Goal: Task Accomplishment & Management: Manage account settings

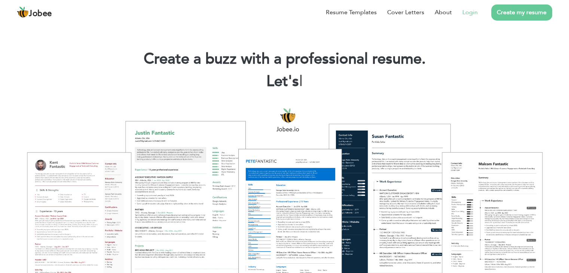
click at [471, 16] on link "Login" at bounding box center [470, 12] width 15 height 9
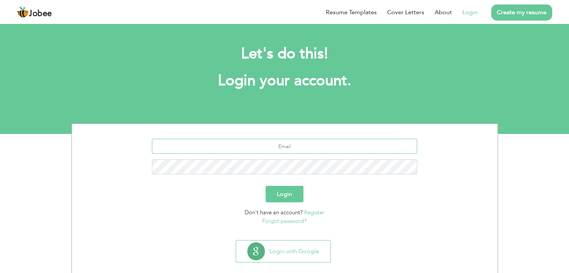
click at [278, 149] on input "text" at bounding box center [284, 146] width 265 height 15
click at [266, 186] on button "Login" at bounding box center [285, 194] width 38 height 16
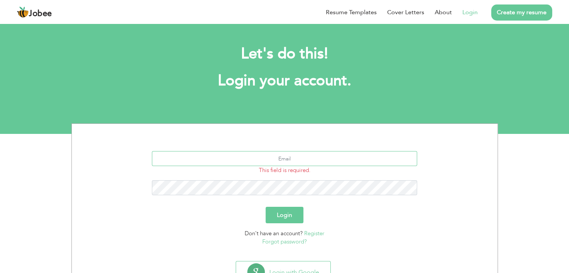
click at [287, 159] on input "text" at bounding box center [284, 158] width 265 height 15
click at [284, 159] on input "text" at bounding box center [284, 158] width 265 height 15
type input "[EMAIL_ADDRESS][DOMAIN_NAME]"
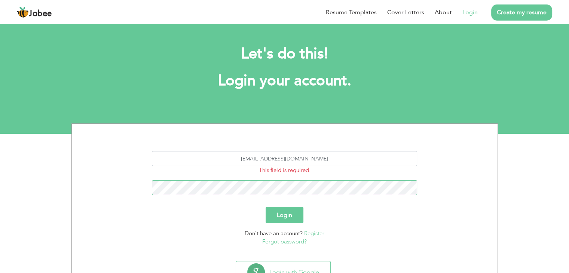
click at [266, 207] on button "Login" at bounding box center [285, 215] width 38 height 16
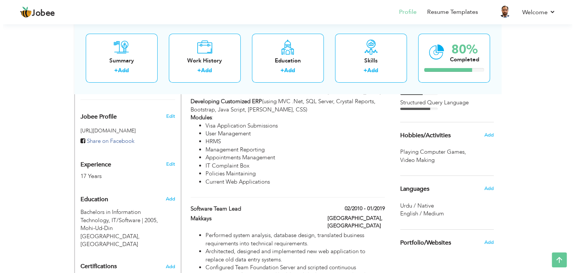
scroll to position [221, 0]
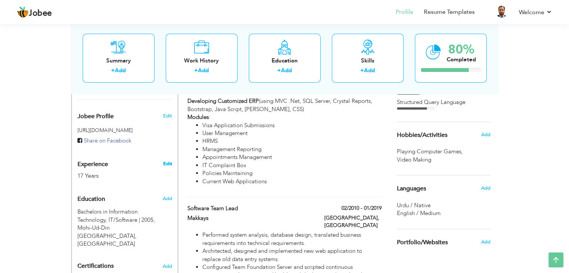
click at [167, 162] on link "Edit" at bounding box center [167, 164] width 9 height 7
type input "Ahsan"
type input "Iqbal"
type input "03126211121"
select select "number:191"
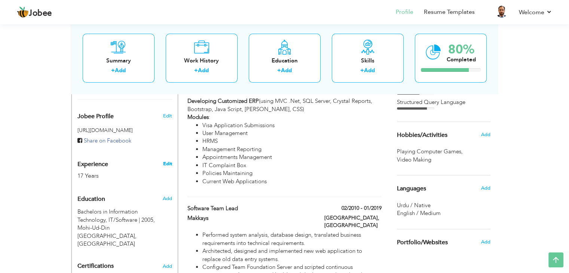
type input "Taxila"
select select "number:19"
type input "Gerrys Visa"
type input "Assistant Manger IT"
type input "https://www.linkedin.com/in/ahsan-iqbal-60078518/"
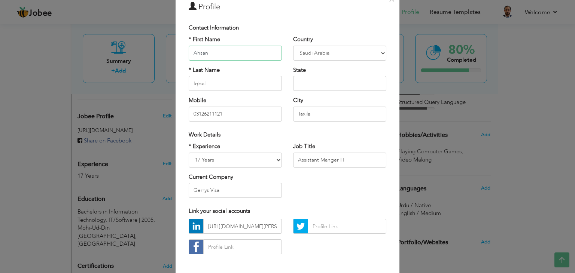
scroll to position [36, 0]
click at [226, 157] on select "Entry Level Less than 1 Year 1 Year 2 Years 3 Years 4 Years 5 Years 6 Years 7 Y…" at bounding box center [235, 159] width 93 height 15
click at [313, 185] on div "* Experience Entry Level Less than 1 Year 1 Year 2 Years 3 Years 4 Years 5 Year…" at bounding box center [287, 172] width 209 height 61
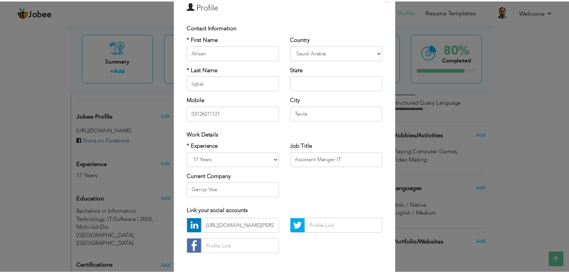
scroll to position [68, 0]
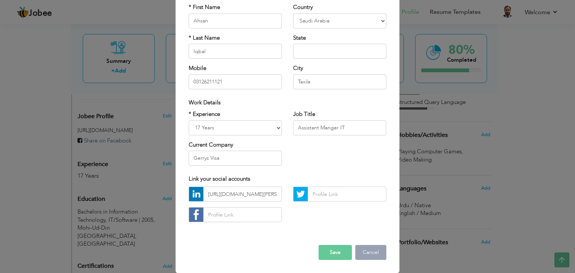
click at [364, 249] on button "Cancel" at bounding box center [370, 252] width 31 height 15
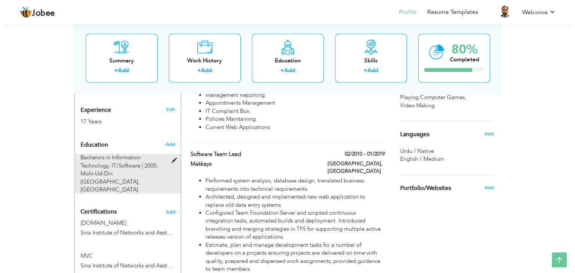
scroll to position [276, 0]
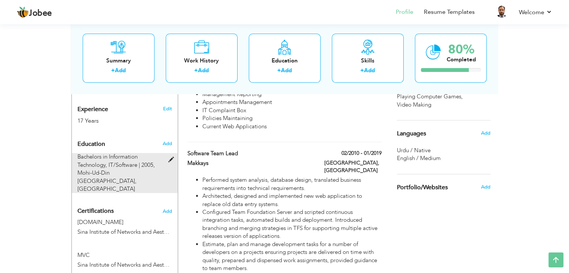
click at [167, 161] on div "Bachelors in Information Technology, IT/Software | 2005, Mohi-Ud-Din Islamic Un…" at bounding box center [120, 173] width 97 height 40
type input "Bachelors in Information Technology"
type input "IT/Software"
type input "2005"
type input "Mohi-Ud-Din [GEOGRAPHIC_DATA]"
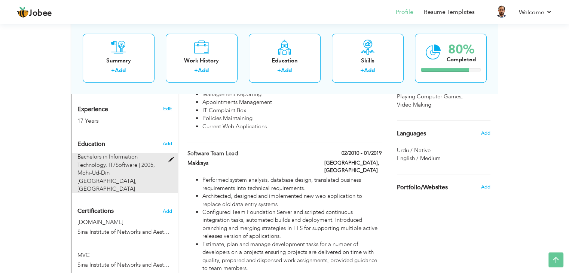
type input "67"
radio input "true"
type input "Rawalpindi"
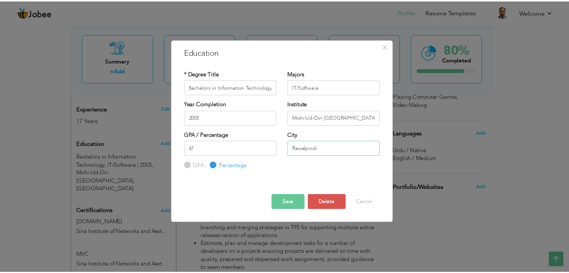
scroll to position [0, 0]
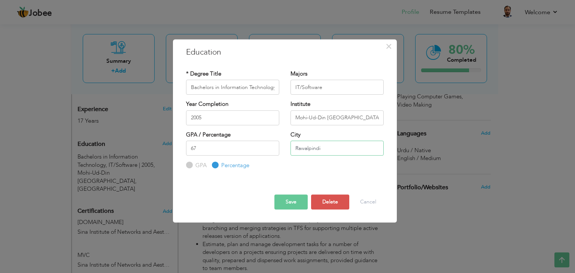
drag, startPoint x: 324, startPoint y: 147, endPoint x: 201, endPoint y: 146, distance: 122.8
click at [201, 146] on div "GPA / Percentage 67 GPA Percentage City" at bounding box center [284, 150] width 209 height 39
click at [201, 146] on input "67" at bounding box center [232, 148] width 93 height 15
type input "6"
drag, startPoint x: 344, startPoint y: 91, endPoint x: 236, endPoint y: 92, distance: 107.8
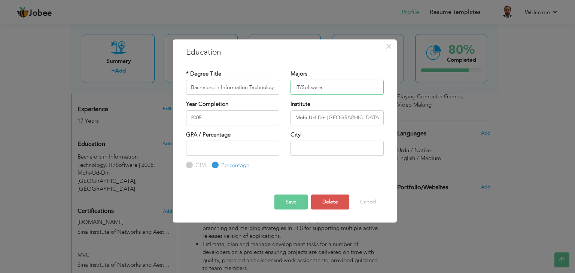
click at [236, 92] on div "* Degree Title Bachelors in Information Technology Majors IT/Software" at bounding box center [284, 85] width 209 height 30
click at [293, 201] on button "Save" at bounding box center [290, 202] width 33 height 15
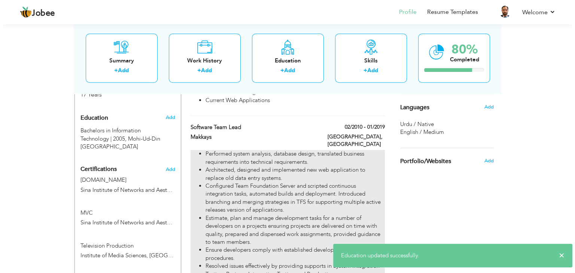
scroll to position [303, 0]
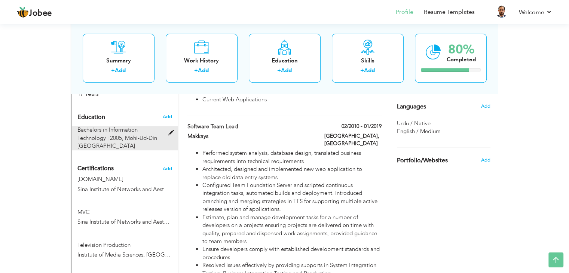
click at [170, 131] on span at bounding box center [172, 133] width 9 height 6
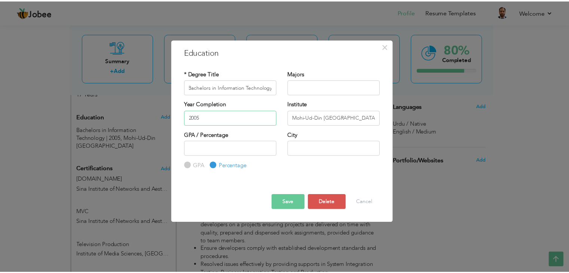
scroll to position [0, 0]
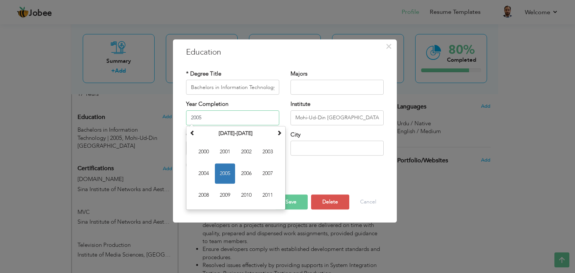
drag, startPoint x: 221, startPoint y: 115, endPoint x: 48, endPoint y: 129, distance: 173.9
click at [48, 129] on div "× Education * Degree Title Bachelors in Information Technology Majors" at bounding box center [287, 136] width 575 height 273
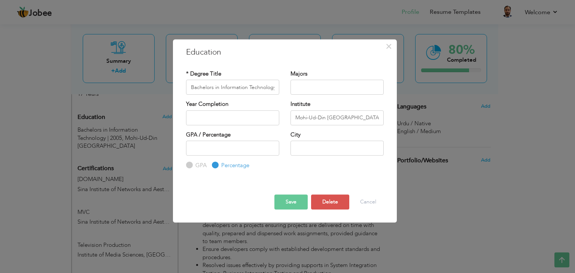
click at [302, 184] on div at bounding box center [284, 188] width 209 height 13
click at [304, 199] on button "Save" at bounding box center [290, 202] width 33 height 15
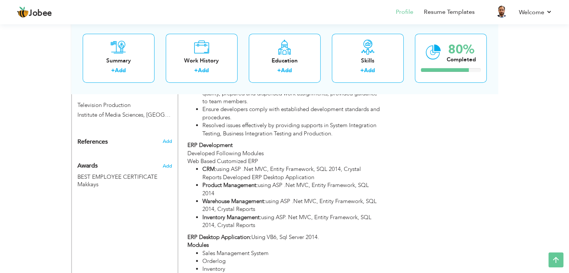
scroll to position [444, 0]
click at [172, 137] on h3 "Add" at bounding box center [166, 140] width 9 height 7
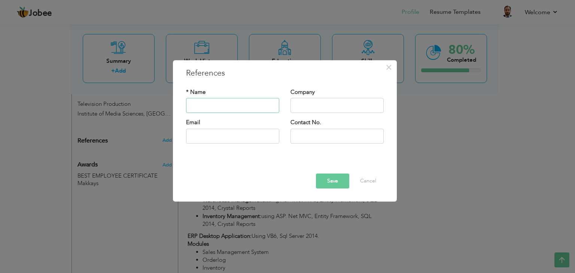
paste input "References available upon request."
type input "References available upon request."
click at [330, 184] on button "Save" at bounding box center [332, 181] width 33 height 15
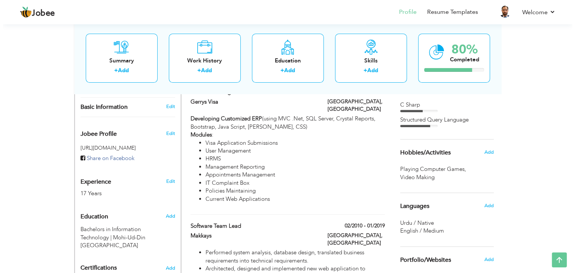
scroll to position [203, 0]
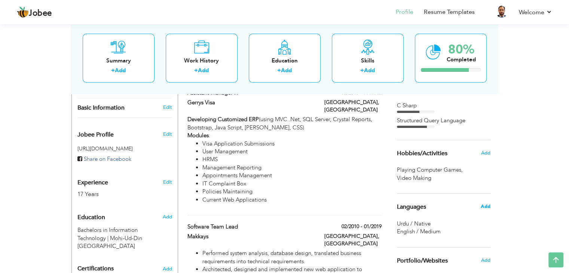
click at [488, 205] on span "Add" at bounding box center [486, 206] width 10 height 7
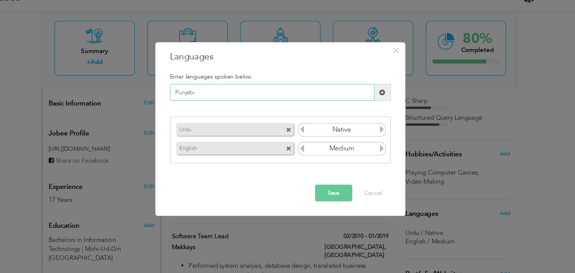
type input "Punjabi"
click at [370, 101] on span at bounding box center [376, 98] width 15 height 15
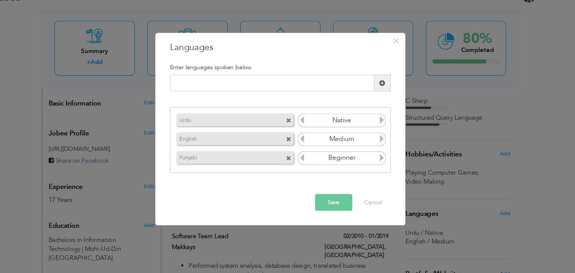
click at [371, 153] on input "Beginner" at bounding box center [340, 156] width 65 height 11
click at [376, 157] on icon at bounding box center [375, 156] width 7 height 7
click at [343, 196] on button "Save" at bounding box center [332, 196] width 33 height 15
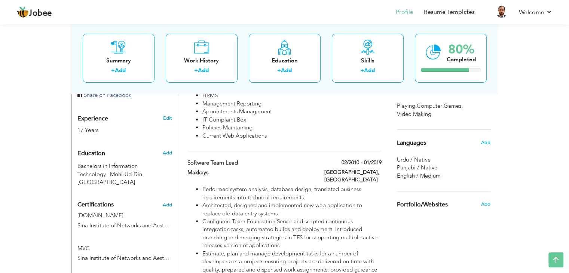
scroll to position [269, 0]
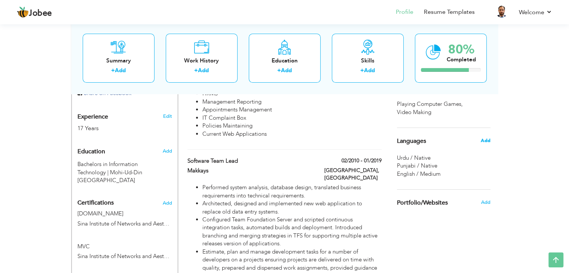
click at [485, 141] on span "Add" at bounding box center [486, 140] width 10 height 7
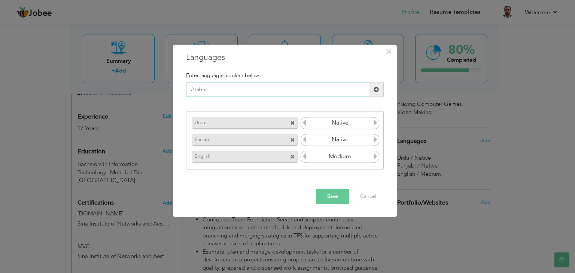
type input "Arabic"
click at [378, 92] on span at bounding box center [376, 89] width 5 height 5
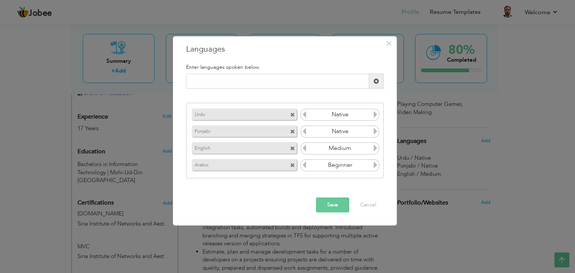
click at [358, 165] on input "Beginner" at bounding box center [340, 165] width 65 height 11
click at [376, 164] on icon at bounding box center [375, 165] width 7 height 7
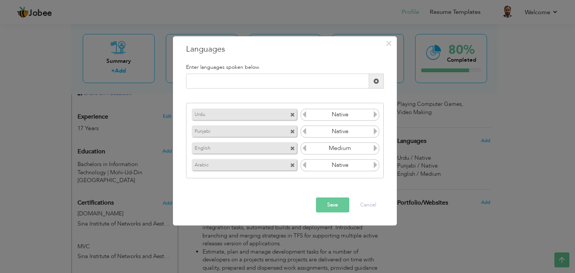
click at [376, 164] on icon at bounding box center [375, 165] width 7 height 7
click at [308, 166] on input "Beginner" at bounding box center [340, 165] width 65 height 11
click at [304, 162] on icon at bounding box center [304, 165] width 7 height 7
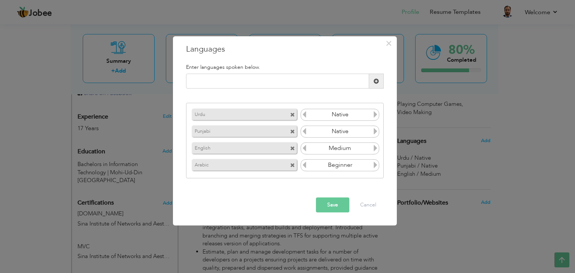
click at [304, 162] on icon at bounding box center [304, 165] width 7 height 7
click at [325, 199] on button "Save" at bounding box center [332, 205] width 33 height 15
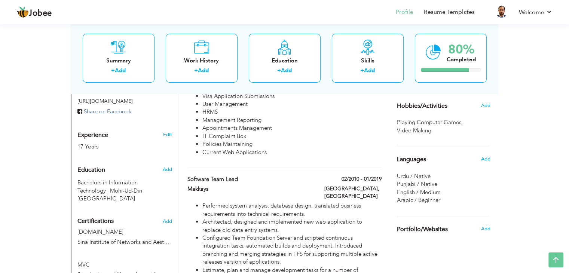
scroll to position [247, 0]
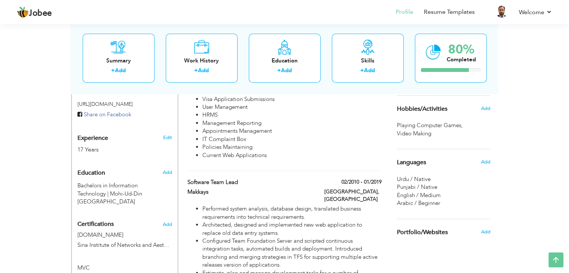
click at [423, 113] on div "Hobbies/Activities" at bounding box center [434, 108] width 87 height 15
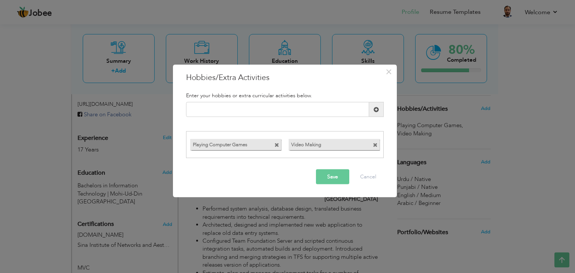
drag, startPoint x: 324, startPoint y: 147, endPoint x: 240, endPoint y: 137, distance: 84.4
click at [240, 137] on div "Playing Computer Games Video Making" at bounding box center [284, 144] width 197 height 15
drag, startPoint x: 232, startPoint y: 148, endPoint x: 299, endPoint y: 150, distance: 67.4
click at [299, 150] on div "Playing Computer Games Video Making" at bounding box center [284, 144] width 197 height 15
click at [278, 144] on span at bounding box center [276, 145] width 5 height 5
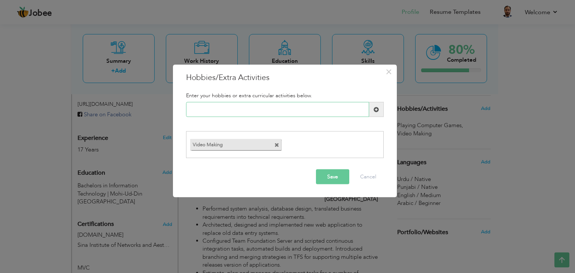
click at [293, 113] on input "text" at bounding box center [277, 109] width 183 height 15
click at [227, 144] on label "Video Making" at bounding box center [228, 143] width 77 height 9
click at [276, 145] on span at bounding box center [276, 145] width 5 height 5
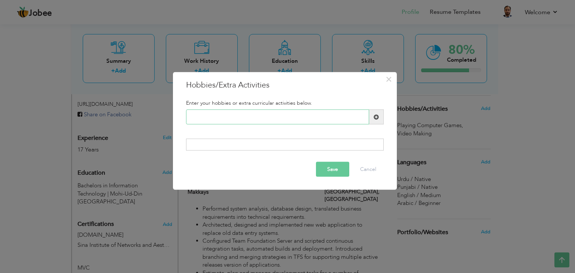
click at [240, 121] on input "text" at bounding box center [277, 117] width 183 height 15
drag, startPoint x: 249, startPoint y: 119, endPoint x: 158, endPoint y: 121, distance: 90.2
click at [158, 121] on div "× Hobbies/Extra Activities Enter your hobbies or extra curricular activities be…" at bounding box center [287, 136] width 575 height 273
paste input "Content Creation (Video P"
type input "Content Creation"
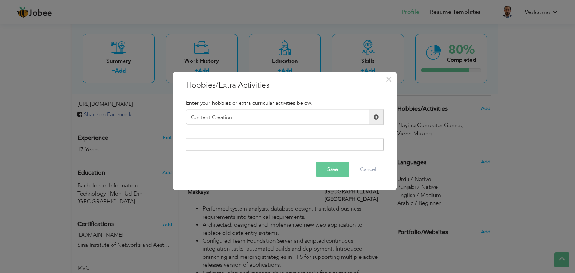
click at [374, 107] on div "Enter your hobbies or extra curricular activities below." at bounding box center [284, 103] width 209 height 13
click at [374, 116] on span at bounding box center [376, 116] width 5 height 5
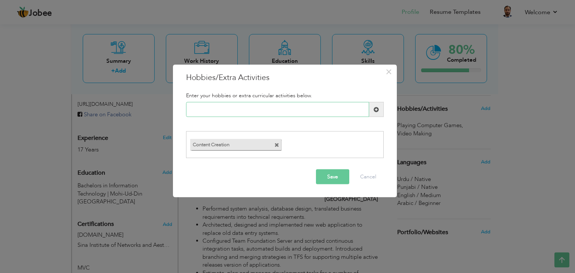
click at [214, 111] on input "text" at bounding box center [277, 109] width 183 height 15
paste input "Video Production & Vloggi"
click at [275, 144] on span at bounding box center [276, 145] width 5 height 5
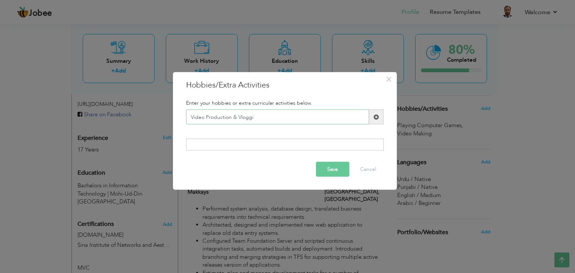
drag, startPoint x: 233, startPoint y: 118, endPoint x: 308, endPoint y: 125, distance: 75.9
click at [308, 125] on div "Video Production & Vloggi Duplicate entry" at bounding box center [284, 120] width 209 height 21
type input "Video Production"
click at [338, 166] on button "Save" at bounding box center [332, 169] width 33 height 15
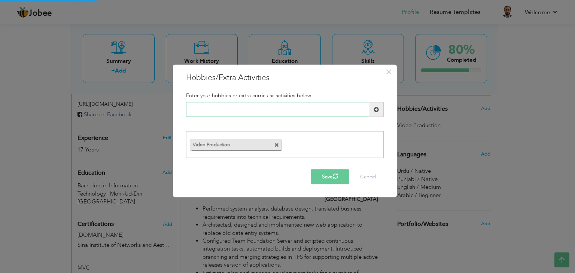
click at [225, 110] on input "text" at bounding box center [277, 109] width 183 height 15
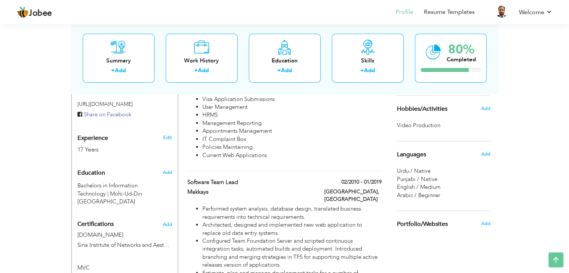
click at [426, 141] on div "Languages Add" at bounding box center [443, 154] width 105 height 26
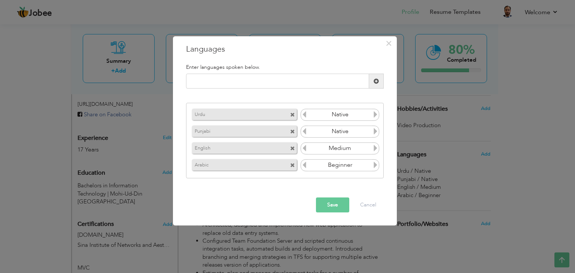
click at [431, 120] on div "× Languages Enter languages spoken below. Urdu Native Punjabi Native" at bounding box center [287, 136] width 575 height 273
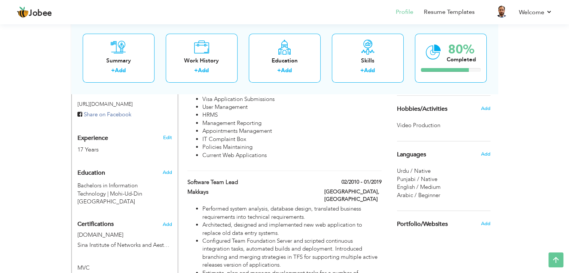
click at [428, 118] on div "Hobbies/Activities Add" at bounding box center [443, 109] width 105 height 26
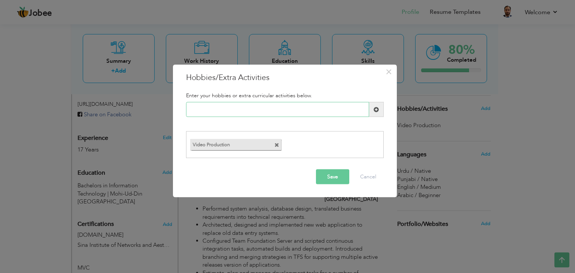
paste input "Vlogging"
type input "Vlogging"
click at [334, 174] on button "Save" at bounding box center [332, 176] width 33 height 15
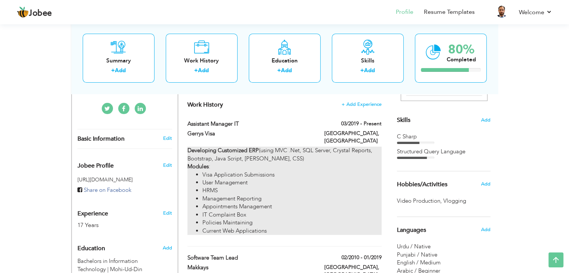
scroll to position [170, 0]
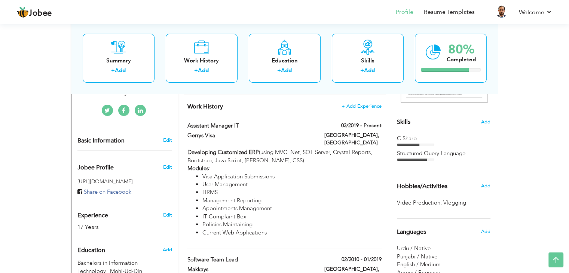
click at [425, 190] on div "Hobbies/Activities" at bounding box center [434, 186] width 87 height 15
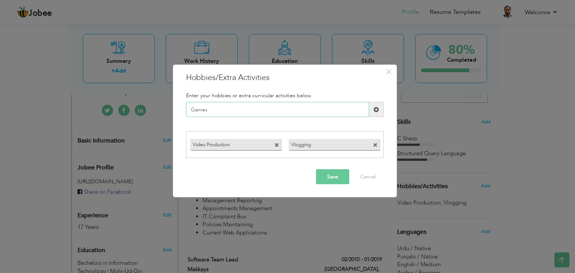
type input "Games"
click at [330, 177] on button "Save" at bounding box center [332, 176] width 33 height 15
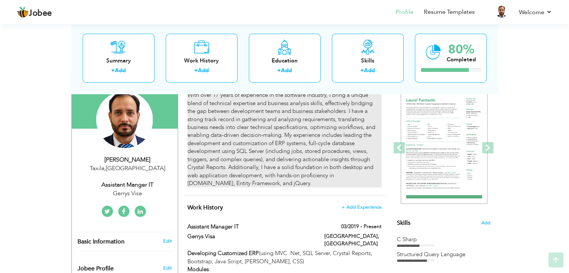
scroll to position [68, 0]
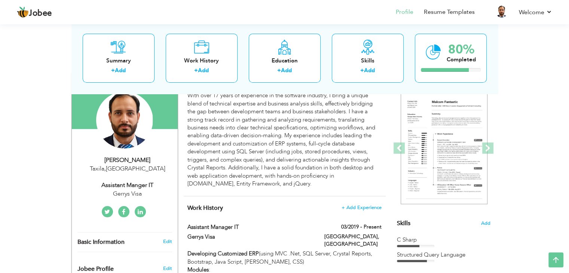
click at [140, 207] on link at bounding box center [140, 211] width 11 height 11
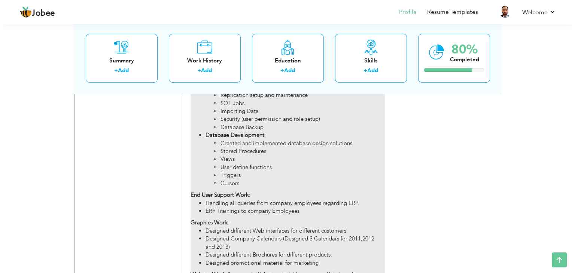
scroll to position [638, 0]
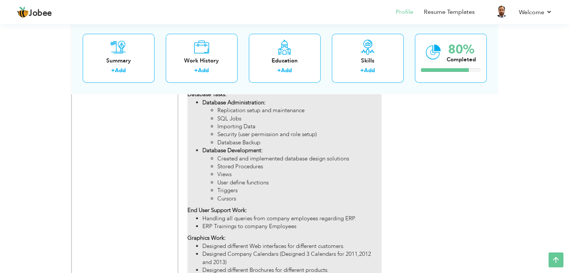
drag, startPoint x: 241, startPoint y: 183, endPoint x: 216, endPoint y: 156, distance: 36.8
click at [216, 156] on ul "Created and implemented database design solutions Stored Procedures Views User …" at bounding box center [291, 179] width 179 height 48
type input "Software Team Lead"
type input "Makkays"
type input "02/2010"
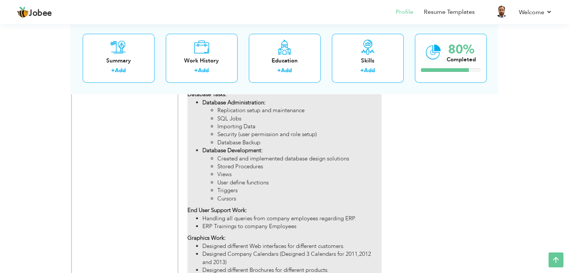
type input "01/2019"
type input "[GEOGRAPHIC_DATA]"
type input "Islamabad"
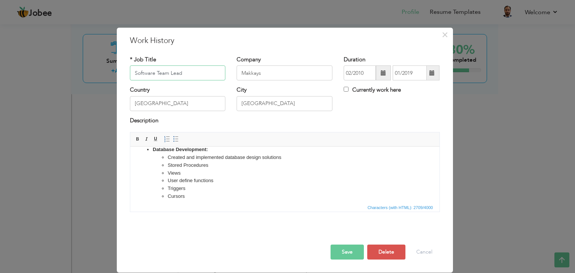
scroll to position [263, 0]
drag, startPoint x: 190, startPoint y: 198, endPoint x: 149, endPoint y: 162, distance: 54.4
click at [149, 162] on ul "Database Administration: Replication setup and maintenance SQL Jobs Importing D…" at bounding box center [284, 149] width 294 height 101
click at [226, 195] on li "Cursors" at bounding box center [284, 196] width 234 height 8
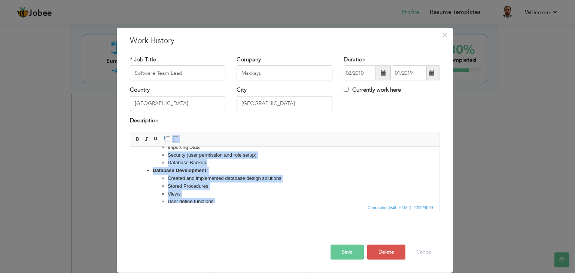
scroll to position [237, 0]
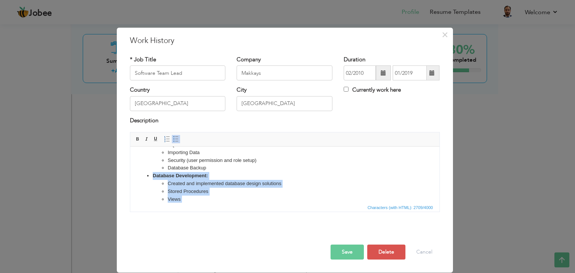
drag, startPoint x: 201, startPoint y: 197, endPoint x: 147, endPoint y: 177, distance: 56.6
click at [152, 177] on li "​​​​​​​Database Development: Created and implemented database design solutions …" at bounding box center [284, 199] width 264 height 55
copy li "​​​​​​​Database Development: Created and implemented database design solutions …"
click at [254, 183] on li "Created and implemented database design solutions" at bounding box center [284, 184] width 234 height 8
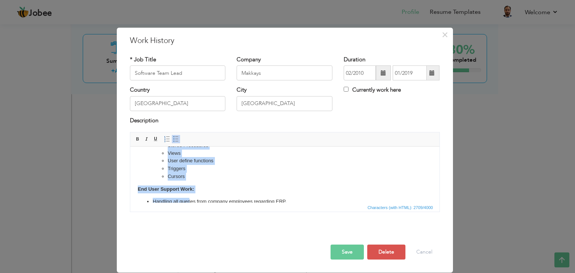
scroll to position [284, 0]
drag, startPoint x: 168, startPoint y: 186, endPoint x: 189, endPoint y: 177, distance: 23.2
click at [189, 177] on ul "Created and implemented database design solutions Stored Procedures Views User …" at bounding box center [284, 155] width 264 height 47
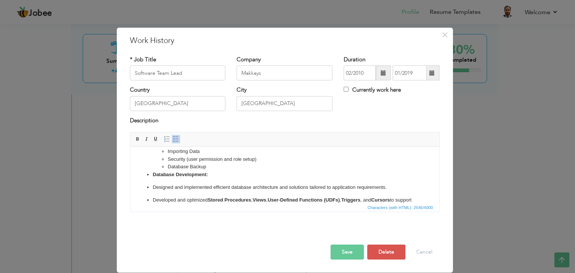
scroll to position [258, 0]
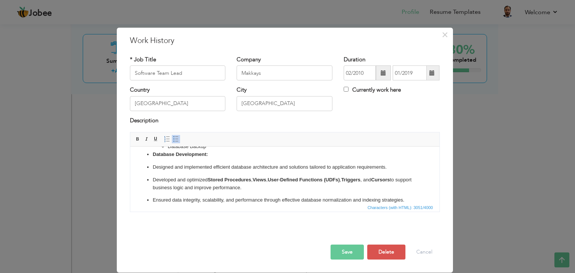
click at [152, 155] on ul "Database Administration: Replication setup and maintenance SQL Jobs Importing D…" at bounding box center [284, 154] width 294 height 100
click at [174, 138] on span at bounding box center [176, 139] width 6 height 6
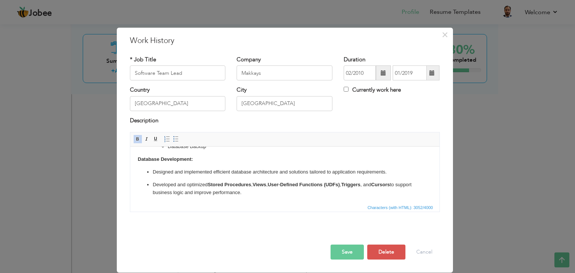
click at [215, 183] on strong "Stored Procedures" at bounding box center [228, 185] width 43 height 6
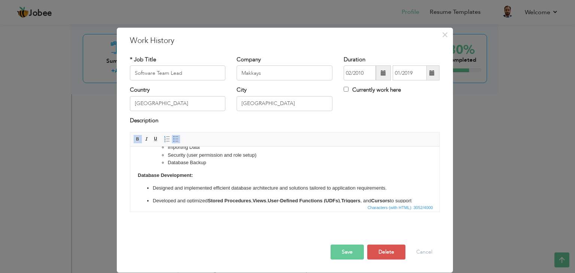
scroll to position [243, 0]
click at [138, 176] on strong "​​​​​​​Database Development:" at bounding box center [164, 175] width 55 height 6
click at [174, 142] on link "Insert/Remove Bulleted List" at bounding box center [176, 139] width 8 height 8
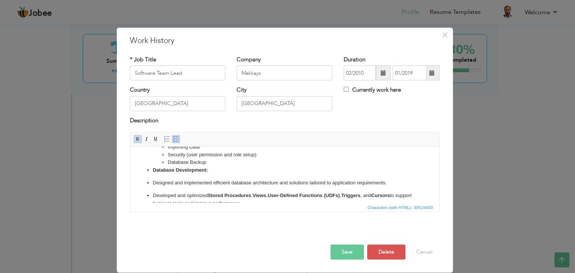
click at [153, 186] on p "Designed and implemented efficient database architecture and solutions tailored…" at bounding box center [284, 183] width 264 height 8
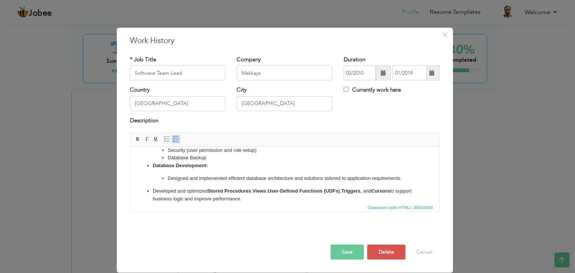
scroll to position [255, 0]
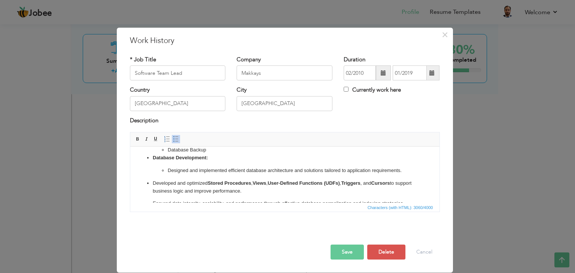
click at [153, 190] on p "Developed and optimized Stored Procedures , Views , User-Defined Functions (UDF…" at bounding box center [284, 188] width 264 height 16
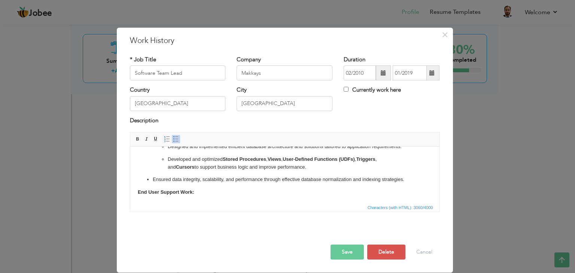
scroll to position [279, 0]
click at [150, 183] on ul "Database Administration: Replication setup and maintenance SQL Jobs Importing D…" at bounding box center [284, 133] width 294 height 100
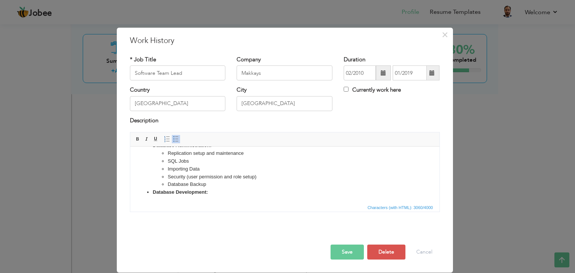
scroll to position [215, 0]
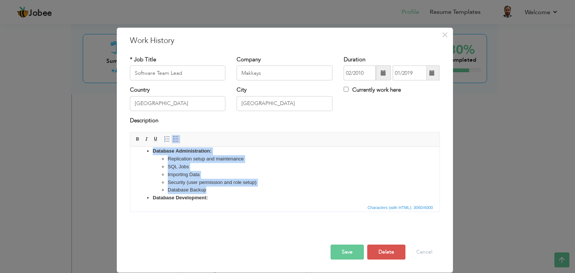
drag, startPoint x: 208, startPoint y: 189, endPoint x: 151, endPoint y: 153, distance: 66.8
click at [151, 153] on ul "Database Administration: Replication setup and maintenance SQL Jobs Importing D…" at bounding box center [284, 201] width 294 height 108
copy li "Database Administration: Replication setup and maintenance SQL Jobs Importing D…"
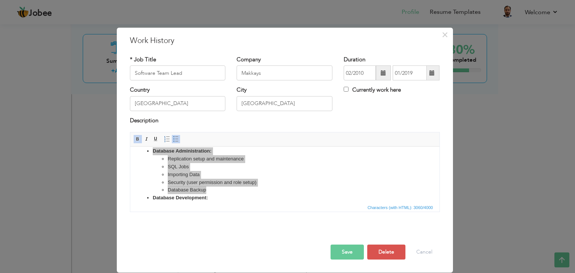
click at [205, 48] on div "× Work History * Job Title Software Team Lead Company Makkays Duration 02/2010 …" at bounding box center [285, 150] width 336 height 245
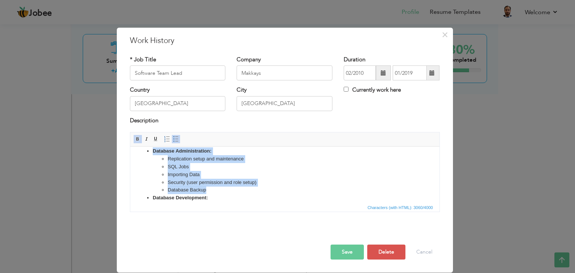
click at [233, 178] on li "Importing Data" at bounding box center [284, 175] width 234 height 8
drag, startPoint x: 208, startPoint y: 190, endPoint x: 166, endPoint y: 162, distance: 50.8
click at [166, 162] on ul "Replication setup and maintenance SQL Jobs Importing Data Security (user permis…" at bounding box center [284, 174] width 264 height 39
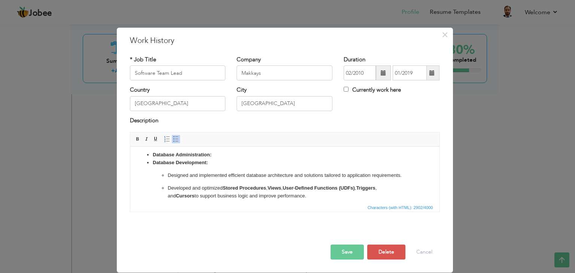
scroll to position [208, 0]
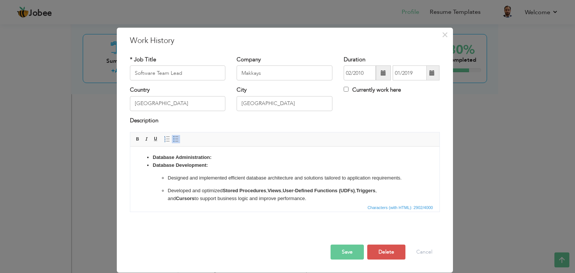
click at [275, 182] on p "Designed and implemented efficient database architecture and solutions tailored…" at bounding box center [284, 178] width 234 height 8
click at [209, 156] on strong "Database Administration:" at bounding box center [181, 158] width 59 height 6
click at [212, 157] on li "Database Administration:" at bounding box center [284, 158] width 264 height 8
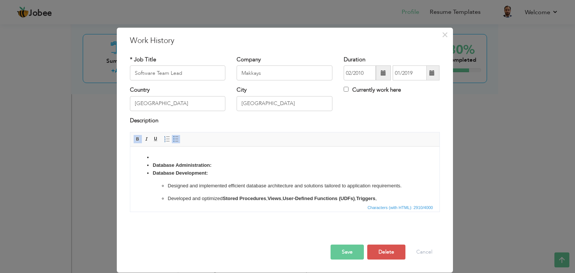
click at [197, 155] on li at bounding box center [284, 158] width 264 height 8
click at [214, 162] on li "Database Administration:" at bounding box center [284, 166] width 264 height 8
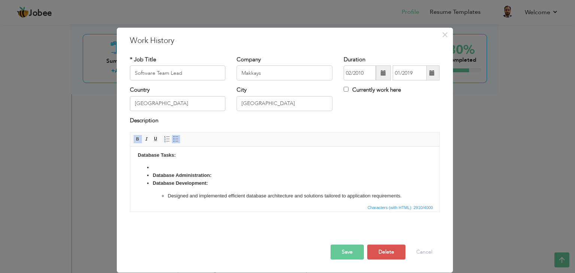
scroll to position [198, 0]
click at [158, 167] on li at bounding box center [284, 168] width 264 height 8
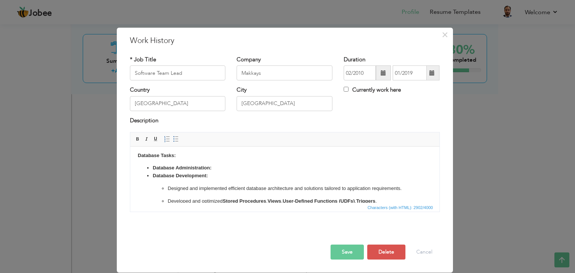
click at [216, 169] on li "Database Administration:" at bounding box center [284, 168] width 264 height 8
click at [206, 169] on strong "Database Administration:" at bounding box center [181, 168] width 59 height 6
click at [226, 173] on li "​​​​​​​ Database Development: Designed and implemented efficient database archi…" at bounding box center [284, 202] width 264 height 61
click at [226, 168] on li "Database Administration:" at bounding box center [284, 168] width 264 height 8
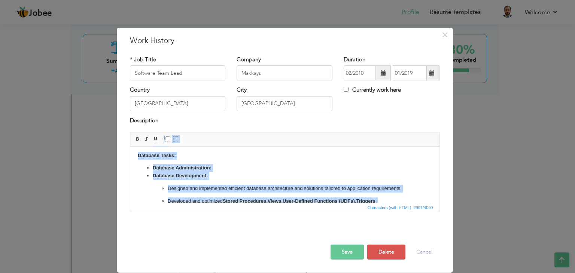
copy body "Performed system analysis, database design, translated business requirements in…"
click at [266, 165] on li "Database Administration:" at bounding box center [284, 168] width 264 height 8
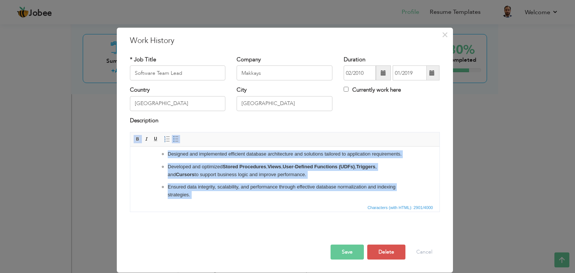
scroll to position [0, 0]
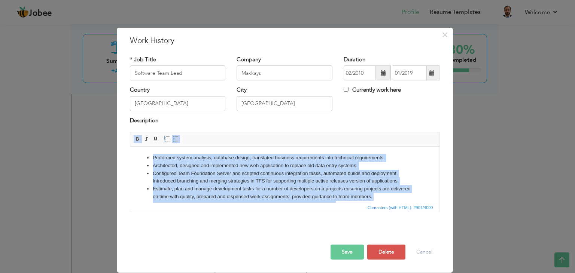
drag, startPoint x: 308, startPoint y: 193, endPoint x: 129, endPoint y: 75, distance: 213.9
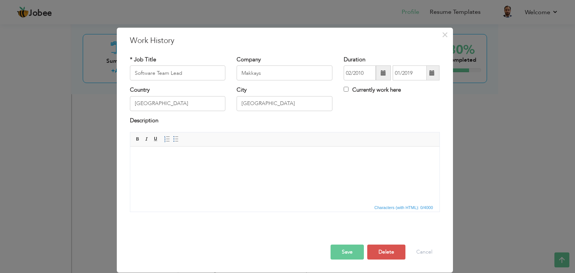
click at [191, 170] on html at bounding box center [284, 158] width 309 height 23
click at [228, 208] on span "Characters (with HTML): 0/4000" at bounding box center [284, 207] width 309 height 9
drag, startPoint x: 218, startPoint y: 185, endPoint x: 196, endPoint y: 175, distance: 24.1
click at [196, 170] on html at bounding box center [284, 158] width 309 height 23
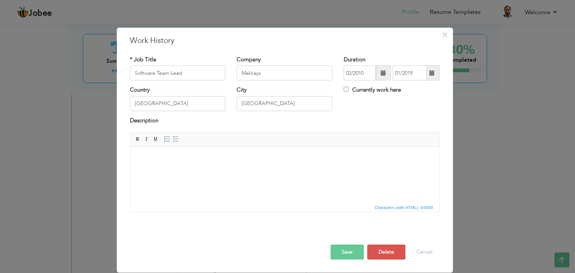
click at [248, 170] on html at bounding box center [284, 158] width 309 height 23
click at [216, 163] on html at bounding box center [284, 158] width 309 height 23
click at [390, 208] on span "Characters (with HTML): 0/4000" at bounding box center [404, 207] width 62 height 7
click at [251, 170] on html at bounding box center [284, 158] width 309 height 23
click at [190, 170] on html at bounding box center [284, 158] width 309 height 23
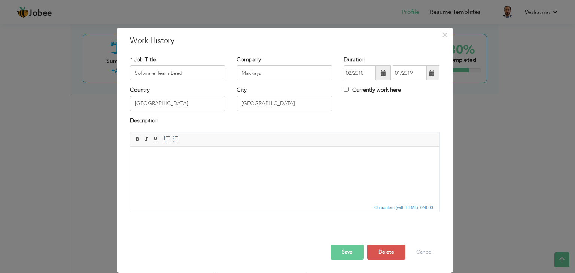
click at [191, 170] on html at bounding box center [284, 158] width 309 height 23
click at [418, 254] on button "Cancel" at bounding box center [424, 252] width 31 height 15
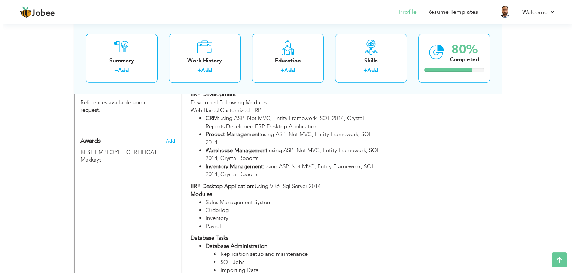
scroll to position [496, 0]
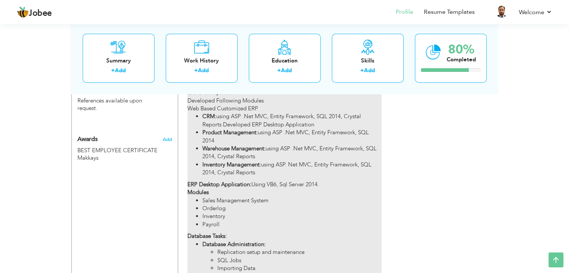
click at [282, 168] on div "Performed system analysis, database design, translated business requirements in…" at bounding box center [284, 200] width 194 height 487
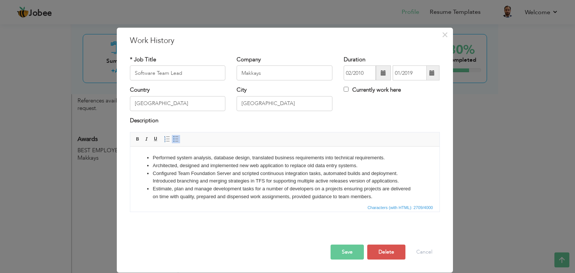
click at [270, 186] on li "Estimate, plan and manage development tasks for a number of developers on a pro…" at bounding box center [284, 193] width 264 height 16
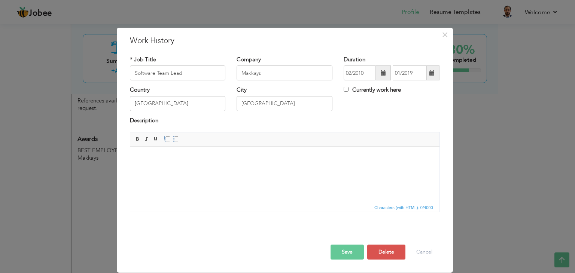
click at [192, 157] on body at bounding box center [284, 158] width 294 height 8
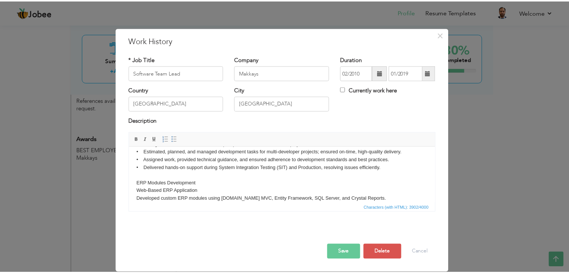
scroll to position [0, 0]
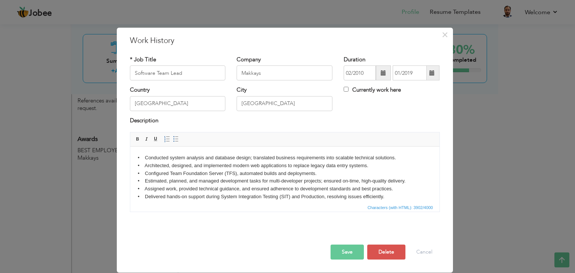
click at [344, 249] on button "Save" at bounding box center [346, 252] width 33 height 15
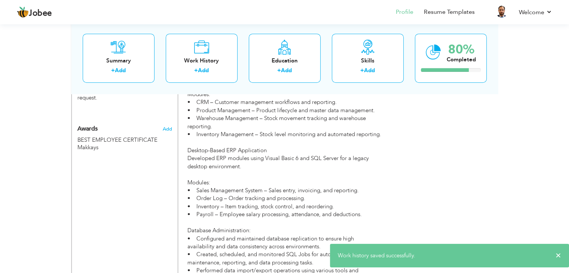
scroll to position [508, 0]
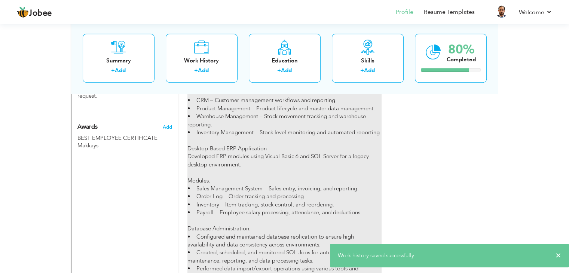
click at [375, 166] on div "• Conducted system analysis and database design; translated business requiremen…" at bounding box center [284, 212] width 194 height 537
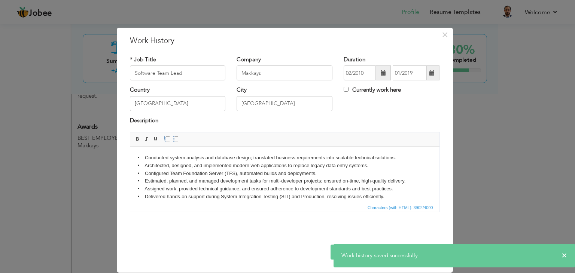
click at [458, 128] on div "× Work History * Job Title Software Team Lead Company Makkays Duration" at bounding box center [287, 136] width 575 height 273
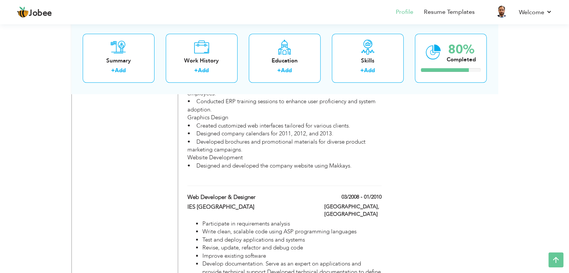
scroll to position [815, 0]
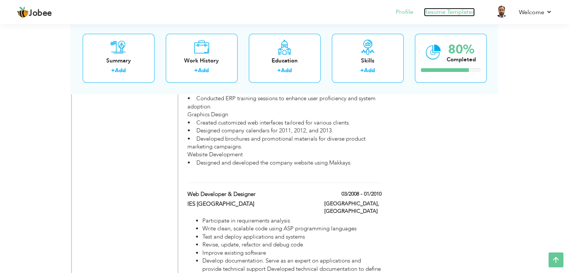
click at [449, 14] on link "Resume Templates" at bounding box center [449, 12] width 51 height 9
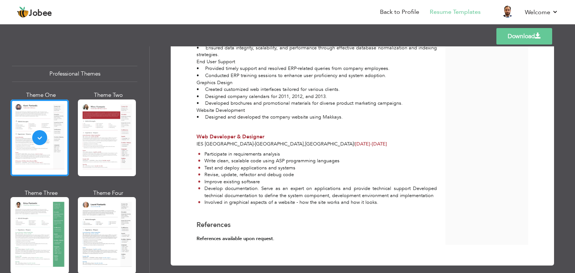
scroll to position [630, 0]
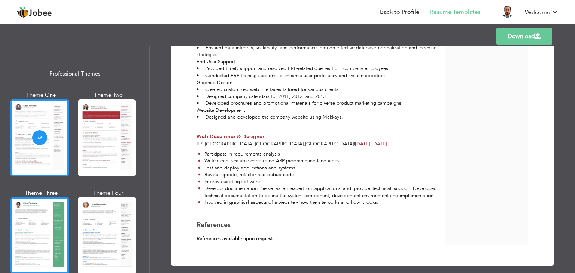
click at [53, 232] on div at bounding box center [39, 235] width 58 height 77
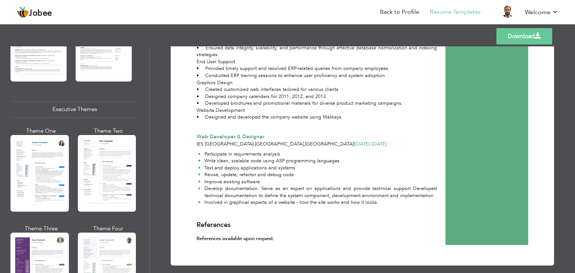
scroll to position [515, 0]
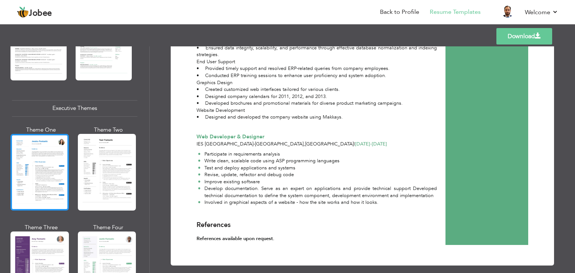
click at [45, 179] on div at bounding box center [39, 172] width 58 height 77
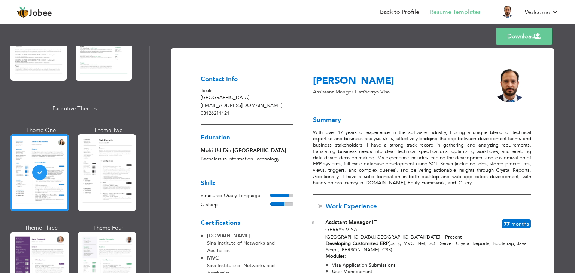
scroll to position [0, 0]
click at [396, 9] on link "Back to Profile" at bounding box center [399, 12] width 39 height 9
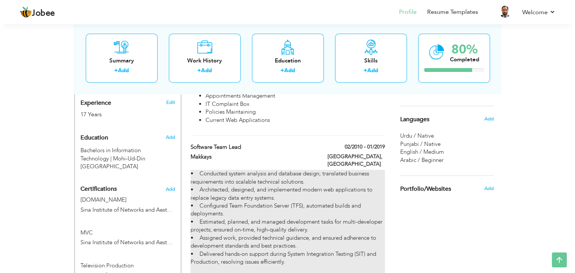
scroll to position [286, 0]
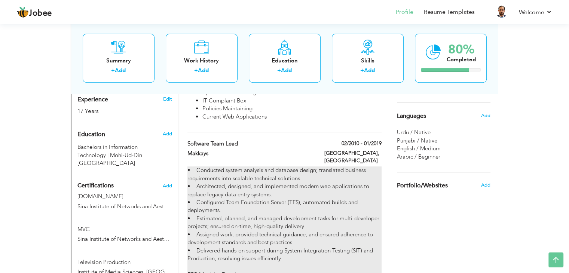
type input "Software Team Lead"
type input "Makkays"
type input "02/2010"
type input "01/2019"
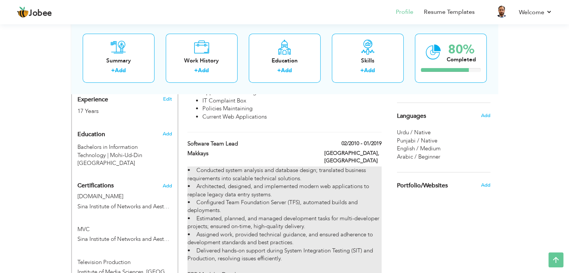
type input "[GEOGRAPHIC_DATA]"
type input "Islamabad"
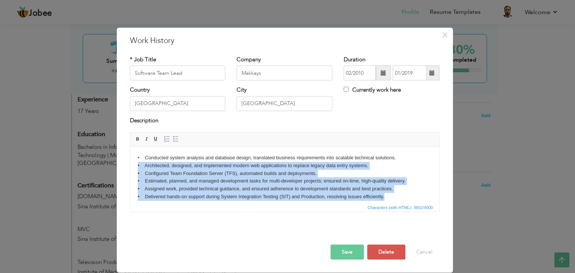
scroll to position [0, 0]
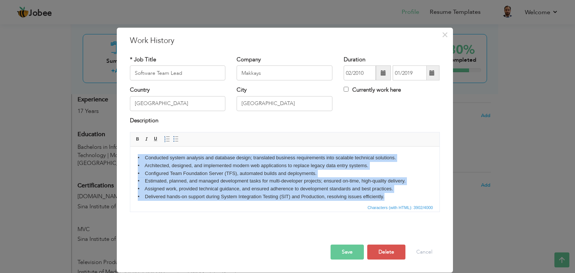
drag, startPoint x: 389, startPoint y: 170, endPoint x: 256, endPoint y: 304, distance: 189.5
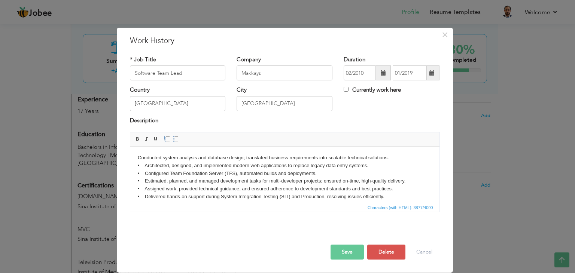
drag, startPoint x: 144, startPoint y: 173, endPoint x: 132, endPoint y: 174, distance: 12.0
drag, startPoint x: 144, startPoint y: 180, endPoint x: 257, endPoint y: 327, distance: 185.3
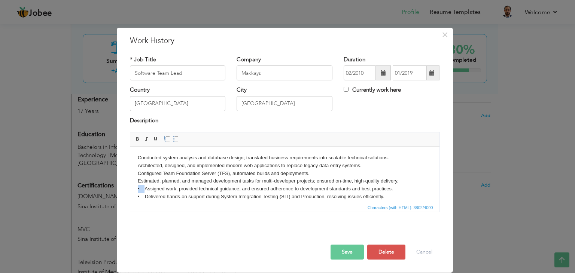
drag, startPoint x: 145, startPoint y: 189, endPoint x: 137, endPoint y: 189, distance: 7.5
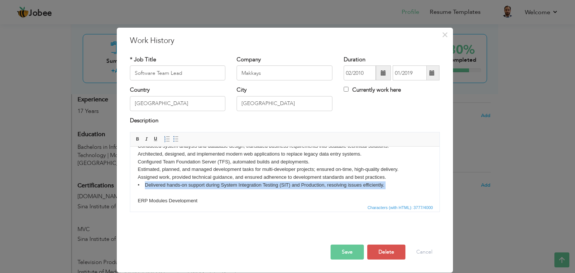
drag, startPoint x: 145, startPoint y: 196, endPoint x: 129, endPoint y: 197, distance: 15.7
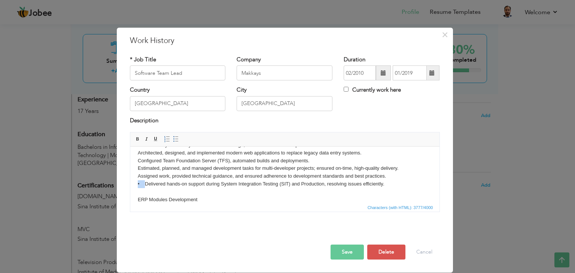
drag, startPoint x: 144, startPoint y: 185, endPoint x: 137, endPoint y: 185, distance: 7.9
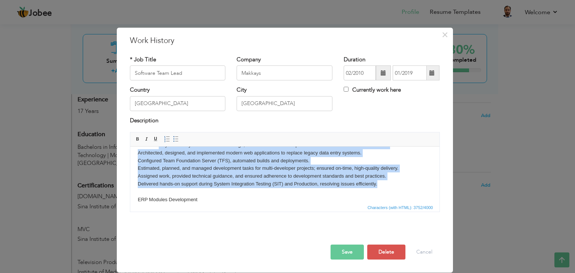
scroll to position [0, 0]
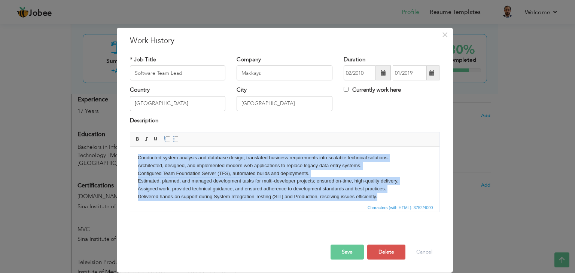
drag, startPoint x: 383, startPoint y: 182, endPoint x: 125, endPoint y: 153, distance: 259.1
click at [174, 137] on span at bounding box center [176, 139] width 6 height 6
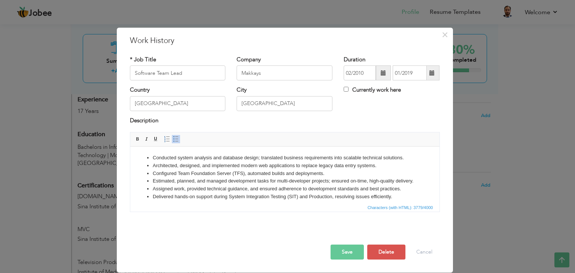
click at [201, 185] on li "Estimated, planned, and managed development tasks for multi-developer projects;…" at bounding box center [284, 181] width 264 height 8
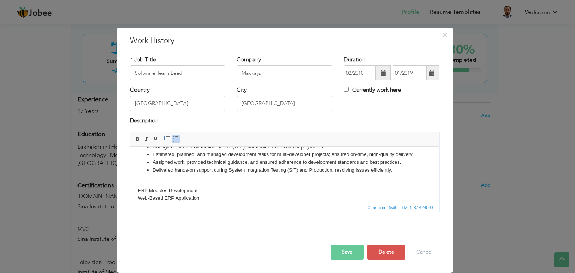
scroll to position [43, 0]
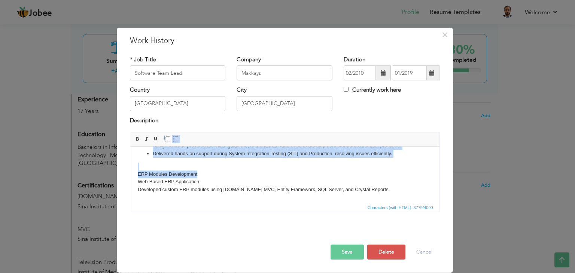
drag, startPoint x: 202, startPoint y: 183, endPoint x: 129, endPoint y: 175, distance: 73.1
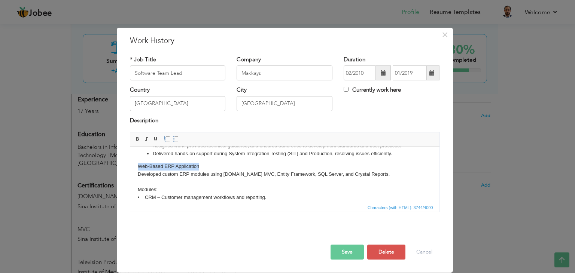
drag, startPoint x: 203, startPoint y: 173, endPoint x: 134, endPoint y: 171, distance: 68.9
click at [137, 140] on span at bounding box center [138, 139] width 6 height 6
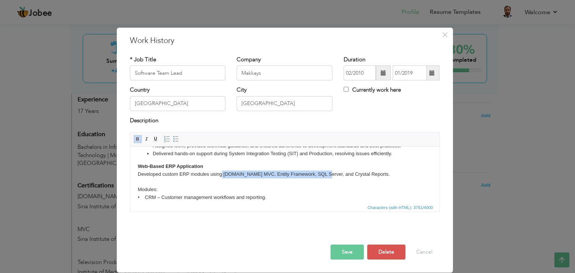
drag, startPoint x: 222, startPoint y: 184, endPoint x: 324, endPoint y: 182, distance: 102.6
click at [139, 139] on span at bounding box center [138, 139] width 6 height 6
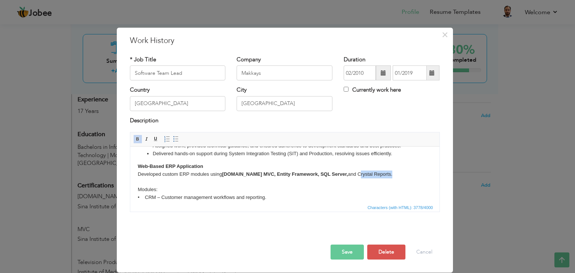
drag, startPoint x: 341, startPoint y: 181, endPoint x: 374, endPoint y: 185, distance: 33.1
click at [139, 140] on span at bounding box center [138, 139] width 6 height 6
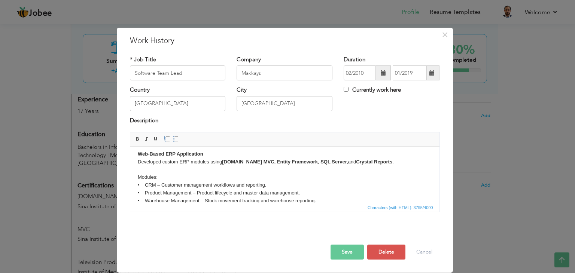
scroll to position [56, 0]
drag, startPoint x: 159, startPoint y: 185, endPoint x: 131, endPoint y: 183, distance: 27.8
click at [131, 183] on html "Conducted system analysis and database design; translated business requirements…" at bounding box center [284, 276] width 309 height 370
click at [138, 143] on span "Bold Italic Underline" at bounding box center [146, 139] width 27 height 9
click at [137, 140] on span at bounding box center [138, 139] width 6 height 6
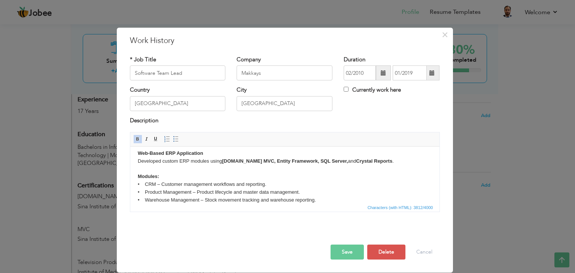
click at [190, 196] on body "Conducted system analysis and database design; translated business requirements…" at bounding box center [284, 275] width 294 height 355
click at [348, 256] on button "Save" at bounding box center [346, 252] width 33 height 15
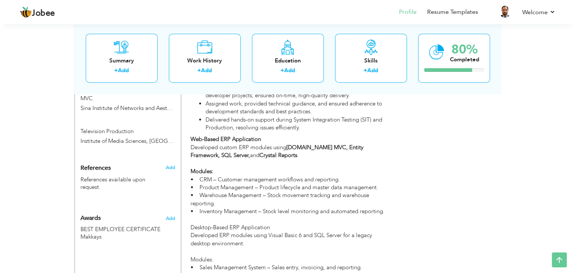
scroll to position [436, 0]
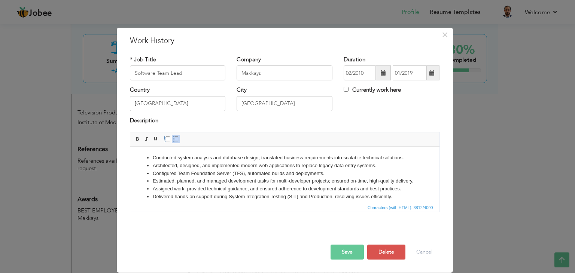
click at [277, 175] on li "Configured Team Foundation Server (TFS), automated builds and deployments." at bounding box center [284, 174] width 264 height 8
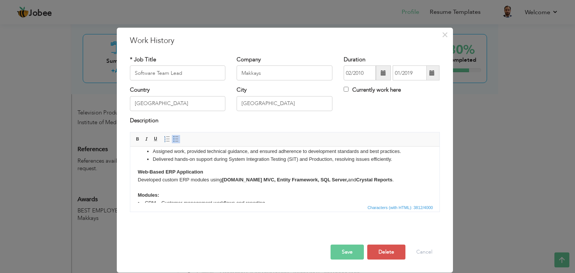
scroll to position [75, 0]
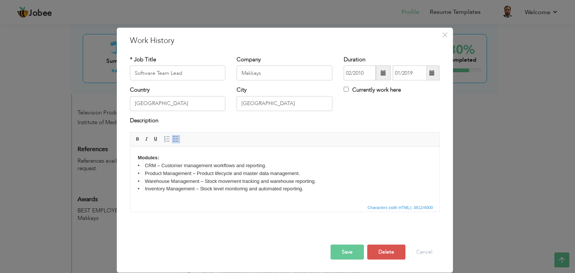
click at [144, 174] on body "Conducted system analysis and database design; translated business requirements…" at bounding box center [284, 256] width 294 height 355
click at [143, 178] on body "Conducted system analysis and database design; translated business requirements…" at bounding box center [284, 256] width 294 height 355
click at [144, 181] on body "Conducted system analysis and database design; translated business requirements…" at bounding box center [284, 256] width 294 height 355
click at [145, 188] on body "Conducted system analysis and database design; translated business requirements…" at bounding box center [284, 256] width 294 height 355
click at [145, 193] on body "Conducted system analysis and database design; translated business requirements…" at bounding box center [284, 256] width 294 height 355
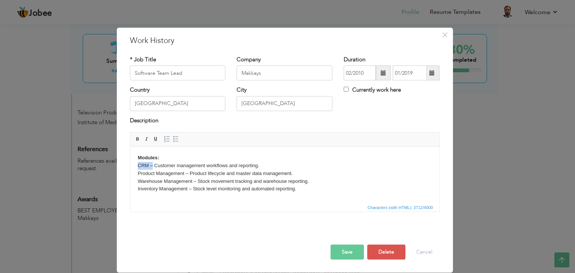
drag, startPoint x: 152, startPoint y: 174, endPoint x: 137, endPoint y: 174, distance: 14.2
click at [137, 174] on body "Conducted system analysis and database design; translated business requirements…" at bounding box center [284, 256] width 294 height 355
click at [138, 140] on span at bounding box center [138, 139] width 6 height 6
drag, startPoint x: 185, startPoint y: 182, endPoint x: 138, endPoint y: 182, distance: 46.4
click at [138, 182] on body "Conducted system analysis and database design; translated business requirements…" at bounding box center [284, 256] width 294 height 355
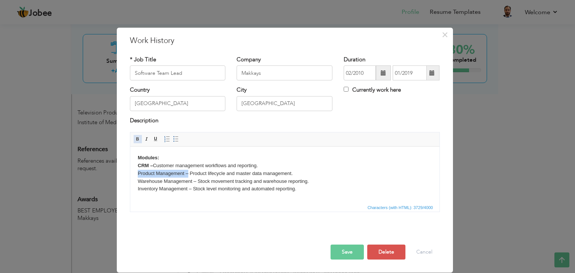
click at [139, 142] on link "Bold" at bounding box center [138, 139] width 8 height 8
drag, startPoint x: 196, startPoint y: 191, endPoint x: 139, endPoint y: 189, distance: 56.9
click at [139, 189] on body "Conducted system analysis and database design; translated business requirements…" at bounding box center [284, 256] width 294 height 355
click at [138, 140] on span at bounding box center [138, 139] width 6 height 6
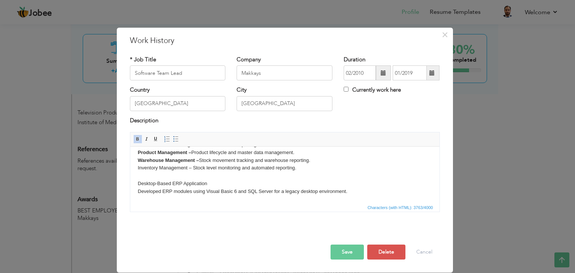
scroll to position [112, 0]
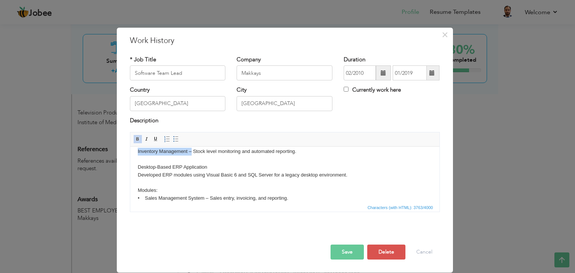
drag, startPoint x: 190, startPoint y: 161, endPoint x: 135, endPoint y: 159, distance: 55.4
click at [135, 159] on html "Conducted system analysis and database design; translated business requirements…" at bounding box center [284, 219] width 309 height 370
click at [137, 144] on span "Basic Styles Bold Italic Underline" at bounding box center [147, 140] width 29 height 11
click at [137, 141] on span at bounding box center [138, 139] width 6 height 6
click at [207, 171] on body "Conducted system analysis and database design; translated business requirements…" at bounding box center [284, 219] width 294 height 355
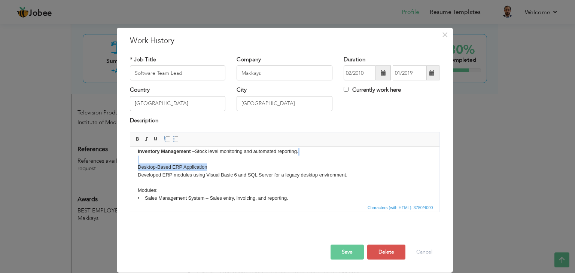
scroll to position [75, 0]
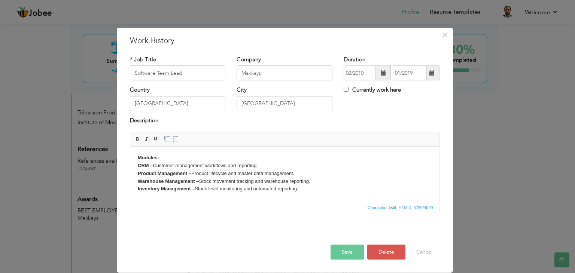
click at [261, 179] on body "Conducted system analysis and database design; translated business requirements…" at bounding box center [284, 256] width 294 height 355
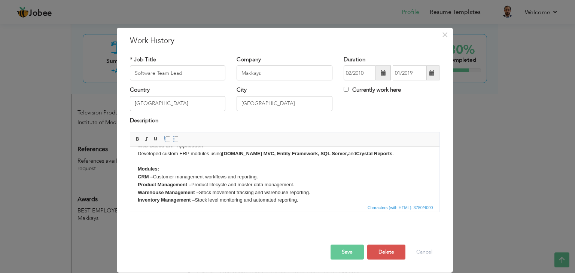
scroll to position [81, 0]
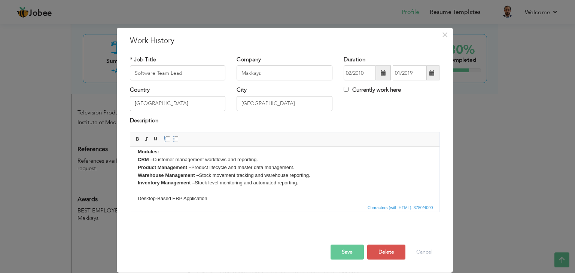
drag, startPoint x: 305, startPoint y: 162, endPoint x: 132, endPoint y: 166, distance: 173.0
click at [132, 169] on html "Conducted system analysis and database design; translated business requirements…" at bounding box center [284, 251] width 309 height 370
click at [173, 140] on span at bounding box center [176, 139] width 6 height 6
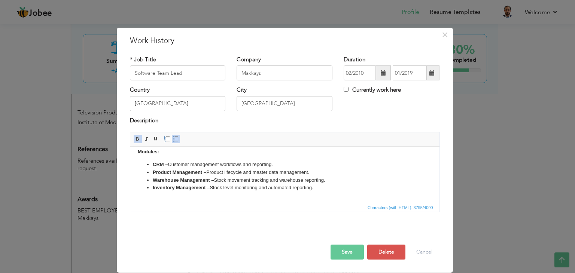
click at [191, 165] on body "Conducted system analysis and database design; translated business requirements…" at bounding box center [284, 255] width 294 height 365
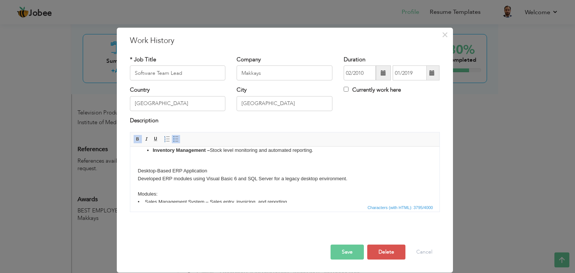
click at [191, 165] on body "Conducted system analysis and database design; translated business requirements…" at bounding box center [284, 218] width 294 height 365
drag, startPoint x: 210, startPoint y: 178, endPoint x: 135, endPoint y: 179, distance: 74.9
click at [135, 179] on html "Conducted system analysis and database design; translated business requirements…" at bounding box center [284, 218] width 309 height 380
click at [136, 140] on span at bounding box center [138, 139] width 6 height 6
click at [210, 174] on strong "Desktop-Based ERP Application" at bounding box center [174, 171] width 74 height 6
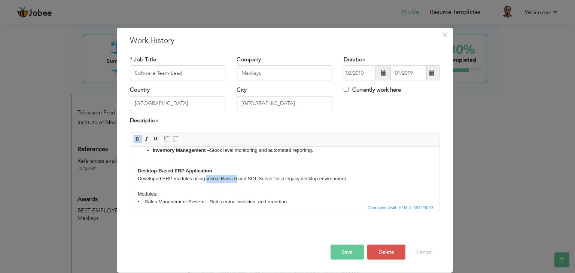
drag, startPoint x: 207, startPoint y: 186, endPoint x: 235, endPoint y: 186, distance: 28.1
click at [235, 186] on body "Conducted system analysis and database design; translated business requirements…" at bounding box center [284, 218] width 294 height 365
click at [138, 138] on span at bounding box center [138, 139] width 6 height 6
drag, startPoint x: 251, startPoint y: 187, endPoint x: 275, endPoint y: 186, distance: 24.0
click at [275, 186] on body "Conducted system analysis and database design; translated business requirements…" at bounding box center [284, 218] width 294 height 365
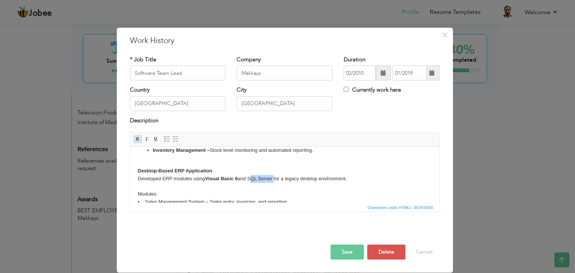
click at [138, 140] on span at bounding box center [138, 139] width 6 height 6
click at [204, 174] on body "Conducted system analysis and database design; translated business requirements…" at bounding box center [284, 218] width 294 height 365
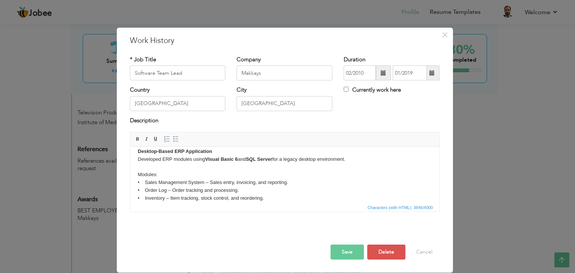
scroll to position [156, 0]
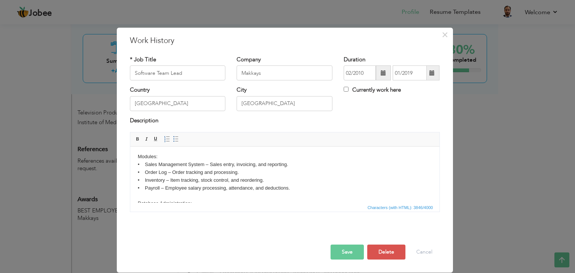
click at [145, 172] on body "Conducted system analysis and database design; translated business requirements…" at bounding box center [284, 181] width 294 height 365
click at [143, 180] on body "Conducted system analysis and database design; translated business requirements…" at bounding box center [284, 181] width 294 height 365
click at [141, 178] on body "Conducted system analysis and database design; translated business requirements…" at bounding box center [284, 181] width 294 height 365
click at [143, 180] on body "Conducted system analysis and database design; translated business requirements…" at bounding box center [284, 181] width 294 height 365
click at [144, 187] on body "Conducted system analysis and database design; translated business requirements…" at bounding box center [284, 181] width 294 height 365
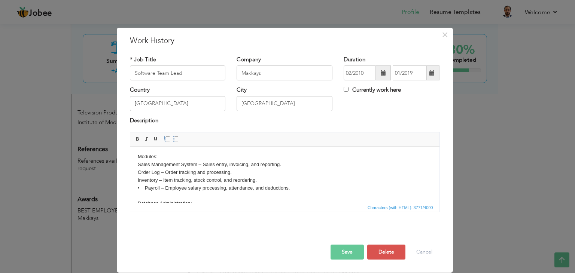
click at [144, 195] on body "Conducted system analysis and database design; translated business requirements…" at bounding box center [284, 181] width 294 height 365
drag, startPoint x: 157, startPoint y: 164, endPoint x: 125, endPoint y: 166, distance: 31.9
click at [130, 166] on html "Conducted system analysis and database design; translated business requirements…" at bounding box center [284, 181] width 309 height 380
click at [136, 137] on span at bounding box center [138, 139] width 6 height 6
drag, startPoint x: 201, startPoint y: 173, endPoint x: 134, endPoint y: 172, distance: 67.4
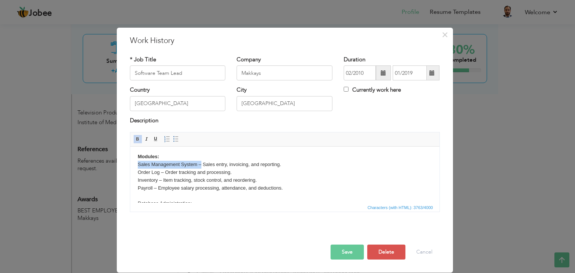
click at [134, 172] on html "Conducted system analysis and database design; translated business requirements…" at bounding box center [284, 181] width 309 height 380
click at [137, 141] on span at bounding box center [138, 139] width 6 height 6
drag, startPoint x: 162, startPoint y: 180, endPoint x: 135, endPoint y: 167, distance: 30.6
click at [135, 177] on html "Conducted system analysis and database design; translated business requirements…" at bounding box center [284, 181] width 309 height 380
click at [137, 140] on span at bounding box center [138, 139] width 6 height 6
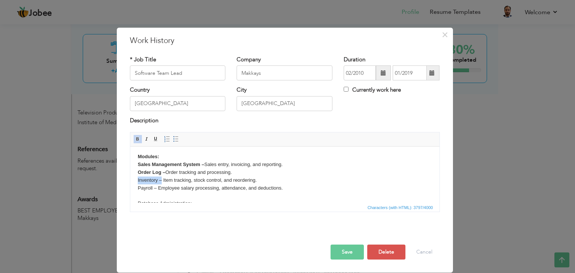
drag, startPoint x: 160, startPoint y: 189, endPoint x: 135, endPoint y: 186, distance: 25.5
click at [135, 186] on html "Conducted system analysis and database design; translated business requirements…" at bounding box center [284, 181] width 309 height 380
click at [140, 143] on link "Bold" at bounding box center [138, 139] width 8 height 8
drag, startPoint x: 156, startPoint y: 197, endPoint x: 133, endPoint y: 190, distance: 24.3
click at [133, 193] on html "Conducted system analysis and database design; translated business requirements…" at bounding box center [284, 181] width 309 height 380
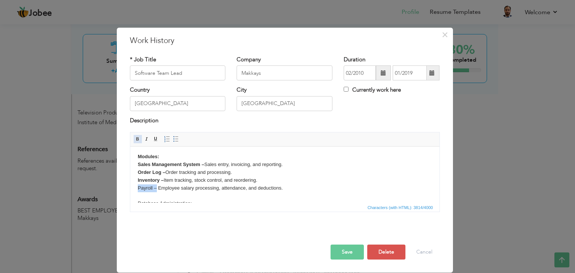
click at [138, 140] on span at bounding box center [138, 139] width 6 height 6
drag, startPoint x: 291, startPoint y: 198, endPoint x: 134, endPoint y: 172, distance: 158.5
click at [134, 172] on html "Conducted system analysis and database design; translated business requirements…" at bounding box center [284, 181] width 309 height 380
click at [173, 140] on span at bounding box center [176, 139] width 6 height 6
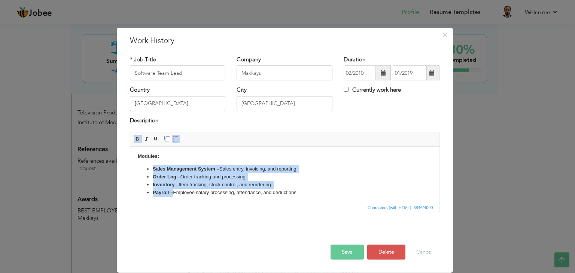
click at [189, 172] on strong "Sales Management System –" at bounding box center [185, 169] width 67 height 6
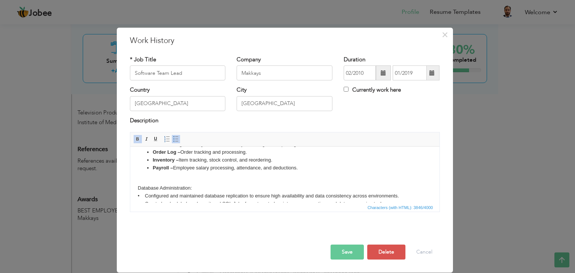
scroll to position [193, 0]
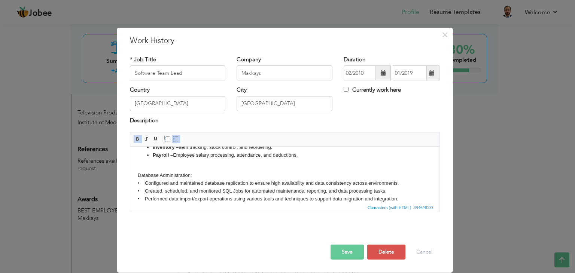
drag, startPoint x: 194, startPoint y: 183, endPoint x: 130, endPoint y: 184, distance: 64.0
click at [130, 184] on html "Conducted system analysis and database design; translated business requirements…" at bounding box center [284, 148] width 309 height 390
click at [137, 138] on span at bounding box center [138, 139] width 6 height 6
drag, startPoint x: 144, startPoint y: 190, endPoint x: 136, endPoint y: 190, distance: 7.9
click at [133, 190] on html "Conducted system analysis and database design; translated business requirements…" at bounding box center [284, 148] width 309 height 390
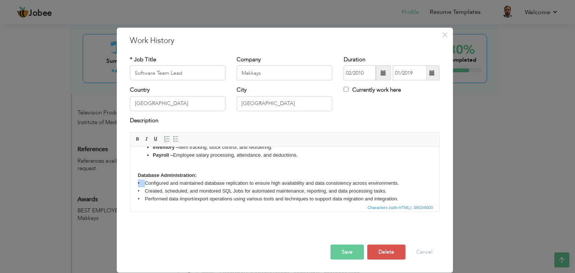
drag, startPoint x: 145, startPoint y: 190, endPoint x: 136, endPoint y: 190, distance: 9.0
click at [136, 190] on html "Conducted system analysis and database design; translated business requirements…" at bounding box center [284, 148] width 309 height 390
click at [153, 195] on span "Cut" at bounding box center [169, 195] width 39 height 9
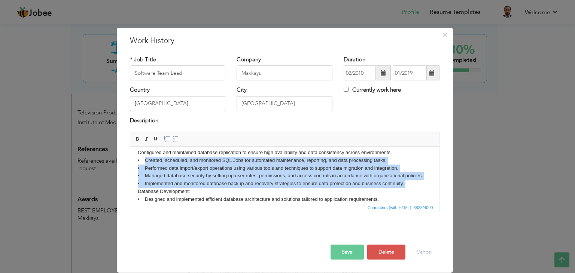
drag, startPoint x: 144, startPoint y: 198, endPoint x: 129, endPoint y: 199, distance: 15.0
click at [130, 199] on html "Conducted system analysis and database design; translated business requirements…" at bounding box center [284, 118] width 309 height 390
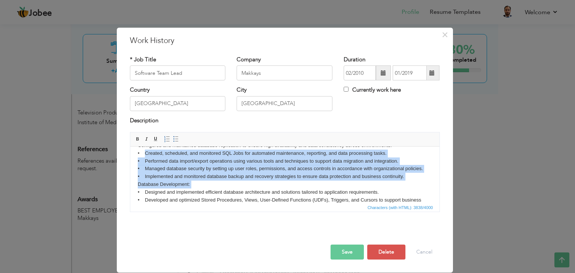
click at [145, 184] on body "Conducted system analysis and database design; translated business requirements…" at bounding box center [284, 110] width 294 height 375
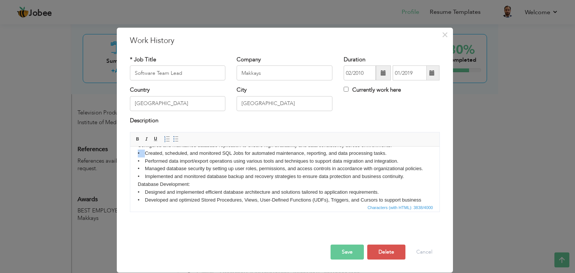
drag, startPoint x: 144, startPoint y: 161, endPoint x: 137, endPoint y: 162, distance: 6.4
click at [137, 162] on body "Conducted system analysis and database design; translated business requirements…" at bounding box center [284, 110] width 294 height 375
click at [146, 168] on span "Context Menu Options" at bounding box center [143, 166] width 9 height 9
drag, startPoint x: 144, startPoint y: 168, endPoint x: 133, endPoint y: 168, distance: 11.6
click at [133, 168] on html "Conducted system analysis and database design; translated business requirements…" at bounding box center [284, 110] width 309 height 390
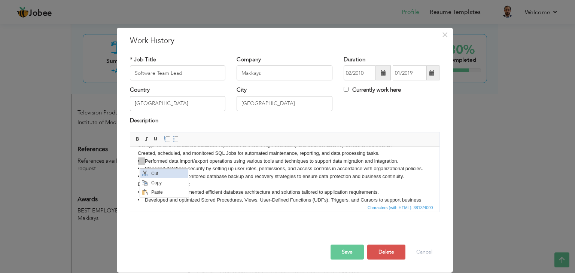
click at [144, 171] on span "Context Menu Options" at bounding box center [145, 174] width 6 height 6
drag, startPoint x: 143, startPoint y: 177, endPoint x: 137, endPoint y: 177, distance: 6.0
click at [137, 177] on body "Conducted system analysis and database design; translated business requirements…" at bounding box center [284, 110] width 294 height 375
drag, startPoint x: 139, startPoint y: 177, endPoint x: 130, endPoint y: 147, distance: 31.2
click at [144, 179] on span "Context Menu Options" at bounding box center [144, 182] width 6 height 6
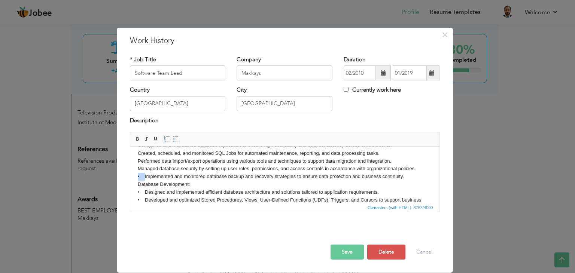
drag, startPoint x: 144, startPoint y: 183, endPoint x: 137, endPoint y: 183, distance: 6.7
click at [137, 183] on body "Conducted system analysis and database design; translated business requirements…" at bounding box center [284, 110] width 294 height 375
click at [145, 185] on span "Context Menu Options" at bounding box center [146, 188] width 6 height 6
drag, startPoint x: 196, startPoint y: 192, endPoint x: 135, endPoint y: 191, distance: 60.6
click at [135, 191] on html "Conducted system analysis and database design; translated business requirements…" at bounding box center [284, 110] width 309 height 390
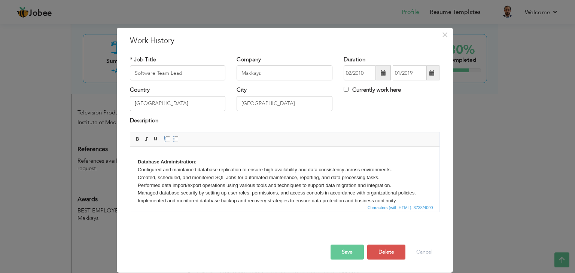
scroll to position [194, 0]
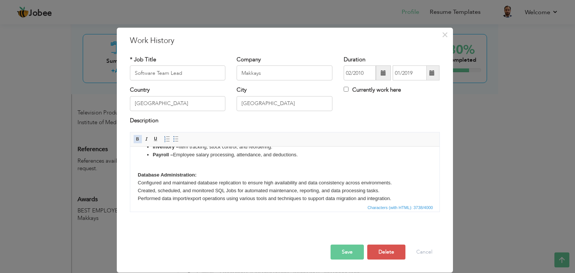
click at [138, 140] on span at bounding box center [138, 139] width 6 height 6
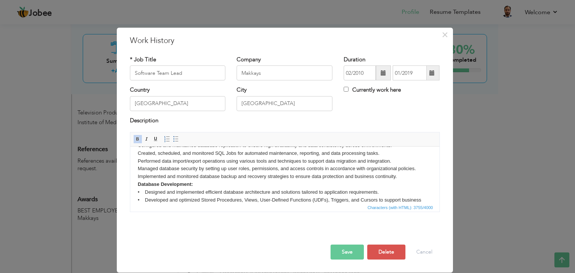
scroll to position [269, 0]
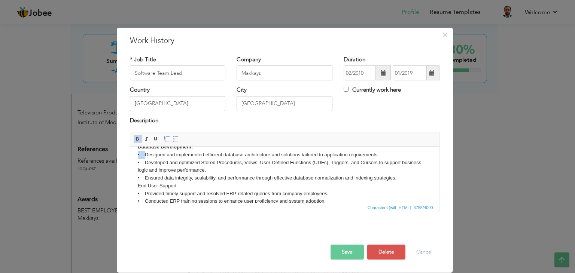
drag, startPoint x: 143, startPoint y: 163, endPoint x: 137, endPoint y: 163, distance: 6.4
click at [137, 163] on body "Conducted system analysis and database design; translated business requirements…" at bounding box center [284, 72] width 294 height 375
click at [147, 169] on span "Context Menu Options" at bounding box center [146, 170] width 6 height 6
drag, startPoint x: 144, startPoint y: 170, endPoint x: 134, endPoint y: 170, distance: 9.7
click at [134, 170] on html "Conducted system analysis and database design; translated business requirements…" at bounding box center [284, 73] width 309 height 390
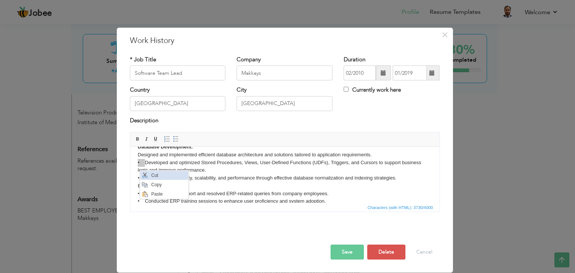
click at [145, 174] on span "Context Menu Options" at bounding box center [145, 176] width 6 height 6
drag, startPoint x: 143, startPoint y: 186, endPoint x: 137, endPoint y: 185, distance: 6.0
click at [137, 185] on body "Conducted system analysis and database design; translated business requirements…" at bounding box center [284, 72] width 294 height 375
click at [144, 186] on span "Context Menu Options" at bounding box center [146, 189] width 6 height 6
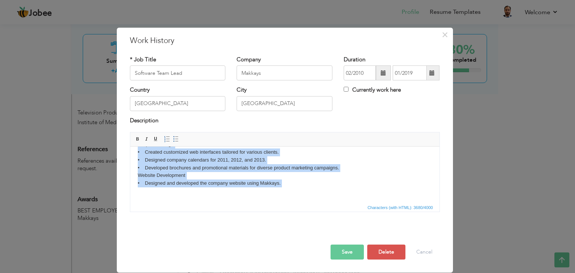
drag, startPoint x: 144, startPoint y: 199, endPoint x: 140, endPoint y: 199, distance: 4.5
click at [140, 195] on body "Conducted system analysis and database design; translated business requirements…" at bounding box center [284, 8] width 294 height 375
click at [175, 178] on body "Conducted system analysis and database design; translated business requirements…" at bounding box center [284, 8] width 294 height 375
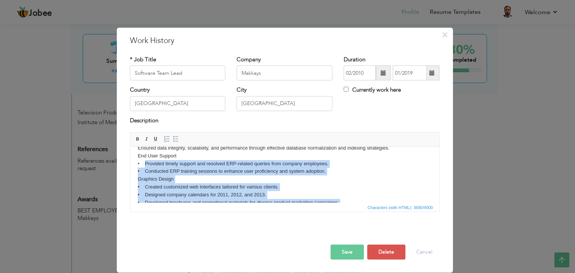
click at [206, 184] on body "Conducted system analysis and database design; translated business requirements…" at bounding box center [284, 43] width 294 height 375
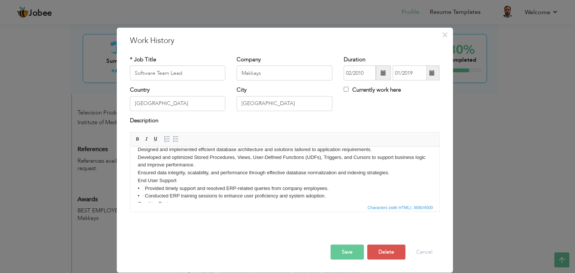
scroll to position [261, 0]
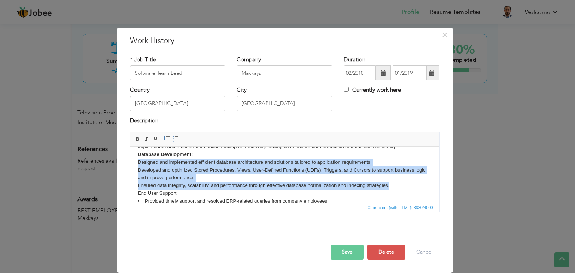
drag, startPoint x: 383, startPoint y: 195, endPoint x: 134, endPoint y: 173, distance: 249.5
click at [134, 173] on html "Conducted system analysis and database design; translated business requirements…" at bounding box center [284, 80] width 309 height 390
click at [175, 138] on span at bounding box center [176, 139] width 6 height 6
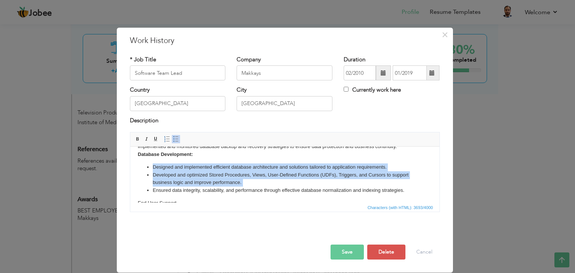
click at [176, 171] on li "Designed and implemented efficient database architecture and solutions tailored…" at bounding box center [284, 168] width 264 height 8
click at [210, 183] on li "Developed and optimized Stored Procedures, Views, User-Defined Functions (UDFs)…" at bounding box center [284, 179] width 264 height 16
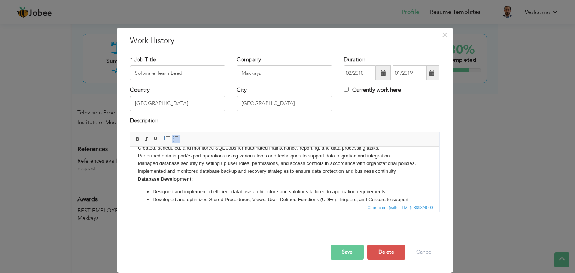
scroll to position [224, 0]
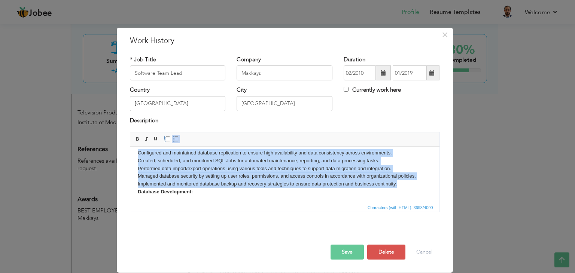
drag, startPoint x: 398, startPoint y: 192, endPoint x: 130, endPoint y: 162, distance: 269.7
click at [130, 163] on html "Conducted system analysis and database design; translated business requirements…" at bounding box center [284, 122] width 309 height 399
click at [173, 140] on span at bounding box center [176, 139] width 6 height 6
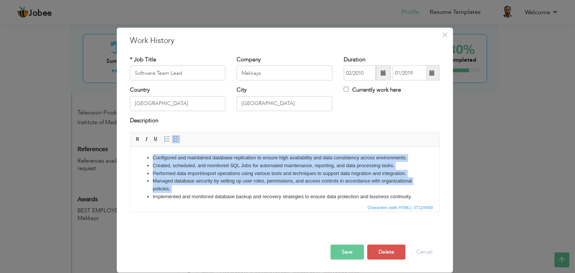
click at [173, 170] on li "Created, scheduled, and monitored SQL Jobs for automated maintenance, reporting…" at bounding box center [284, 166] width 264 height 8
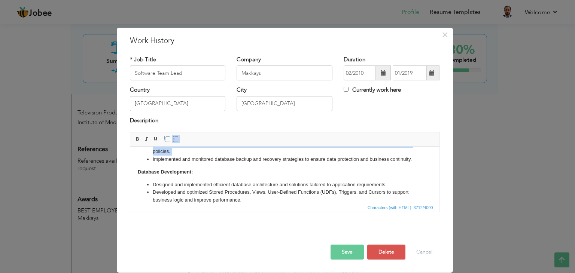
click at [173, 164] on li "Implemented and monitored database backup and recovery strategies to ensure dat…" at bounding box center [284, 160] width 264 height 8
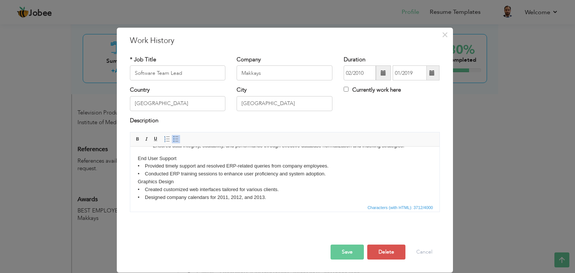
scroll to position [336, 0]
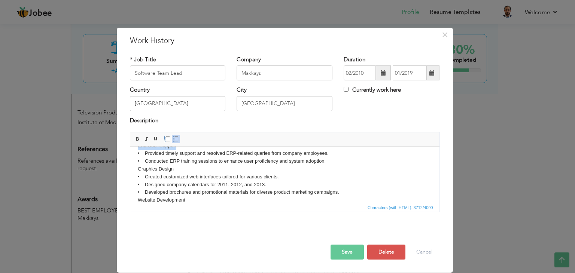
drag, startPoint x: 169, startPoint y: 161, endPoint x: 131, endPoint y: 158, distance: 37.9
click at [131, 158] on html "Conducted system analysis and database design; translated business requirements…" at bounding box center [284, 19] width 309 height 417
click at [139, 139] on span at bounding box center [138, 139] width 6 height 6
drag, startPoint x: 144, startPoint y: 169, endPoint x: 134, endPoint y: 170, distance: 9.4
click at [134, 170] on html "Conducted system analysis and database design; translated business requirements…" at bounding box center [284, 19] width 309 height 417
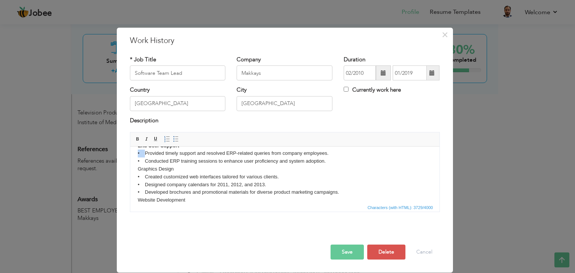
drag, startPoint x: 144, startPoint y: 169, endPoint x: 137, endPoint y: 169, distance: 6.7
click at [137, 169] on body "Conducted system analysis and database design; translated business requirements…" at bounding box center [284, 19] width 294 height 402
click at [147, 174] on span "Context Menu Options" at bounding box center [143, 174] width 9 height 9
drag, startPoint x: 145, startPoint y: 177, endPoint x: 137, endPoint y: 177, distance: 8.2
click at [137, 177] on html "Conducted system analysis and database design; translated business requirements…" at bounding box center [284, 19] width 309 height 417
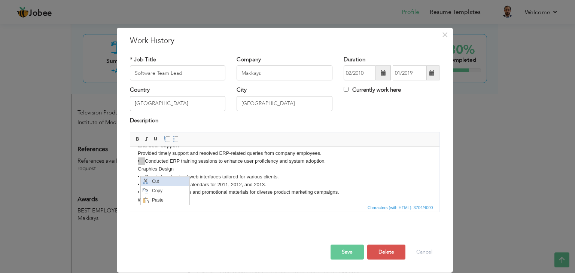
click at [147, 180] on span "Context Menu Options" at bounding box center [146, 182] width 6 height 6
drag, startPoint x: 144, startPoint y: 192, endPoint x: 137, endPoint y: 192, distance: 7.1
click at [137, 192] on body "Conducted system analysis and database design; translated business requirements…" at bounding box center [284, 19] width 294 height 402
click at [145, 195] on span "Context Menu Options" at bounding box center [145, 196] width 6 height 6
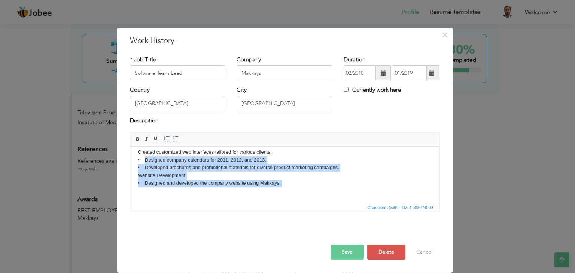
scroll to position [376, 0]
drag, startPoint x: 144, startPoint y: 199, endPoint x: 140, endPoint y: 182, distance: 17.7
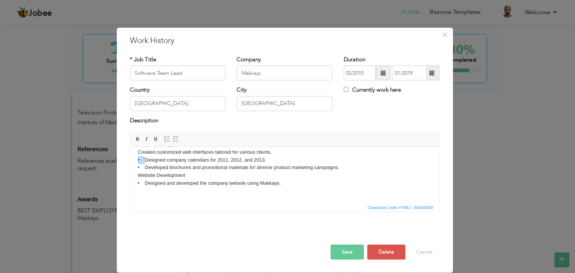
drag, startPoint x: 141, startPoint y: 161, endPoint x: 134, endPoint y: 162, distance: 7.2
click at [146, 165] on span "Context Menu Options" at bounding box center [146, 167] width 6 height 6
drag, startPoint x: 144, startPoint y: 167, endPoint x: 134, endPoint y: 167, distance: 9.4
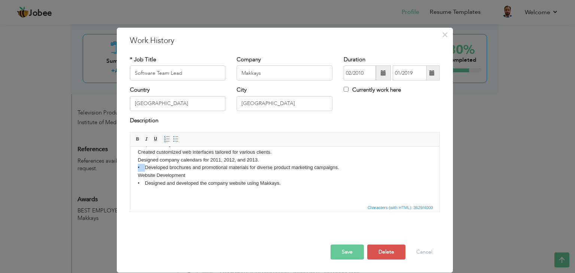
drag, startPoint x: 144, startPoint y: 168, endPoint x: 137, endPoint y: 168, distance: 7.1
drag, startPoint x: 139, startPoint y: 168, endPoint x: 131, endPoint y: 147, distance: 22.4
click at [146, 172] on span "Context Menu Options" at bounding box center [144, 173] width 6 height 6
drag, startPoint x: 145, startPoint y: 182, endPoint x: 137, endPoint y: 182, distance: 8.2
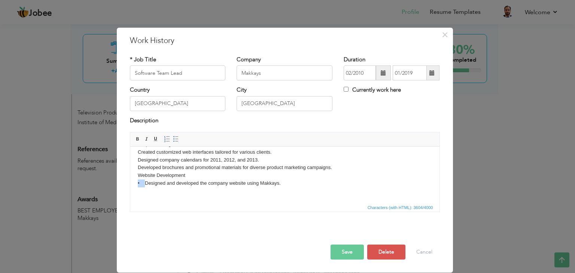
click at [148, 186] on span "Context Menu Options" at bounding box center [147, 188] width 6 height 6
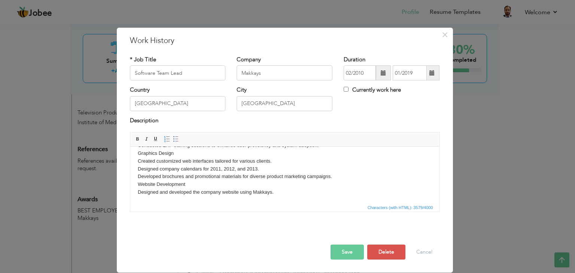
scroll to position [338, 0]
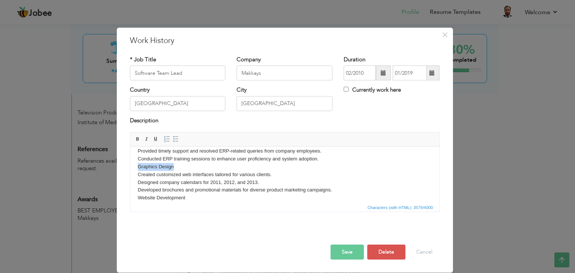
drag, startPoint x: 174, startPoint y: 181, endPoint x: 136, endPoint y: 181, distance: 37.4
click at [136, 181] on html "Conducted system analysis and database design; translated business requirements…" at bounding box center [284, 16] width 309 height 417
click at [138, 138] on span at bounding box center [138, 139] width 6 height 6
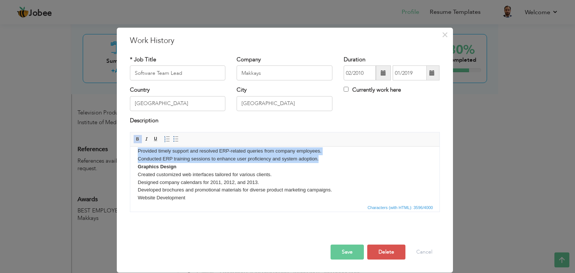
drag, startPoint x: 320, startPoint y: 175, endPoint x: 124, endPoint y: 168, distance: 196.2
click at [130, 168] on html "Conducted system analysis and database design; translated business requirements…" at bounding box center [284, 16] width 309 height 417
click at [174, 140] on span at bounding box center [176, 139] width 6 height 6
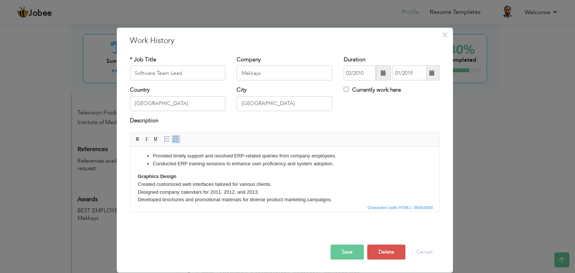
click at [178, 168] on li "Conducted ERP training sessions to enhance user proficiency and system adoption." at bounding box center [284, 164] width 264 height 8
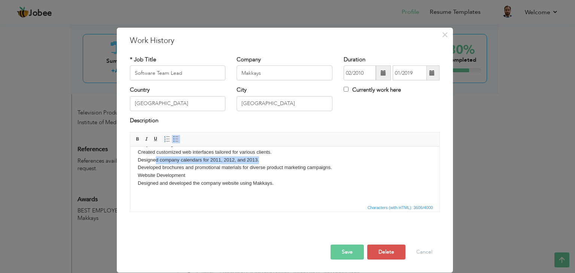
drag, startPoint x: 268, startPoint y: 172, endPoint x: 156, endPoint y: 172, distance: 111.2
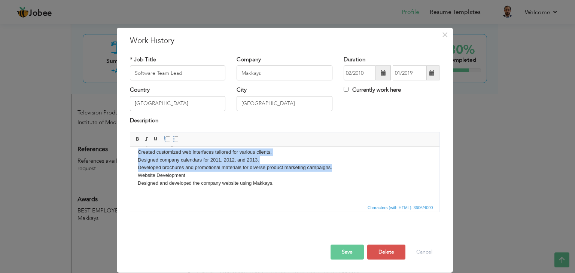
drag, startPoint x: 333, startPoint y: 179, endPoint x: 121, endPoint y: 165, distance: 212.7
click at [173, 140] on span at bounding box center [176, 139] width 6 height 6
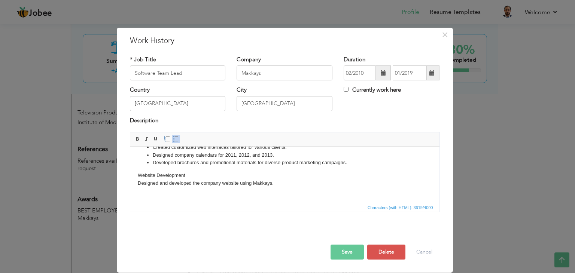
scroll to position [395, 0]
drag, startPoint x: 186, startPoint y: 176, endPoint x: 134, endPoint y: 177, distance: 51.7
click at [138, 140] on span at bounding box center [138, 139] width 6 height 6
drag, startPoint x: 278, startPoint y: 182, endPoint x: 137, endPoint y: 184, distance: 141.1
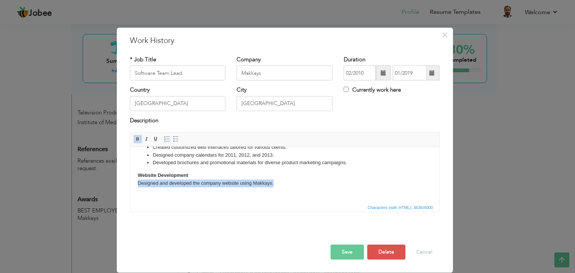
click at [174, 141] on span at bounding box center [176, 139] width 6 height 6
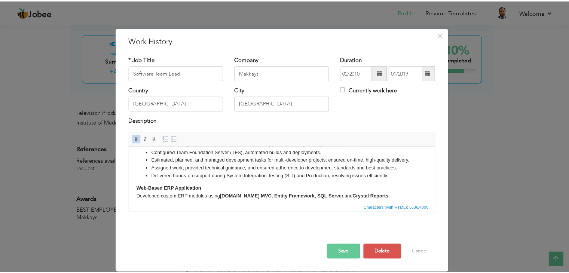
scroll to position [0, 0]
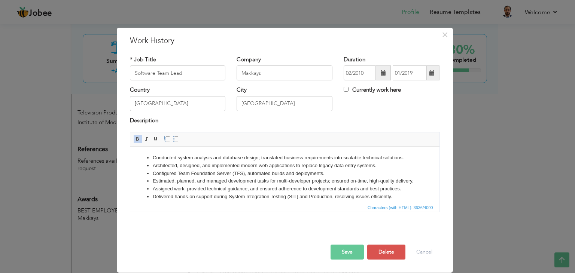
click at [346, 249] on button "Save" at bounding box center [346, 252] width 33 height 15
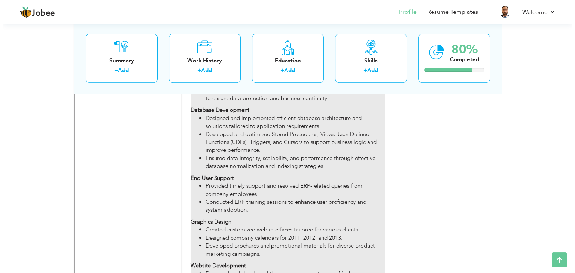
scroll to position [735, 0]
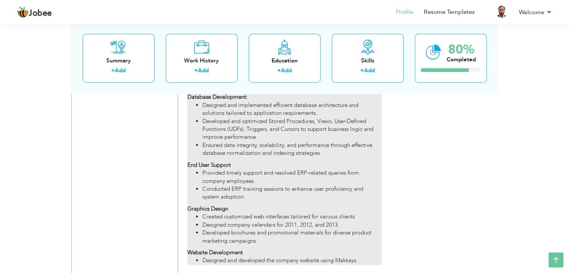
click at [311, 141] on li "Ensured data integrity, scalability, and performance through effective database…" at bounding box center [291, 149] width 179 height 16
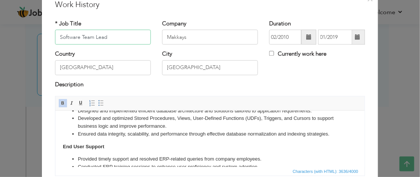
scroll to position [75, 0]
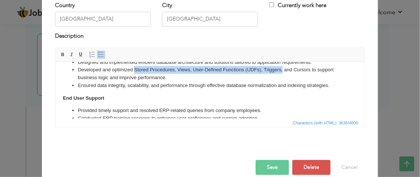
drag, startPoint x: 134, startPoint y: 85, endPoint x: 282, endPoint y: 86, distance: 147.8
click at [282, 82] on li "Developed and optimized Stored Procedures, Views, User-Defined Functions (UDFs)…" at bounding box center [209, 74] width 264 height 16
click at [61, 53] on span at bounding box center [63, 55] width 6 height 6
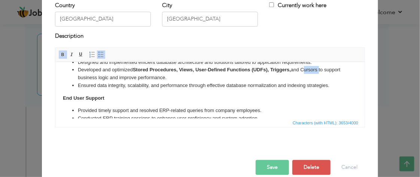
drag, startPoint x: 302, startPoint y: 85, endPoint x: 319, endPoint y: 86, distance: 16.5
click at [319, 82] on li "Developed and optimized Stored Procedures, Views, User-Defined Functions (UDFs)…" at bounding box center [209, 74] width 264 height 16
click at [61, 54] on span at bounding box center [63, 55] width 6 height 6
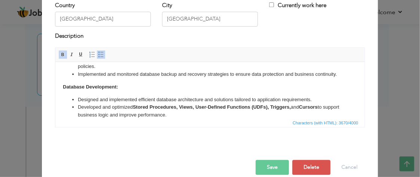
click at [162, 78] on li "Implemented and monitored database backup and recovery strategies to ensure dat…" at bounding box center [209, 74] width 264 height 8
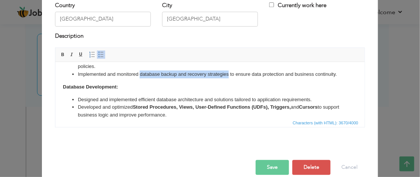
drag, startPoint x: 139, startPoint y: 83, endPoint x: 228, endPoint y: 84, distance: 89.1
click at [228, 78] on li "Implemented and monitored database backup and recovery strategies to ensure dat…" at bounding box center [209, 74] width 264 height 8
click at [61, 54] on span at bounding box center [63, 55] width 6 height 6
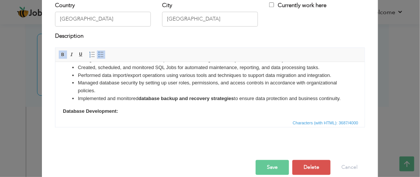
scroll to position [225, 0]
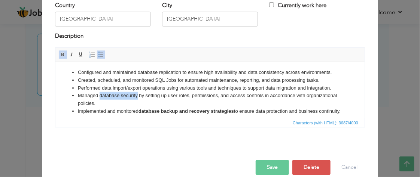
drag, startPoint x: 99, startPoint y: 104, endPoint x: 136, endPoint y: 104, distance: 37.4
click at [136, 104] on li "Managed database security by setting up user roles, permissions, and access con…" at bounding box center [209, 100] width 264 height 16
click at [60, 54] on span at bounding box center [63, 55] width 6 height 6
drag, startPoint x: 102, startPoint y: 97, endPoint x: 141, endPoint y: 94, distance: 39.0
click at [141, 92] on li "Performed data import/export operations using various tools and techniques to s…" at bounding box center [209, 89] width 264 height 8
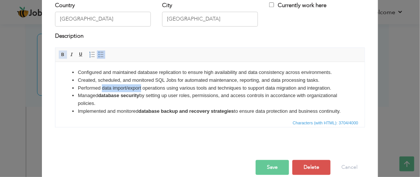
click at [60, 54] on span at bounding box center [63, 55] width 6 height 6
drag, startPoint x: 155, startPoint y: 88, endPoint x: 176, endPoint y: 88, distance: 20.6
click at [176, 85] on li "Created, scheduled, and monitored SQL Jobs for automated maintenance, reporting…" at bounding box center [209, 81] width 264 height 8
click at [60, 55] on span at bounding box center [63, 55] width 6 height 6
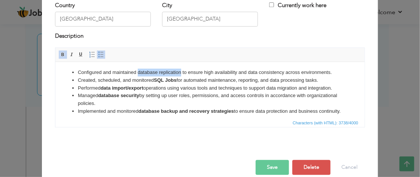
drag, startPoint x: 137, startPoint y: 81, endPoint x: 180, endPoint y: 80, distance: 42.7
click at [180, 77] on li "Configured and maintained database replication to ensure high availability and …" at bounding box center [209, 73] width 264 height 8
click at [61, 54] on span at bounding box center [63, 55] width 6 height 6
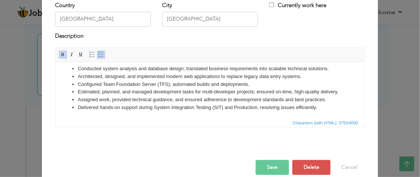
scroll to position [0, 0]
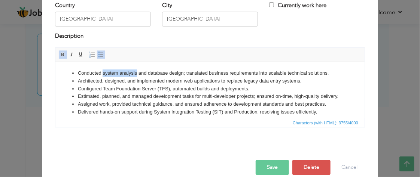
drag, startPoint x: 104, startPoint y: 74, endPoint x: 137, endPoint y: 73, distance: 33.0
click at [137, 73] on li "Conducted system analysis and database design; translated business requirements…" at bounding box center [209, 74] width 264 height 8
click at [60, 54] on span at bounding box center [63, 55] width 6 height 6
drag, startPoint x: 150, startPoint y: 73, endPoint x: 186, endPoint y: 73, distance: 35.2
click at [186, 73] on li "Conducted system analysis and database design; translated business requirements…" at bounding box center [209, 74] width 264 height 8
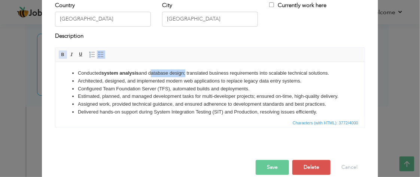
click at [60, 55] on span at bounding box center [63, 55] width 6 height 6
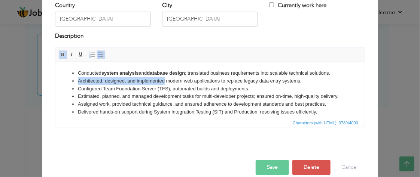
drag, startPoint x: 77, startPoint y: 82, endPoint x: 164, endPoint y: 82, distance: 86.8
click at [164, 82] on li "Architected, designed, and implemented modern web applications to replace legac…" at bounding box center [209, 81] width 264 height 8
click at [60, 54] on span at bounding box center [63, 55] width 6 height 6
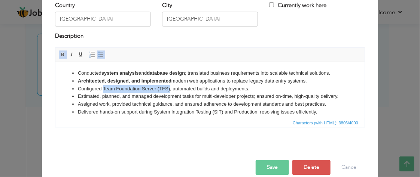
drag, startPoint x: 103, startPoint y: 89, endPoint x: 169, endPoint y: 89, distance: 66.6
click at [169, 89] on li "Configured Team Foundation Server (TFS), automated builds and deployments." at bounding box center [209, 89] width 264 height 8
click at [63, 54] on link "Bold" at bounding box center [63, 55] width 8 height 8
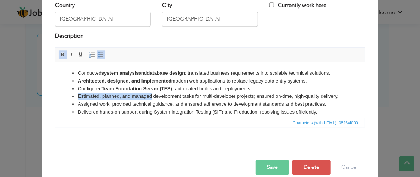
drag, startPoint x: 78, startPoint y: 97, endPoint x: 151, endPoint y: 97, distance: 73.4
click at [151, 97] on li "Estimated, planned, and managed development tasks for multi-developer projects;…" at bounding box center [209, 97] width 264 height 8
click at [60, 55] on span at bounding box center [63, 55] width 6 height 6
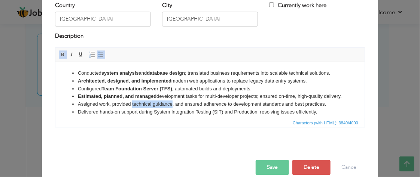
drag, startPoint x: 131, startPoint y: 112, endPoint x: 172, endPoint y: 111, distance: 41.2
click at [172, 109] on li "Assigned work, provided technical guidance, and ensured adherence to developmen…" at bounding box center [209, 105] width 264 height 8
click at [60, 53] on span at bounding box center [63, 55] width 6 height 6
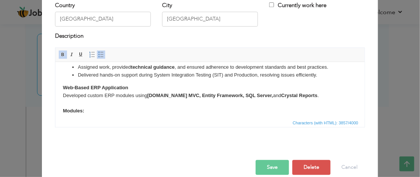
scroll to position [37, 0]
drag, startPoint x: 153, startPoint y: 82, endPoint x: 222, endPoint y: 82, distance: 69.2
click at [222, 79] on li "Delivered hands-on support during System Integration Testing (SIT) and Producti…" at bounding box center [209, 75] width 264 height 8
click at [60, 55] on span at bounding box center [63, 55] width 6 height 6
drag, startPoint x: 238, startPoint y: 80, endPoint x: 260, endPoint y: 82, distance: 22.5
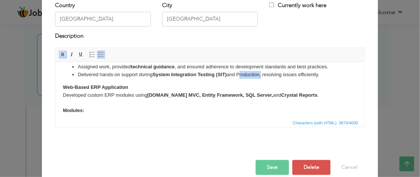
click at [260, 79] on li "Delivered hands-on support during System Integration Testing (SIT) and Producti…" at bounding box center [209, 75] width 264 height 8
click at [60, 53] on span at bounding box center [63, 55] width 6 height 6
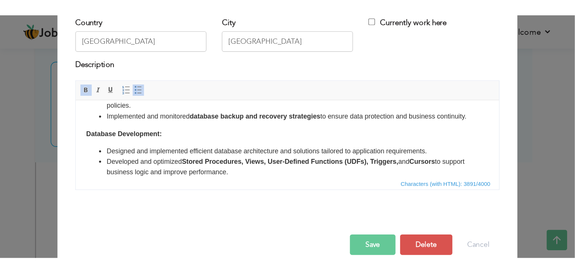
scroll to position [0, 0]
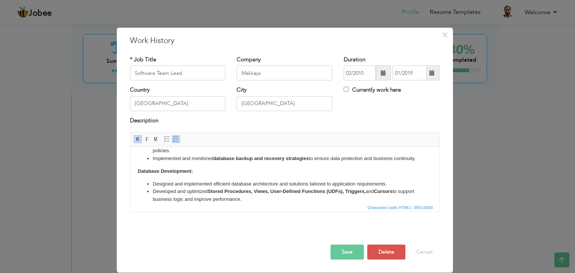
click at [351, 252] on button "Save" at bounding box center [346, 252] width 33 height 15
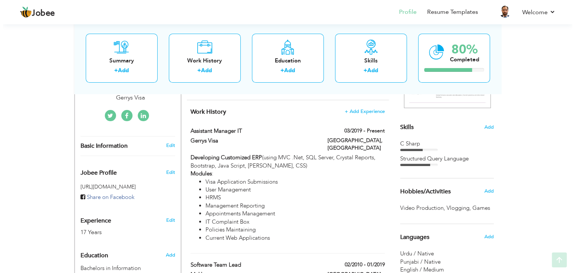
scroll to position [174, 0]
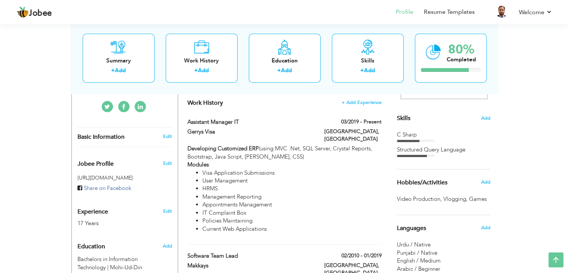
click at [250, 169] on li "Visa Application Submissions" at bounding box center [291, 173] width 179 height 8
type input "Assistant Manager IT"
type input "Gerrys Visa"
type input "03/2019"
checkbox input "true"
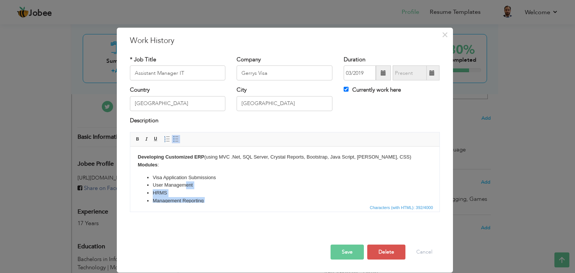
scroll to position [0, 0]
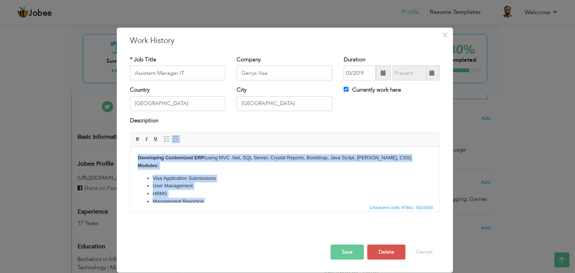
drag, startPoint x: 215, startPoint y: 196, endPoint x: 138, endPoint y: 160, distance: 84.9
click at [138, 160] on html "Developing Customized ERP (using MVC .Net, SQL Server, Crystal Reports, Bootstr…" at bounding box center [284, 196] width 309 height 98
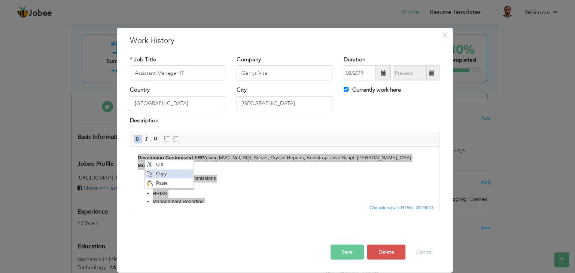
click at [163, 173] on span "Copy" at bounding box center [173, 174] width 39 height 9
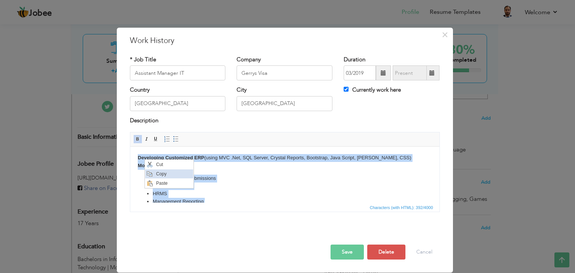
copy body "Developing Customized ERP (using MVC .Net, SQL Server, Crystal Reports, Bootstr…"
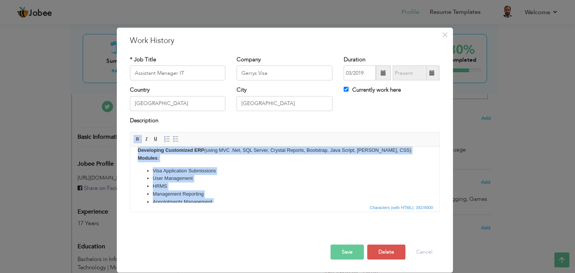
click at [256, 174] on li "Visa Application Submissions" at bounding box center [284, 171] width 264 height 8
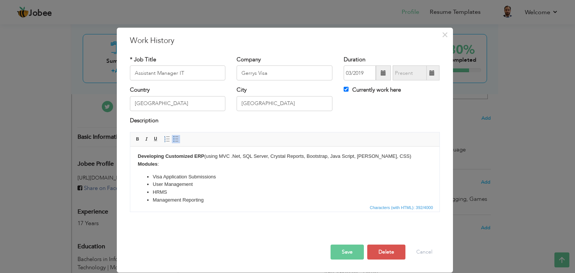
scroll to position [0, 0]
click at [195, 174] on body "Developing Customized ERP (using MVC .Net, SQL Server, Crystal Reports, Bootstr…" at bounding box center [284, 195] width 294 height 83
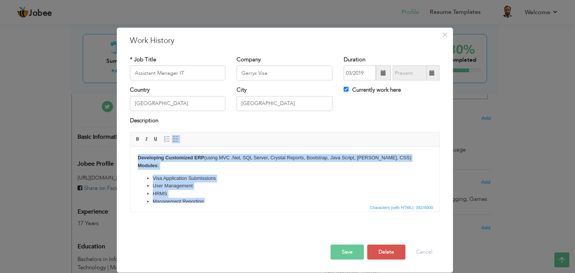
drag, startPoint x: 217, startPoint y: 193, endPoint x: 125, endPoint y: 154, distance: 99.6
click at [130, 154] on html "Developing Customized ERP (using MVC .Net, SQL Server, Crystal Reports, Bootstr…" at bounding box center [284, 196] width 309 height 98
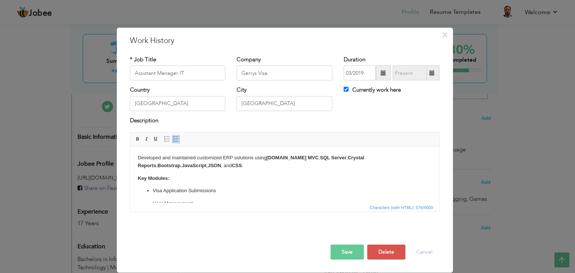
click at [171, 195] on ul "Visa Application Submissions User Management Human Resource Management System (…" at bounding box center [284, 229] width 294 height 84
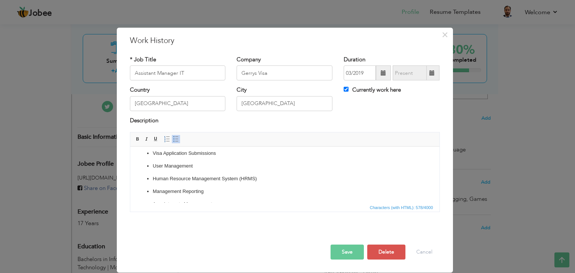
click at [190, 166] on p "User Management" at bounding box center [284, 166] width 264 height 8
drag, startPoint x: 175, startPoint y: 156, endPoint x: 183, endPoint y: 169, distance: 14.6
click at [183, 169] on ul "Visa Application Submissions User Management Human Resource Management System (…" at bounding box center [284, 192] width 294 height 84
click at [210, 177] on p "Human Resource Management System (HRMS)" at bounding box center [284, 179] width 264 height 8
click at [339, 256] on button "Save" at bounding box center [346, 252] width 33 height 15
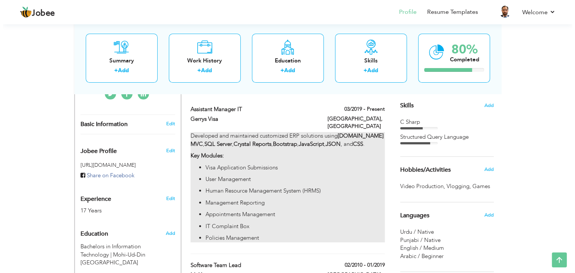
scroll to position [174, 0]
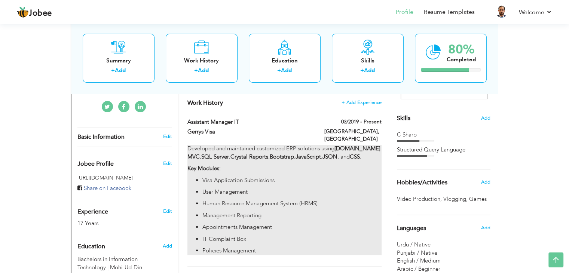
click at [235, 188] on p "User Management" at bounding box center [291, 192] width 179 height 8
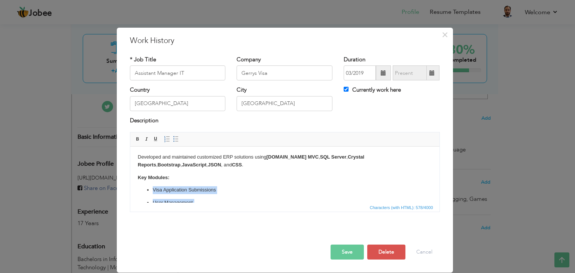
scroll to position [0, 0]
drag, startPoint x: 210, startPoint y: 192, endPoint x: 148, endPoint y: 189, distance: 62.2
click at [148, 189] on ul "Visa Application Submissions User Management Human Resource Management System (…" at bounding box center [284, 229] width 294 height 84
click at [176, 140] on span at bounding box center [176, 139] width 6 height 6
click at [206, 190] on p "Visa Application Submissions" at bounding box center [284, 191] width 294 height 8
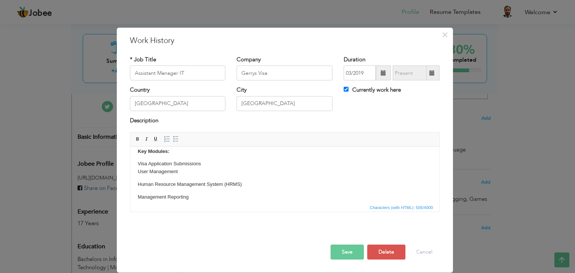
scroll to position [38, 0]
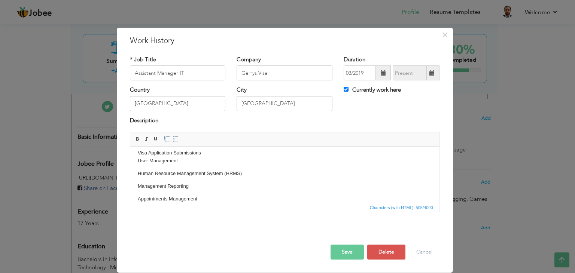
click at [185, 165] on body "Developed and maintained customized ERP solutions using ASP.NET MVC , SQL Serve…" at bounding box center [284, 172] width 294 height 112
click at [184, 160] on p "Visa Application Submissions ​​​​​​​ User Management" at bounding box center [284, 157] width 294 height 16
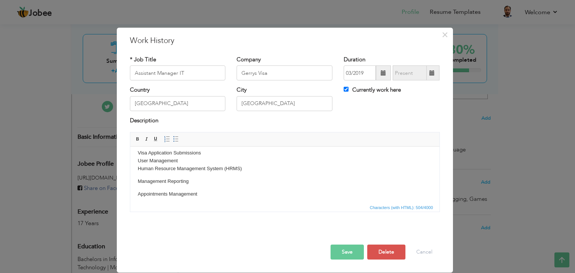
click at [245, 168] on p "Visa Application Submissions User Management ​​​​​​​ Human Resource Management …" at bounding box center [284, 160] width 294 height 23
click at [194, 176] on p "Visa Application Submissions User Management Human Resource Management System (…" at bounding box center [284, 164] width 294 height 31
click at [207, 184] on p "Visa Application Submissions User Management Human Resource Management System (…" at bounding box center [284, 168] width 294 height 39
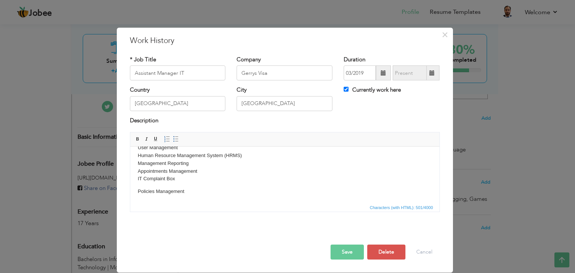
click at [185, 180] on p "Visa Application Submissions User Management Human Resource Management System (…" at bounding box center [284, 159] width 294 height 47
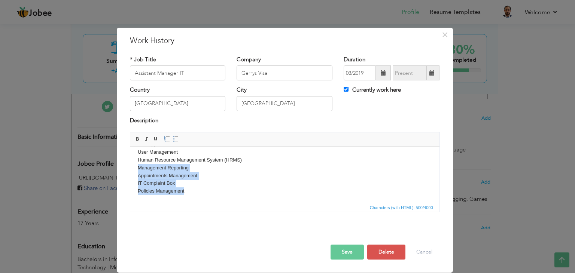
scroll to position [9, 0]
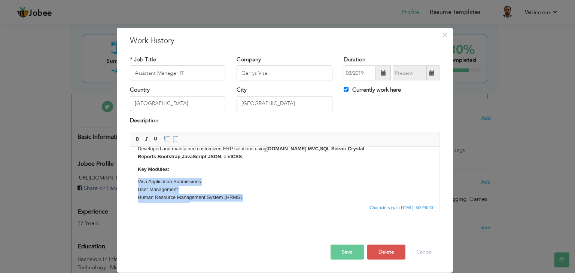
drag, startPoint x: 189, startPoint y: 192, endPoint x: 135, endPoint y: 184, distance: 54.5
click at [135, 184] on html "Developed and maintained customized ERP solutions using ASP.NET MVC , SQL Serve…" at bounding box center [284, 189] width 309 height 103
click at [175, 140] on span at bounding box center [176, 139] width 6 height 6
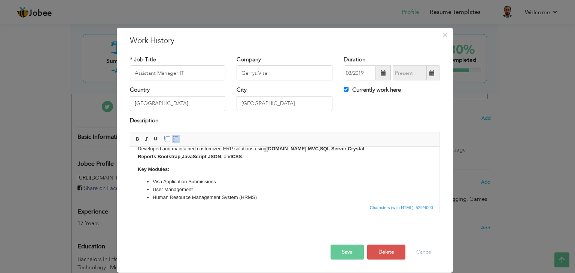
click at [194, 169] on p "Key Modules:" at bounding box center [284, 170] width 294 height 8
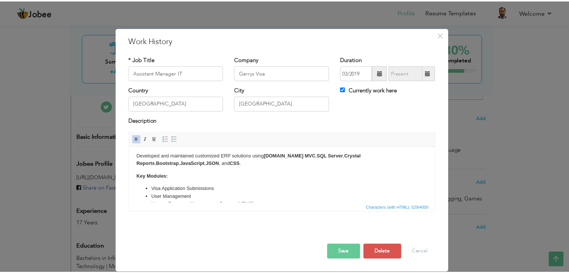
scroll to position [0, 0]
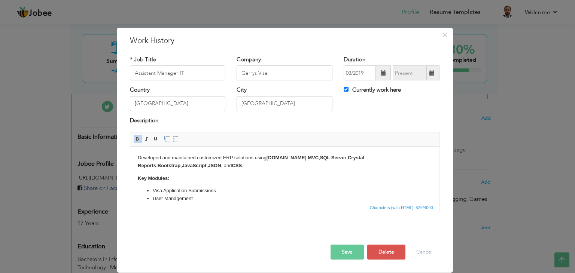
click at [343, 253] on button "Save" at bounding box center [346, 252] width 33 height 15
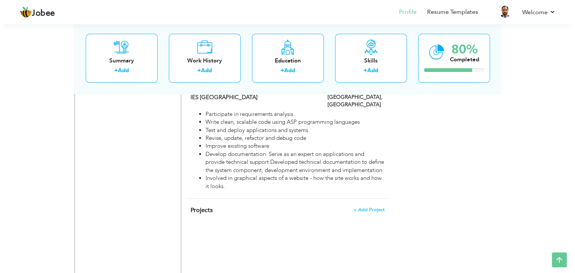
scroll to position [922, 0]
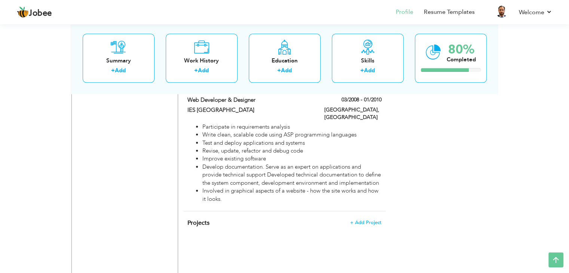
click at [234, 163] on li "Develop documentation. Serve as an expert on applications and provide technical…" at bounding box center [291, 175] width 179 height 24
type input "Web Developer & Designer"
type input "IES [GEOGRAPHIC_DATA]"
type input "03/2008"
type input "01/2010"
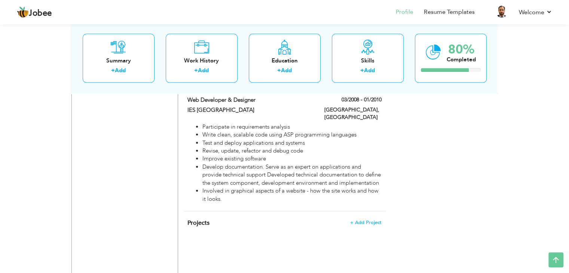
checkbox input "false"
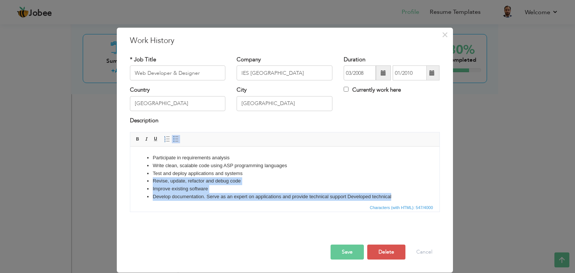
scroll to position [0, 0]
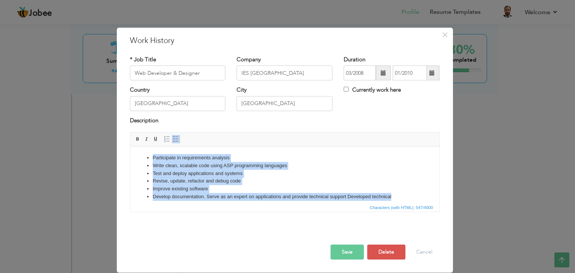
drag, startPoint x: 402, startPoint y: 198, endPoint x: 152, endPoint y: 150, distance: 255.3
click at [152, 150] on html "Participate in requirements analysis Write clean, scalable code using ASP progr…" at bounding box center [284, 185] width 309 height 77
copy ul "Participate in requirements analysis Write clean, scalable code using ASP progr…"
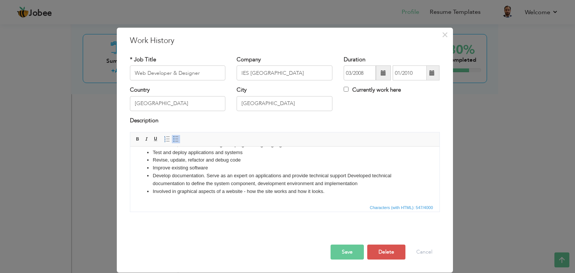
click at [329, 193] on li "Involved in graphical aspects of a website - how the site works and how it look…" at bounding box center [284, 192] width 264 height 8
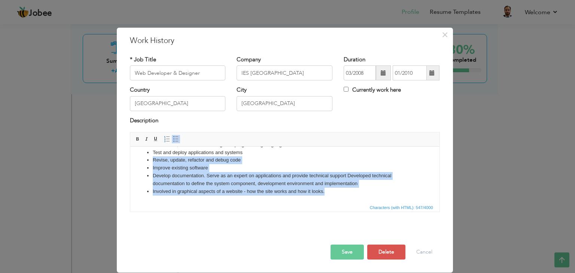
scroll to position [0, 0]
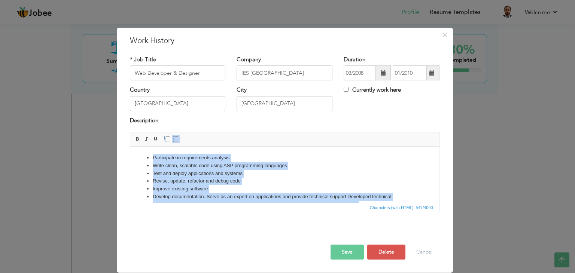
drag, startPoint x: 328, startPoint y: 193, endPoint x: 216, endPoint y: 272, distance: 136.7
click at [130, 147] on html "Participate in requirements analysis Write clean, scalable code using ASP progr…" at bounding box center [284, 185] width 309 height 77
copy ul "Participate in requirements analysis Write clean, scalable code using ASP progr…"
click at [234, 171] on li "Test and deploy applications and systems" at bounding box center [284, 174] width 264 height 8
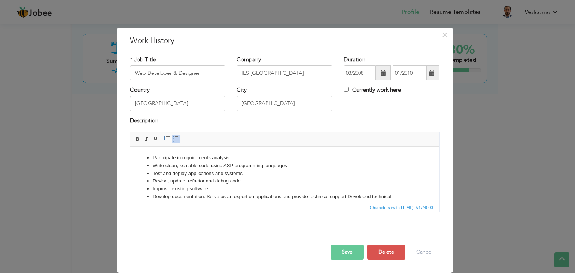
scroll to position [21, 0]
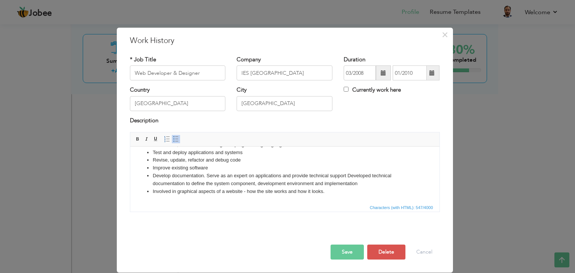
click at [204, 172] on li "Develop documentation. Serve as an expert on applications and provide technical…" at bounding box center [284, 180] width 264 height 16
click at [225, 186] on li "Develop documentation. Serve as an expert on applications and provide technical…" at bounding box center [284, 180] width 264 height 16
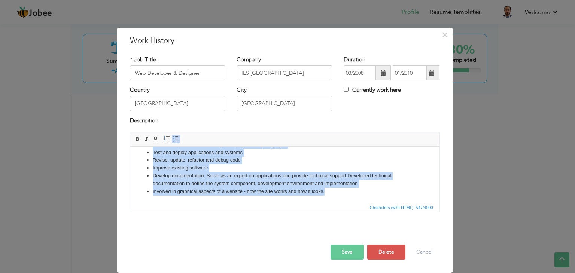
scroll to position [0, 0]
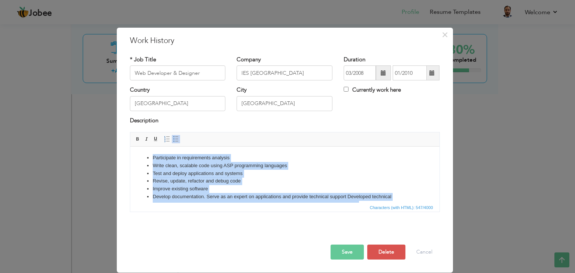
drag, startPoint x: 329, startPoint y: 191, endPoint x: 96, endPoint y: 130, distance: 240.7
click at [130, 147] on html "Participate in requirements analysis Write clean, scalable code using ASP progr…" at bounding box center [284, 185] width 309 height 77
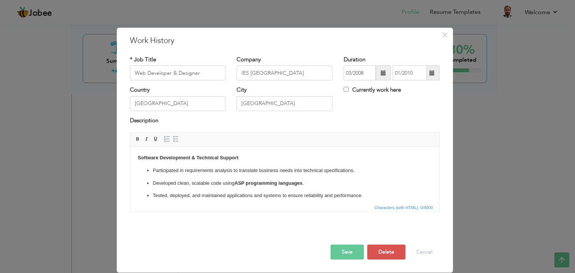
scroll to position [62, 0]
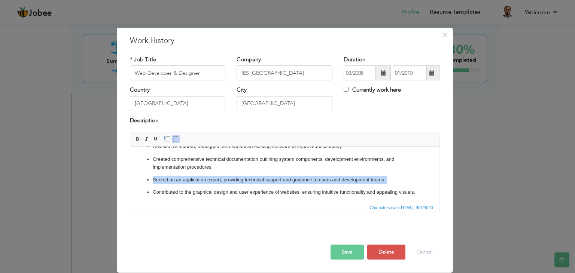
drag, startPoint x: 156, startPoint y: 187, endPoint x: 141, endPoint y: 180, distance: 16.1
click at [141, 180] on ul "Participated in requirements analysis to translate business needs into technica…" at bounding box center [284, 150] width 294 height 91
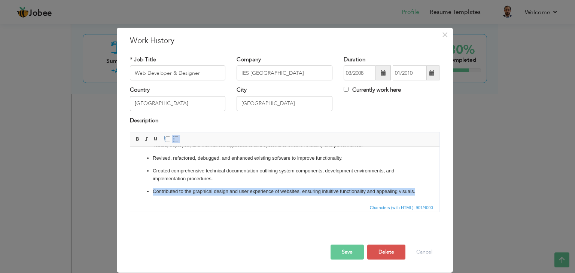
scroll to position [58, 0]
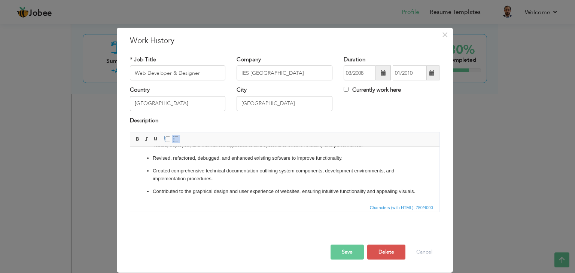
drag, startPoint x: 151, startPoint y: 183, endPoint x: 124, endPoint y: 183, distance: 26.6
click at [130, 183] on html "Software Development & Technical Support Participated in requirements analysis …" at bounding box center [284, 150] width 309 height 106
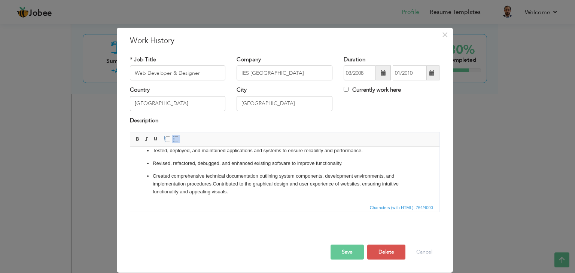
scroll to position [53, 0]
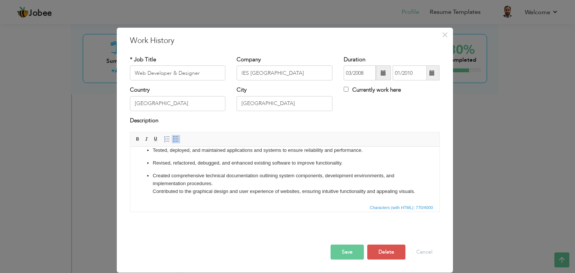
click at [172, 192] on p "Created comprehensive technical documentation outlining system components, deve…" at bounding box center [284, 183] width 264 height 23
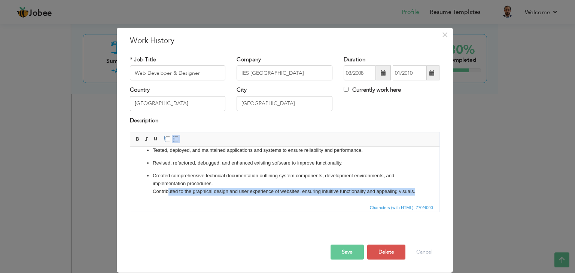
drag, startPoint x: 174, startPoint y: 193, endPoint x: 166, endPoint y: 183, distance: 13.3
click at [166, 184] on p "Created comprehensive technical documentation outlining system components, deve…" at bounding box center [284, 183] width 264 height 23
click at [175, 195] on p "Created comprehensive technical documentation outlining system components, deve…" at bounding box center [284, 183] width 264 height 23
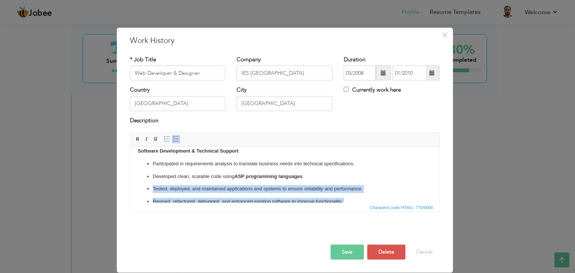
scroll to position [0, 0]
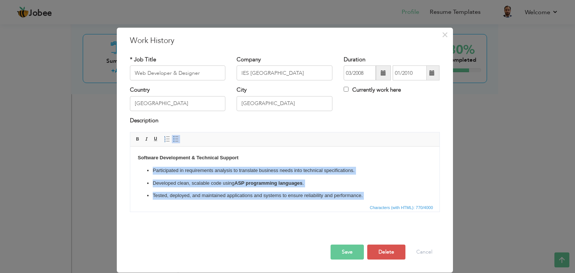
drag, startPoint x: 176, startPoint y: 196, endPoint x: 141, endPoint y: 167, distance: 46.2
click at [140, 170] on html "Software Development & Technical Support Participated in requirements analysis …" at bounding box center [284, 197] width 309 height 101
click at [176, 139] on span at bounding box center [176, 139] width 6 height 6
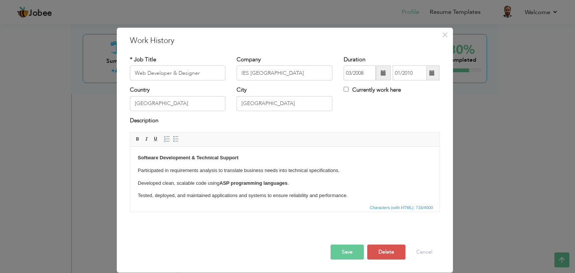
click at [339, 170] on p "Participated in requirements analysis to translate business needs into technica…" at bounding box center [284, 171] width 294 height 8
click at [341, 170] on p "Participated in requirements analysis to translate business needs into technica…" at bounding box center [284, 171] width 294 height 8
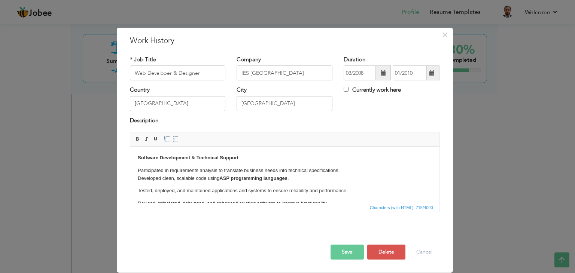
click at [296, 181] on p "Participated in requirements analysis to translate business needs into technica…" at bounding box center [284, 175] width 294 height 16
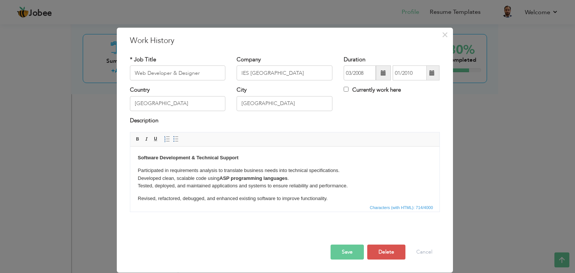
click at [351, 185] on p "Participated in requirements analysis to translate business needs into technica…" at bounding box center [284, 178] width 294 height 23
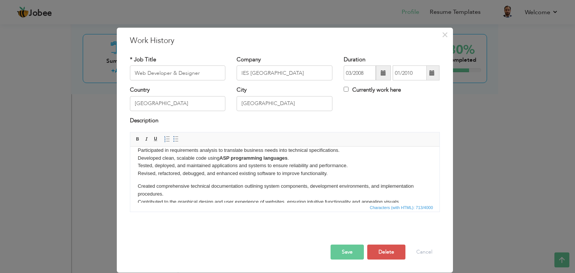
scroll to position [31, 0]
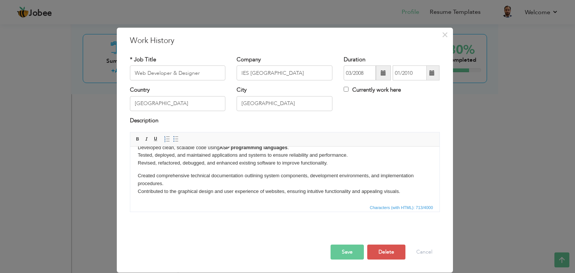
click at [334, 163] on p "Participated in requirements analysis to translate business needs into technica…" at bounding box center [284, 151] width 294 height 31
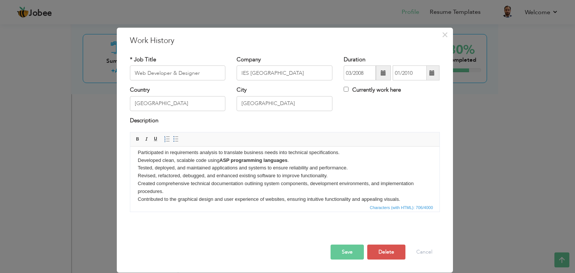
scroll to position [25, 0]
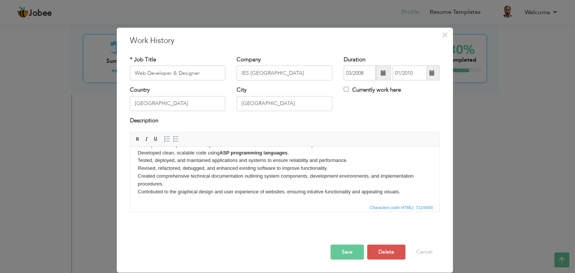
click at [172, 183] on p "Participated in requirements analysis to translate business needs into technica…" at bounding box center [284, 168] width 294 height 55
click at [180, 186] on p "Participated in requirements analysis to translate business needs into technica…" at bounding box center [284, 168] width 294 height 55
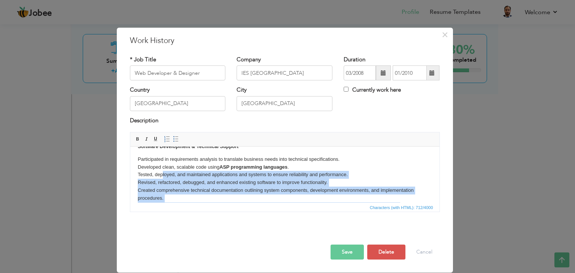
scroll to position [0, 0]
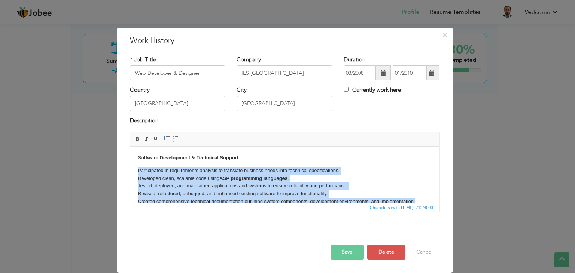
drag, startPoint x: 408, startPoint y: 192, endPoint x: 136, endPoint y: 173, distance: 272.8
click at [136, 173] on html "Software Development & Technical Support Participated in requirements analysis …" at bounding box center [284, 188] width 309 height 82
click at [174, 141] on span at bounding box center [176, 139] width 6 height 6
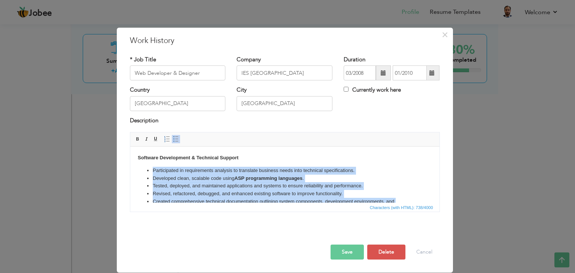
click at [243, 181] on strong "ASP programming languages" at bounding box center [268, 179] width 68 height 6
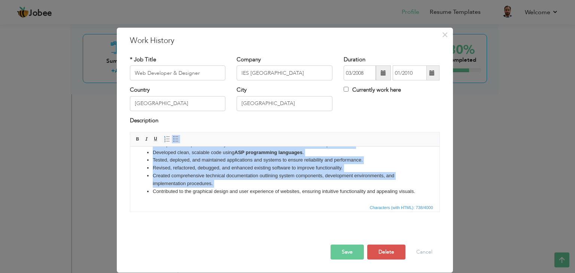
click at [280, 188] on li "​​​​​​​ Contributed to the graphical design and user experience of websites, en…" at bounding box center [284, 192] width 264 height 8
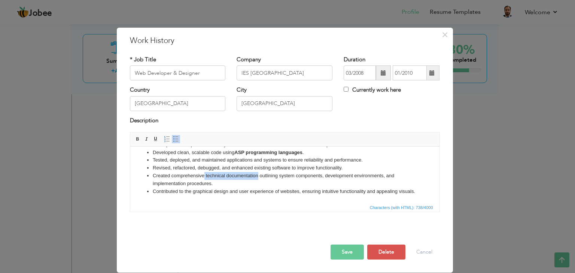
drag, startPoint x: 258, startPoint y: 168, endPoint x: 204, endPoint y: 170, distance: 54.0
click at [204, 172] on li "Created comprehensive technical documentation outlining system components, deve…" at bounding box center [284, 180] width 264 height 16
click at [138, 137] on span at bounding box center [138, 139] width 6 height 6
click at [193, 173] on li "Created comprehensive technical documentation outlining system components, deve…" at bounding box center [284, 180] width 264 height 16
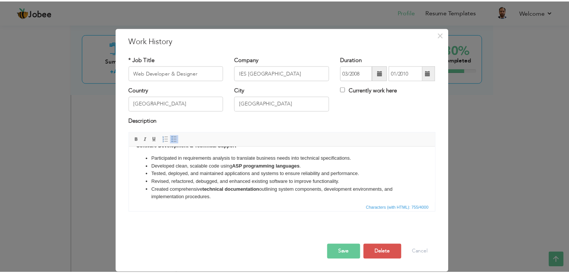
scroll to position [0, 0]
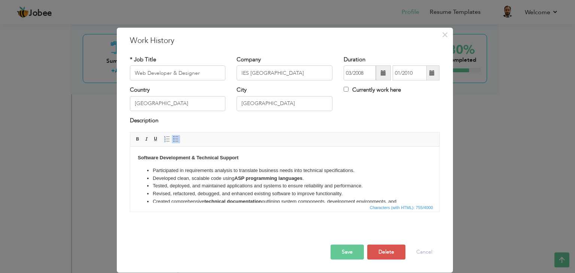
click at [342, 249] on button "Save" at bounding box center [346, 252] width 33 height 15
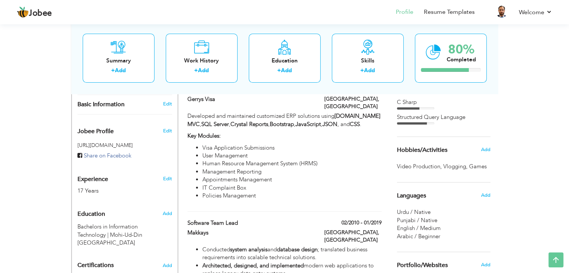
scroll to position [193, 0]
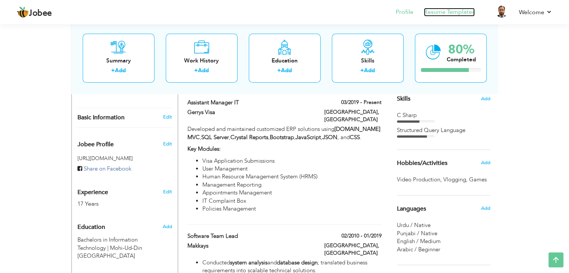
click at [430, 11] on link "Resume Templates" at bounding box center [449, 12] width 51 height 9
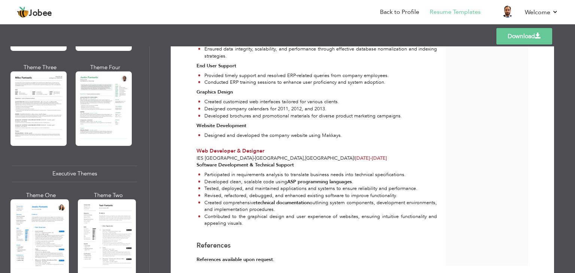
scroll to position [487, 0]
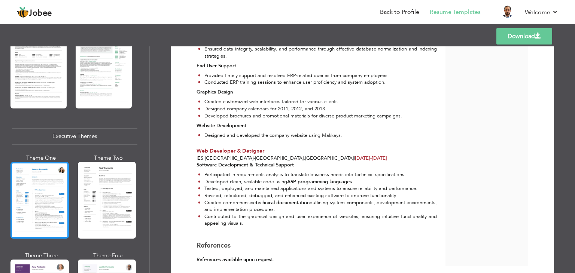
click at [35, 187] on div at bounding box center [39, 200] width 58 height 77
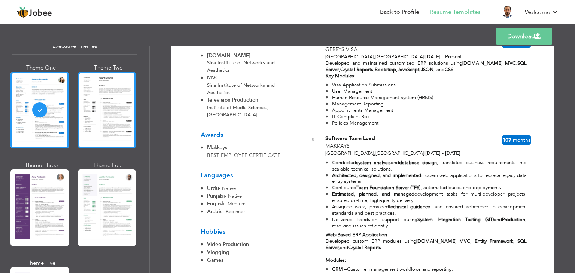
scroll to position [576, 0]
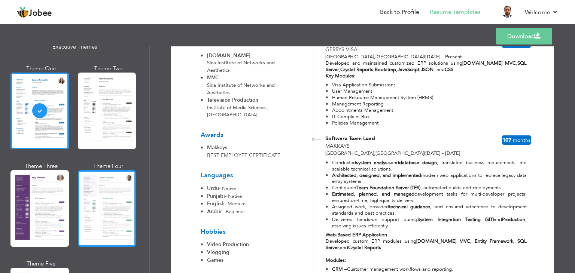
click at [102, 192] on div at bounding box center [107, 208] width 58 height 77
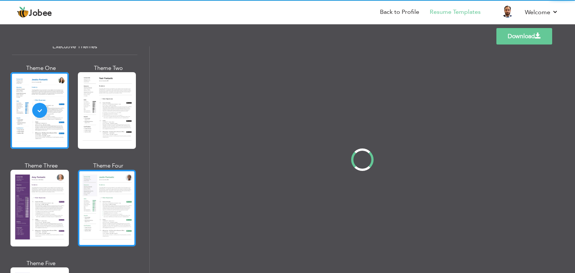
scroll to position [0, 0]
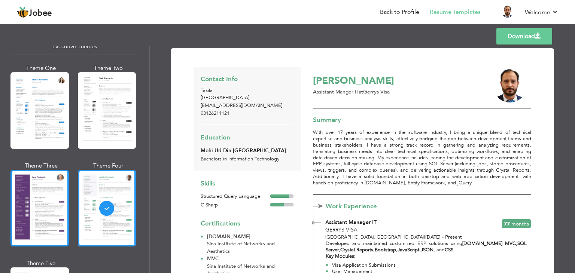
click at [51, 193] on div at bounding box center [39, 208] width 58 height 77
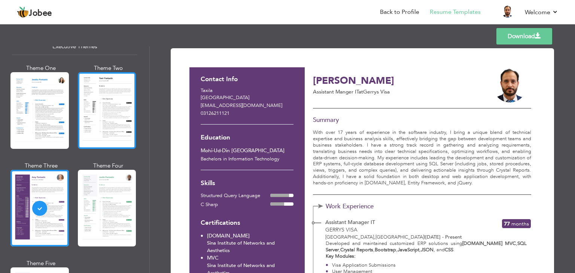
click at [92, 123] on div at bounding box center [107, 110] width 58 height 77
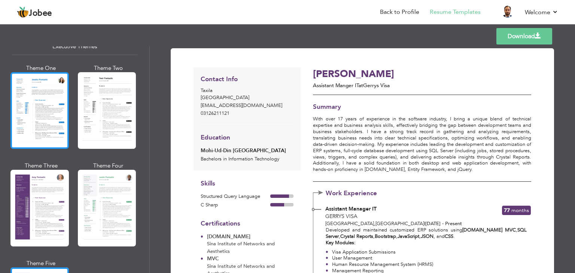
click at [22, 132] on div at bounding box center [39, 110] width 58 height 77
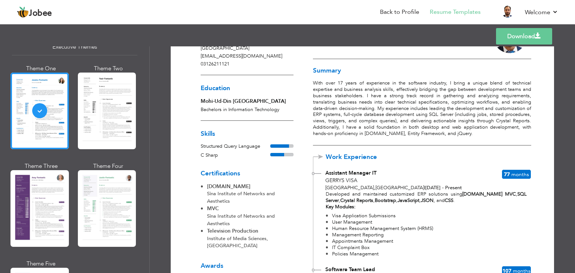
scroll to position [37, 0]
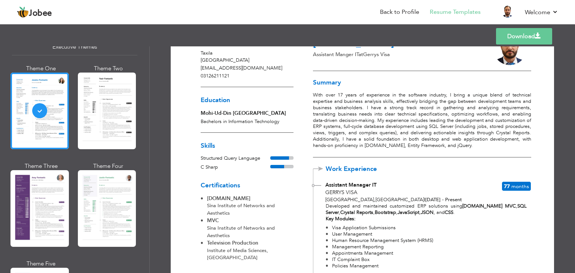
click at [503, 29] on link "Download" at bounding box center [524, 36] width 56 height 16
click at [380, 10] on li "Back to Profile" at bounding box center [394, 13] width 50 height 20
click at [382, 11] on link "Back to Profile" at bounding box center [399, 12] width 39 height 9
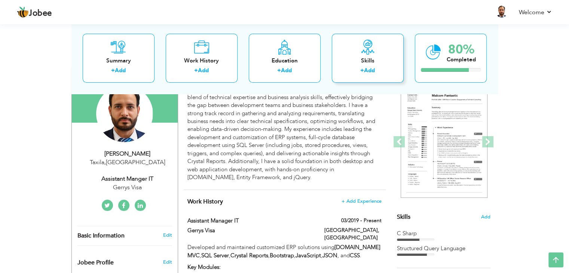
click at [357, 52] on div "Skills + Add" at bounding box center [368, 58] width 72 height 49
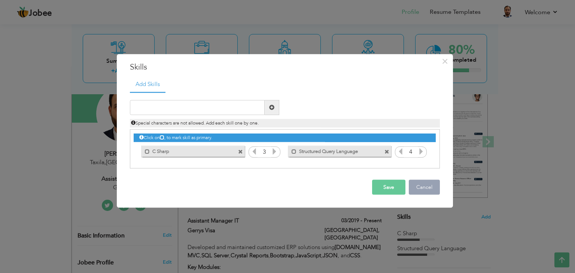
click at [419, 184] on button "Cancel" at bounding box center [424, 187] width 31 height 15
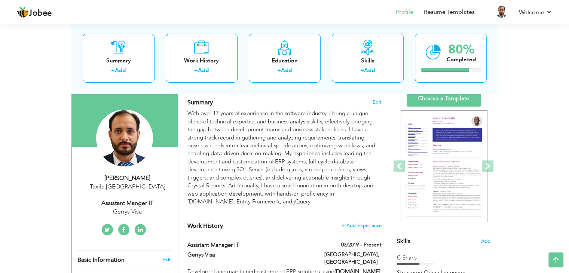
scroll to position [37, 0]
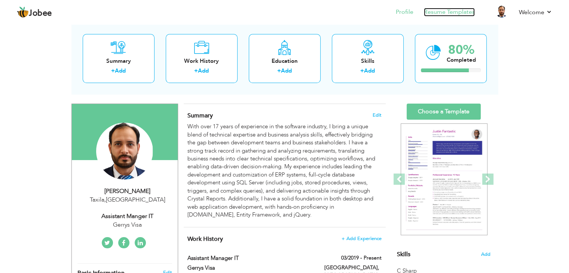
click at [427, 14] on link "Resume Templates" at bounding box center [449, 12] width 51 height 9
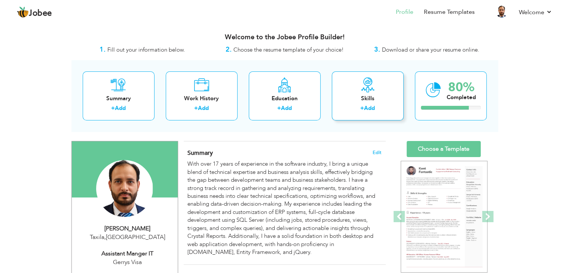
click at [359, 89] on div "Skills + Add" at bounding box center [368, 95] width 72 height 49
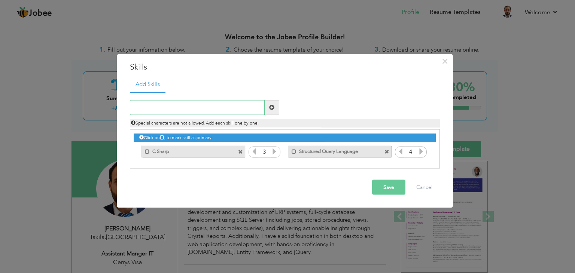
click at [199, 102] on input "text" at bounding box center [197, 107] width 135 height 15
paste input "JavaScript, JSON, JQuery."
type input "JavaScript, JSON, JQuery."
click at [270, 110] on span at bounding box center [272, 107] width 15 height 15
click at [224, 106] on input "text" at bounding box center [197, 107] width 135 height 15
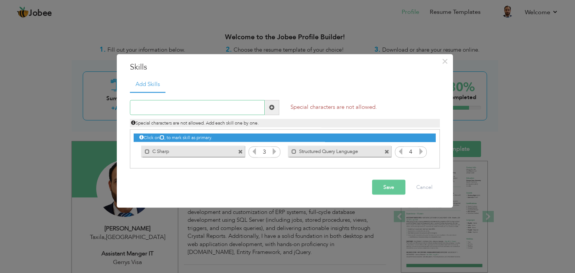
paste input "JavaScript, JSON, JQuery."
click at [161, 107] on input "JavaScript, JSON, JQuery." at bounding box center [197, 107] width 135 height 15
click at [195, 108] on input "JavaScript, JSON, JQuery." at bounding box center [197, 107] width 135 height 15
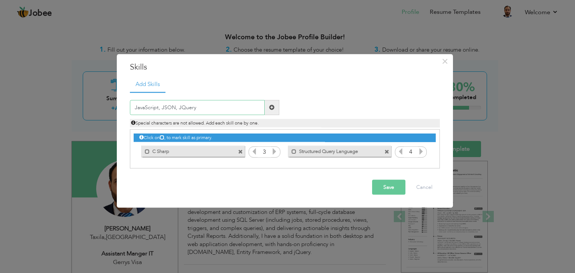
type input "JavaScript, JSON, JQuery"
click at [274, 107] on span at bounding box center [271, 107] width 5 height 5
click at [246, 106] on input "text" at bounding box center [197, 107] width 135 height 15
paste input "JavaScript, JSON, JQuery."
click at [158, 108] on input "JavaScript, JSON, JQuery." at bounding box center [197, 107] width 135 height 15
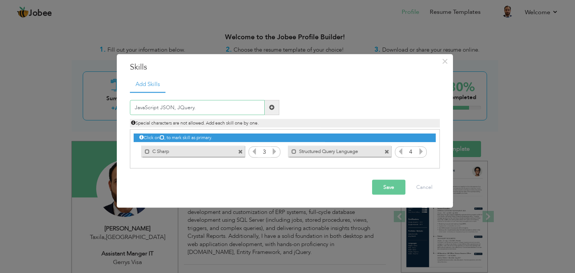
click at [174, 108] on input "JavaScript JSON, JQuery." at bounding box center [197, 107] width 135 height 15
click at [193, 109] on input "JavaScript JSON JQuery." at bounding box center [197, 107] width 135 height 15
type input "JavaScript JSON JQuery"
click at [274, 107] on span at bounding box center [272, 107] width 15 height 15
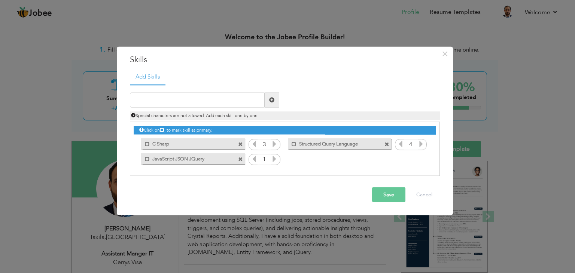
click at [274, 157] on icon at bounding box center [274, 158] width 7 height 7
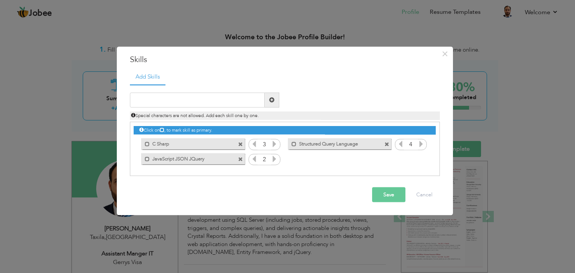
click at [274, 157] on icon at bounding box center [274, 158] width 7 height 7
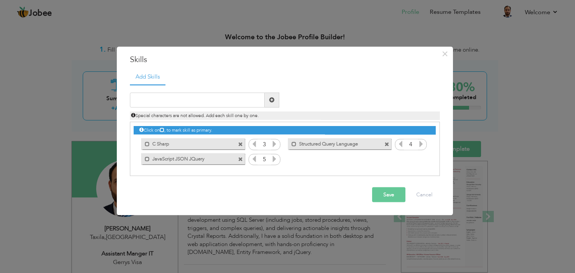
click at [274, 157] on icon at bounding box center [274, 158] width 7 height 7
click at [253, 157] on icon at bounding box center [254, 158] width 7 height 7
click at [386, 196] on button "Save" at bounding box center [388, 194] width 33 height 15
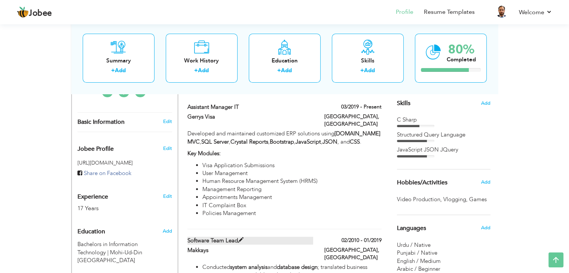
scroll to position [187, 0]
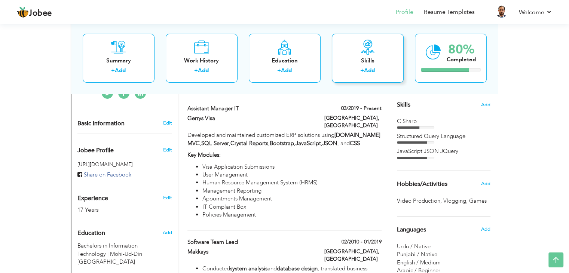
click at [377, 48] on div "Skills + Add" at bounding box center [368, 58] width 72 height 49
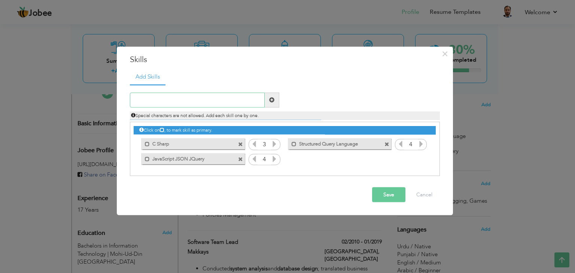
click at [186, 101] on input "text" at bounding box center [197, 99] width 135 height 15
paste input "SQL Server, Oracle"
type input "SQL Server"
click at [271, 101] on span at bounding box center [271, 99] width 5 height 5
click at [420, 161] on icon at bounding box center [421, 158] width 7 height 7
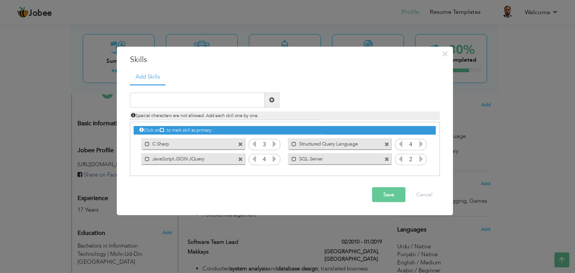
click at [420, 161] on icon at bounding box center [421, 158] width 7 height 7
click at [422, 160] on icon at bounding box center [421, 158] width 7 height 7
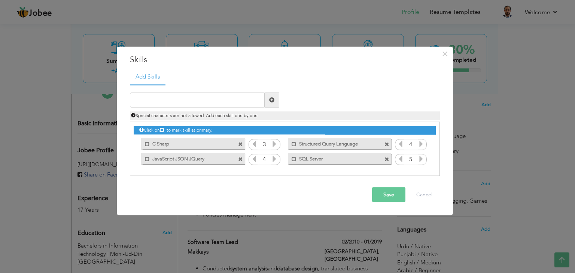
click at [402, 160] on icon at bounding box center [400, 158] width 7 height 7
click at [426, 161] on div "1" at bounding box center [411, 159] width 32 height 11
click at [421, 160] on icon at bounding box center [421, 158] width 7 height 7
click at [184, 97] on input "text" at bounding box center [197, 99] width 135 height 15
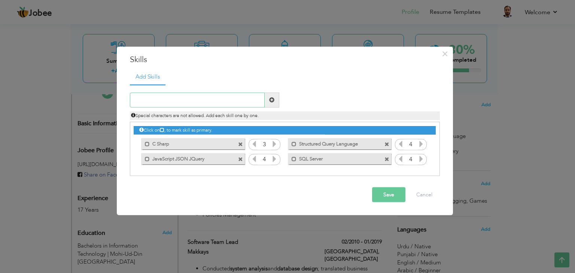
paste input "Oracle"
type input "Oracle"
click at [269, 99] on span at bounding box center [271, 99] width 5 height 5
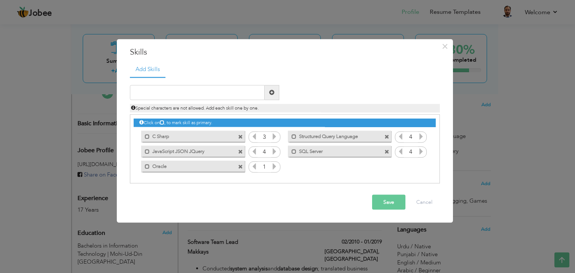
click at [277, 166] on icon at bounding box center [274, 166] width 7 height 7
click at [256, 166] on icon at bounding box center [254, 166] width 7 height 7
click at [387, 202] on button "Save" at bounding box center [388, 202] width 33 height 15
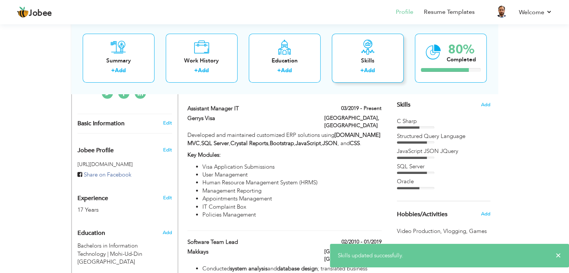
click at [364, 63] on div "Skills" at bounding box center [368, 61] width 60 height 8
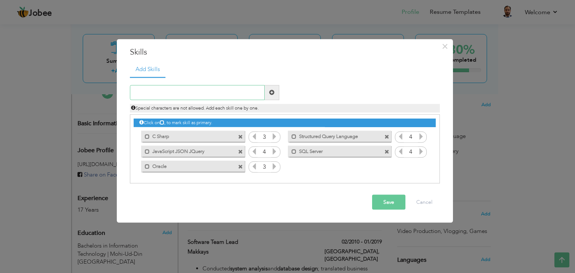
paste input "Crystal Reports."
type input "Crystal Reports."
click at [277, 92] on span at bounding box center [272, 92] width 15 height 15
click at [424, 168] on div "1" at bounding box center [411, 167] width 32 height 11
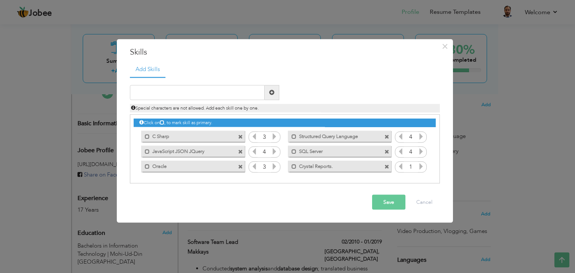
click at [423, 166] on icon at bounding box center [421, 166] width 7 height 7
click at [396, 204] on button "Save" at bounding box center [388, 202] width 33 height 15
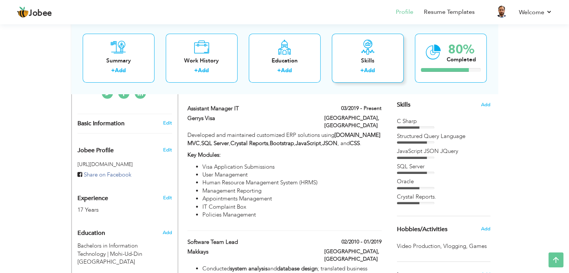
click at [373, 54] on div "Skills + Add" at bounding box center [368, 58] width 72 height 49
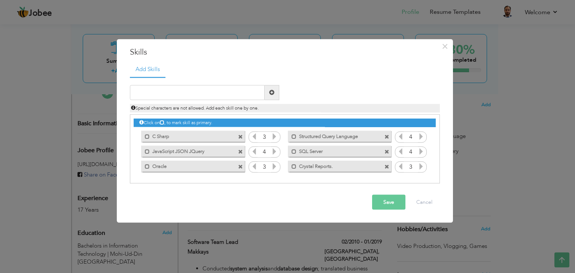
click at [421, 166] on icon at bounding box center [421, 166] width 7 height 7
click at [393, 195] on button "Save" at bounding box center [388, 202] width 33 height 15
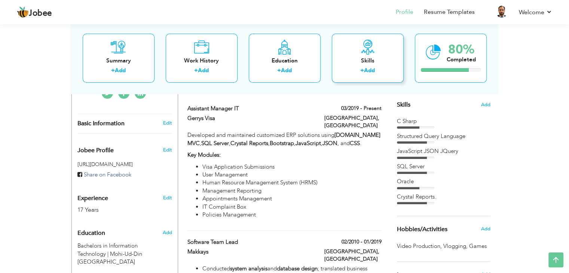
click at [361, 48] on icon at bounding box center [367, 47] width 15 height 15
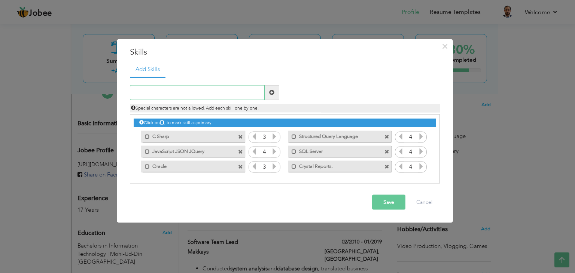
paste input "Internet Information Server"
type input "Internet Information Server"
click at [271, 90] on span at bounding box center [271, 92] width 5 height 5
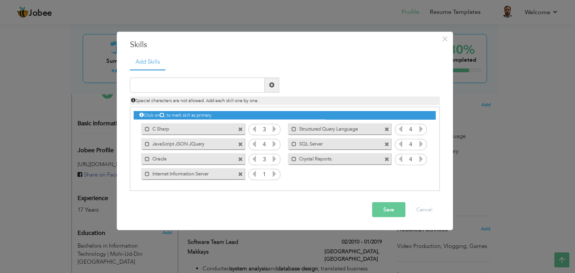
click at [275, 174] on icon at bounding box center [274, 173] width 7 height 7
click at [389, 210] on button "Save" at bounding box center [388, 209] width 33 height 15
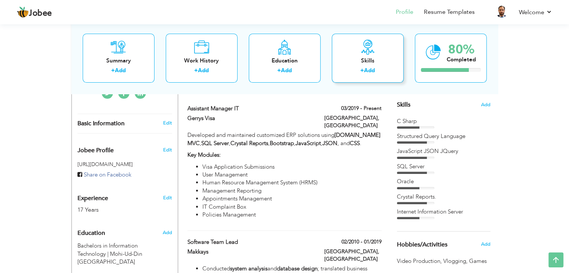
click at [376, 63] on div "Skills" at bounding box center [368, 61] width 60 height 8
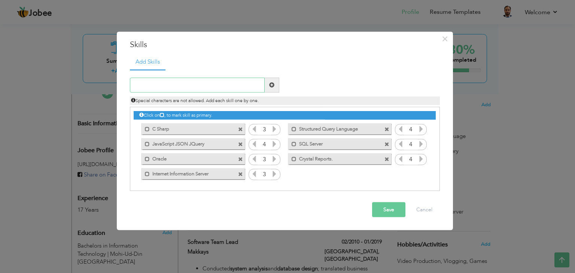
paste input "MS Visual Studio,"
type input "MS Visual Studio"
click at [268, 86] on span at bounding box center [272, 84] width 15 height 15
click at [419, 169] on div "1" at bounding box center [411, 174] width 32 height 11
click at [421, 171] on icon at bounding box center [421, 173] width 7 height 7
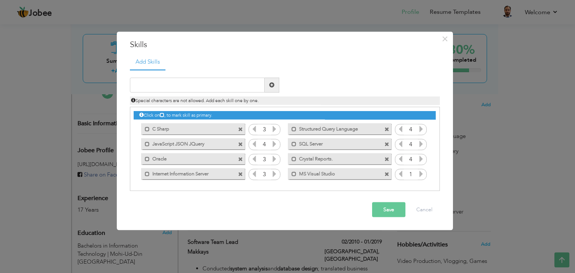
click at [421, 171] on icon at bounding box center [421, 173] width 7 height 7
click at [395, 207] on button "Save" at bounding box center [388, 209] width 33 height 15
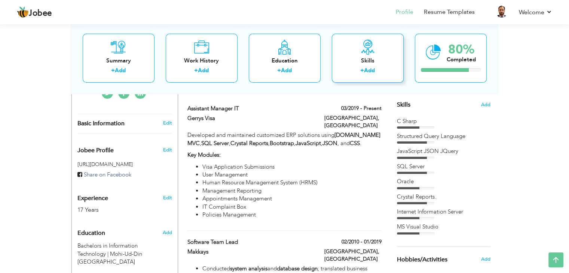
click at [347, 49] on div "Skills + Add" at bounding box center [368, 58] width 72 height 49
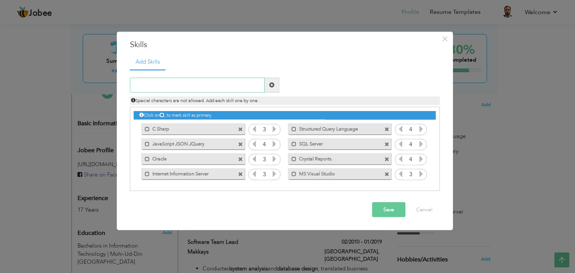
paste input "Adobe PhotoShop,"
type input "Adobe Photoshop"
click at [273, 86] on span at bounding box center [271, 84] width 5 height 5
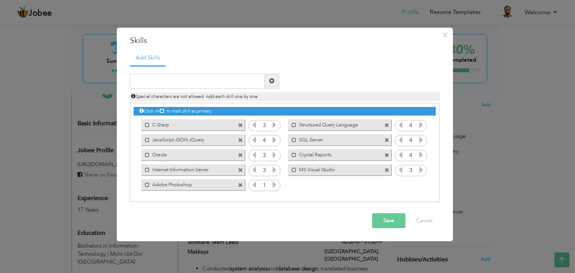
click at [278, 185] on div "1" at bounding box center [265, 185] width 32 height 11
click at [277, 185] on icon at bounding box center [274, 185] width 7 height 7
click at [191, 79] on input "text" at bounding box center [197, 81] width 135 height 15
paste input "Adobe Premiere,"
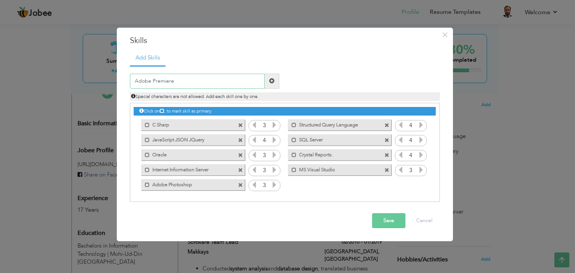
type input "Adobe Premiere"
click at [269, 79] on span at bounding box center [271, 80] width 5 height 5
click at [421, 184] on icon at bounding box center [421, 185] width 7 height 7
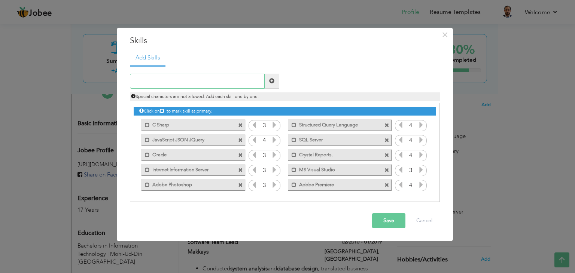
click at [204, 81] on input "text" at bounding box center [197, 81] width 135 height 15
paste input "Adobe Illustrator,"
type input "Adobe Illustrator"
click at [270, 78] on span at bounding box center [271, 80] width 5 height 5
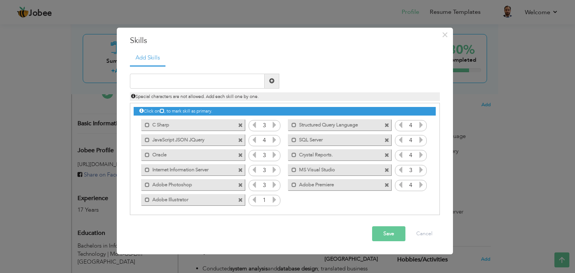
click at [275, 198] on icon at bounding box center [274, 199] width 7 height 7
click at [253, 198] on icon at bounding box center [254, 199] width 7 height 7
click at [382, 230] on button "Save" at bounding box center [388, 233] width 33 height 15
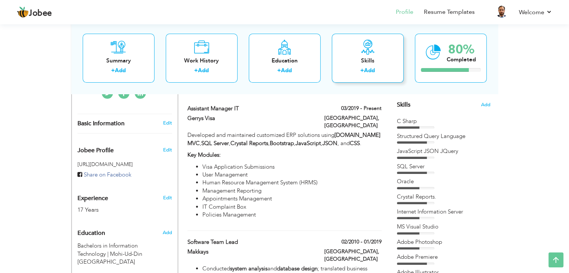
click at [355, 57] on div "Skills" at bounding box center [368, 61] width 60 height 8
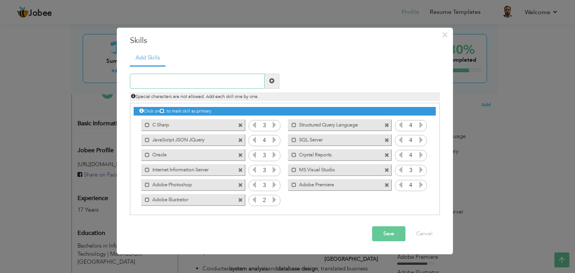
click at [189, 82] on input "text" at bounding box center [197, 81] width 135 height 15
paste input "Adobe After Effects,"
type input "Adobe After Effects"
click at [271, 80] on span at bounding box center [271, 80] width 5 height 5
click at [420, 198] on icon at bounding box center [421, 199] width 7 height 7
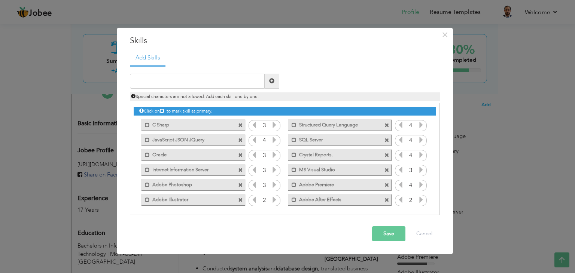
click at [420, 198] on icon at bounding box center [421, 199] width 7 height 7
click at [397, 199] on icon at bounding box center [400, 199] width 7 height 7
click at [179, 85] on input "text" at bounding box center [197, 81] width 135 height 15
paste input "InPage"
type input "InPage"
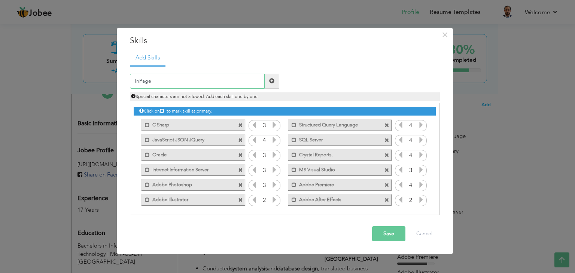
drag, startPoint x: 203, startPoint y: 79, endPoint x: 119, endPoint y: 81, distance: 84.2
click at [120, 81] on div "× Skills Add Skills InPage Duplicate entry Mark as primary skill. 3 4" at bounding box center [285, 141] width 336 height 227
type input "Urdu or Arabic Software"
click at [273, 81] on span at bounding box center [271, 80] width 5 height 5
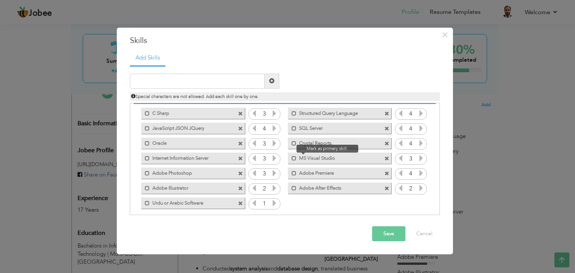
scroll to position [16, 0]
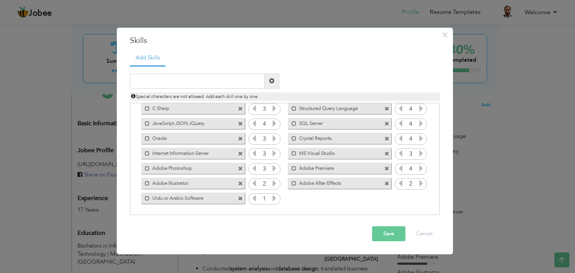
click at [274, 199] on icon at bounding box center [274, 198] width 7 height 7
click at [385, 233] on button "Save" at bounding box center [388, 233] width 33 height 15
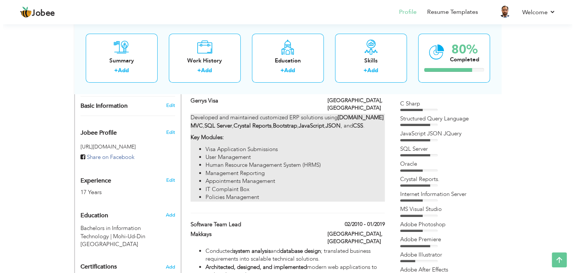
scroll to position [187, 0]
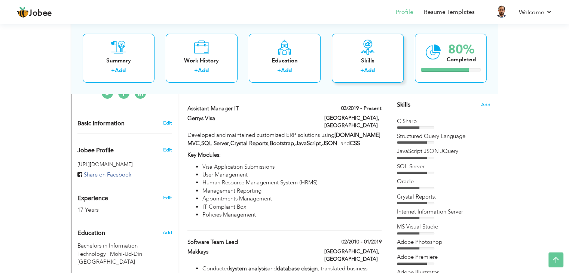
click at [369, 59] on div "Skills" at bounding box center [368, 61] width 60 height 8
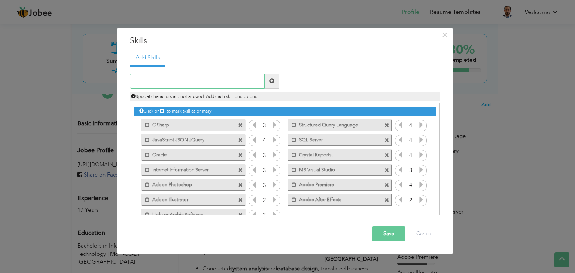
click at [202, 81] on input "text" at bounding box center [197, 81] width 135 height 15
type input "MS Word"
click at [273, 83] on span at bounding box center [271, 80] width 5 height 5
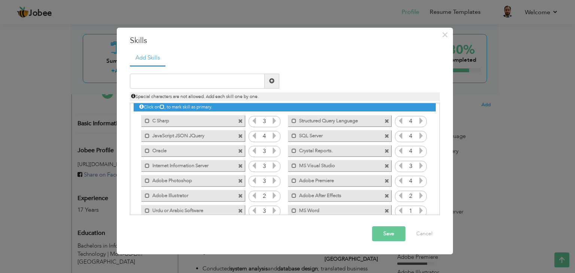
scroll to position [16, 0]
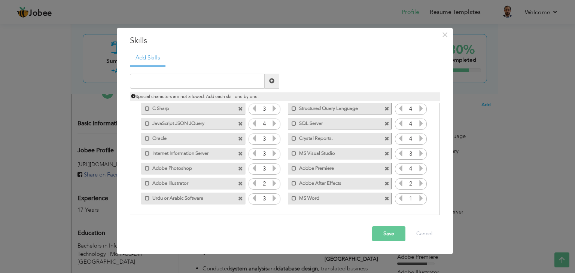
click at [419, 201] on icon at bounding box center [421, 198] width 7 height 7
click at [183, 72] on div "Duplicate entry" at bounding box center [285, 140] width 310 height 150
click at [182, 74] on input "text" at bounding box center [197, 81] width 135 height 15
type input "MS Excel"
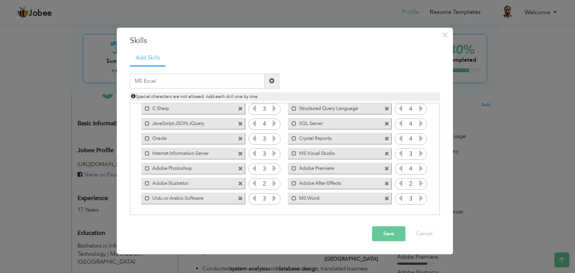
click at [272, 78] on span at bounding box center [271, 80] width 5 height 5
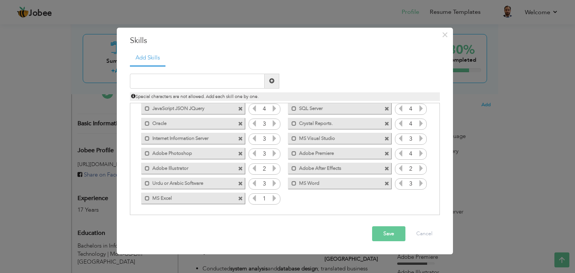
click at [274, 199] on icon at bounding box center [274, 198] width 7 height 7
click at [420, 182] on icon at bounding box center [421, 183] width 7 height 7
click at [160, 79] on input "text" at bounding box center [197, 81] width 135 height 15
type input "P"
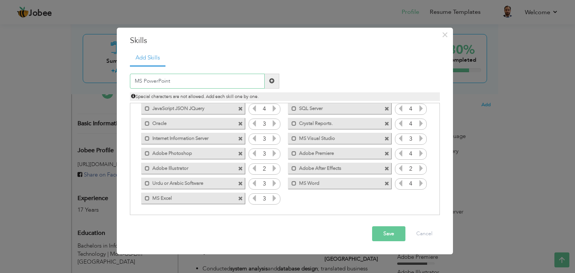
type input "MS PowerPoint"
click at [270, 78] on span at bounding box center [271, 80] width 5 height 5
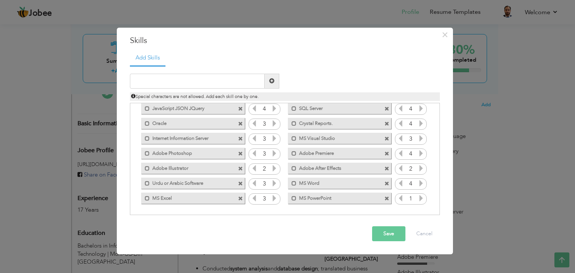
click at [420, 198] on icon at bounding box center [421, 198] width 7 height 7
click at [381, 235] on button "Save" at bounding box center [388, 233] width 33 height 15
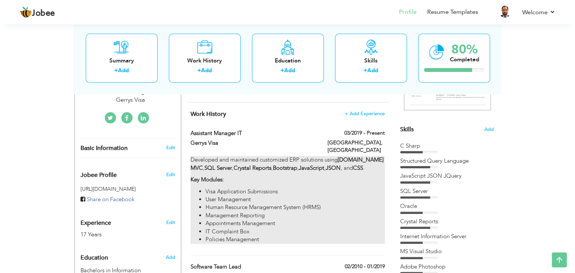
scroll to position [150, 0]
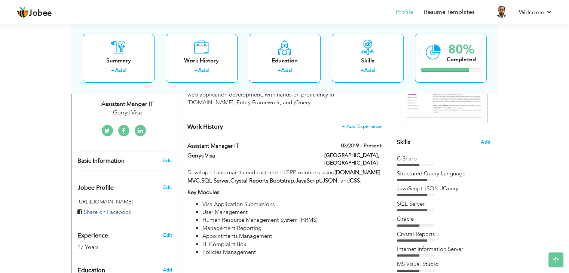
click at [487, 141] on span "Add" at bounding box center [486, 142] width 10 height 7
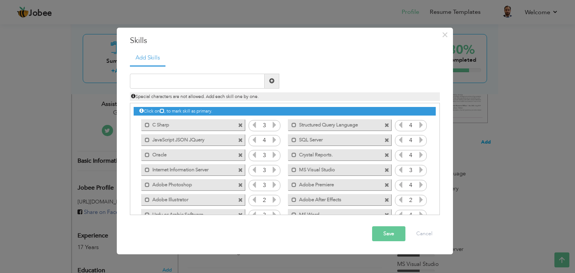
scroll to position [0, 0]
click at [203, 82] on input "text" at bounding box center [197, 81] width 135 height 15
type input "ASP. Net MVC"
click at [276, 83] on span at bounding box center [272, 81] width 15 height 15
click at [232, 80] on input "text" at bounding box center [197, 81] width 135 height 15
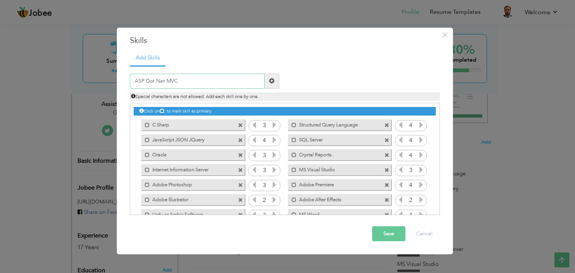
type input "ASP Dot Net MVC"
click at [269, 85] on span at bounding box center [272, 81] width 15 height 15
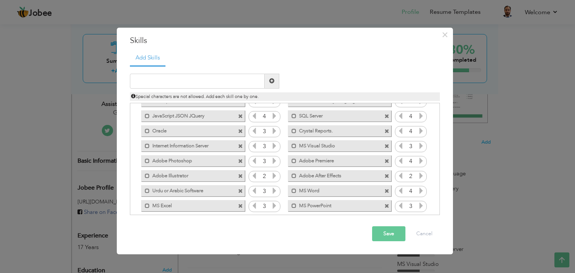
scroll to position [46, 0]
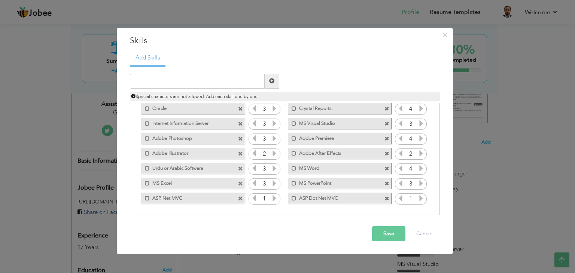
click at [419, 196] on icon at bounding box center [421, 198] width 7 height 7
drag, startPoint x: 308, startPoint y: 193, endPoint x: 269, endPoint y: 168, distance: 45.9
click at [269, 170] on div "Click on , to mark skill as primary. Mark as primary skill. C Sharp 3 4 4 SQL S…" at bounding box center [285, 131] width 302 height 149
click at [292, 198] on span at bounding box center [294, 198] width 5 height 5
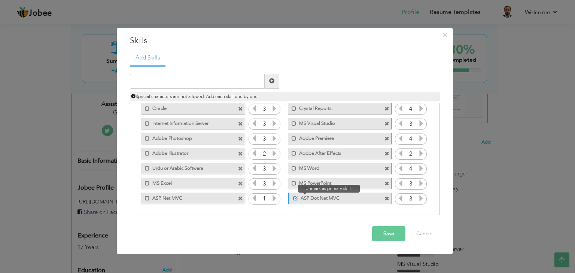
click at [296, 197] on span at bounding box center [295, 198] width 5 height 5
click at [292, 197] on span at bounding box center [294, 198] width 5 height 5
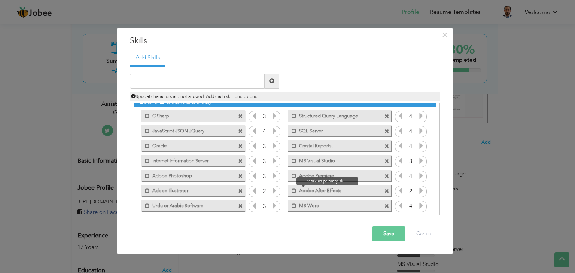
scroll to position [0, 0]
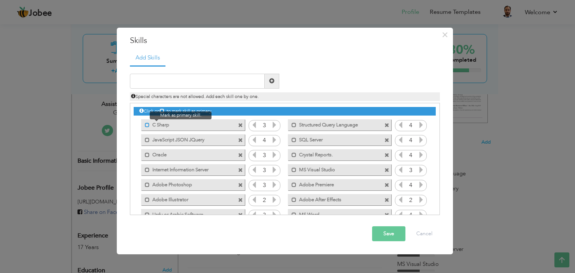
click at [146, 126] on span at bounding box center [147, 125] width 5 height 5
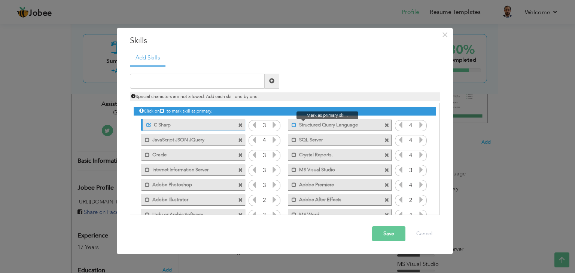
click at [295, 125] on span at bounding box center [294, 125] width 5 height 5
click at [292, 141] on span at bounding box center [294, 140] width 5 height 5
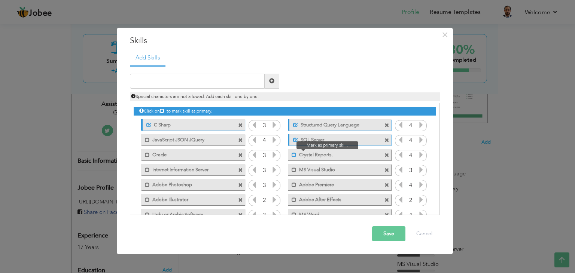
click at [292, 154] on span at bounding box center [294, 155] width 5 height 5
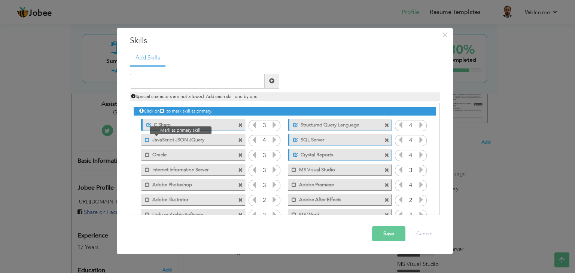
click at [147, 138] on span at bounding box center [147, 140] width 5 height 5
click at [147, 168] on span at bounding box center [147, 170] width 5 height 5
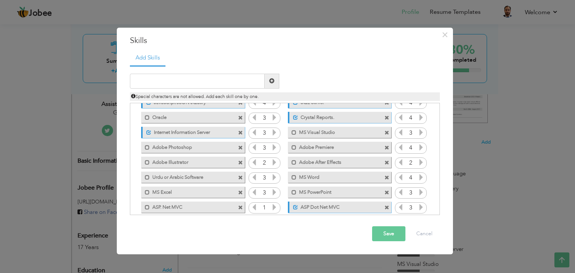
scroll to position [46, 0]
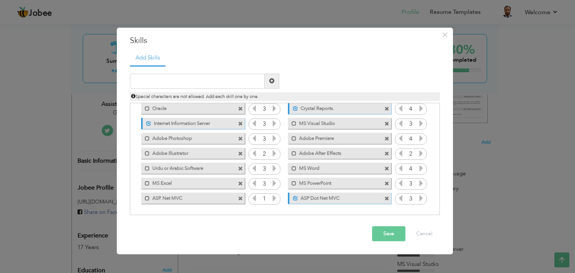
click at [384, 229] on button "Save" at bounding box center [388, 233] width 33 height 15
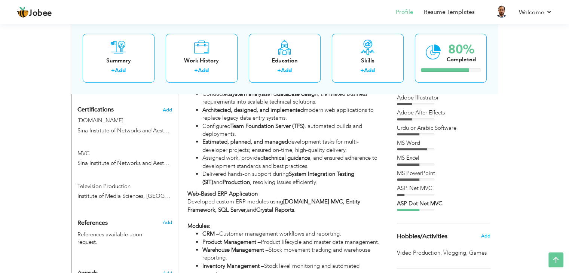
scroll to position [374, 0]
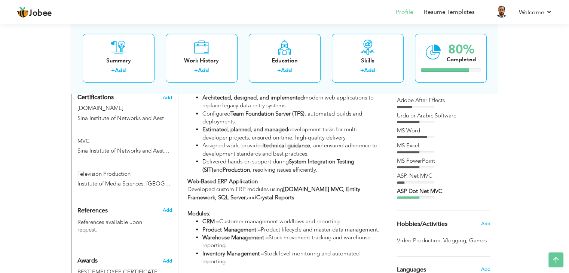
click at [415, 177] on div "ASP. Net MVC" at bounding box center [444, 176] width 94 height 8
click at [418, 187] on div "ASP Dot Net MVC" at bounding box center [444, 191] width 94 height 8
click at [418, 179] on div "ASP. Net MVC" at bounding box center [444, 176] width 94 height 8
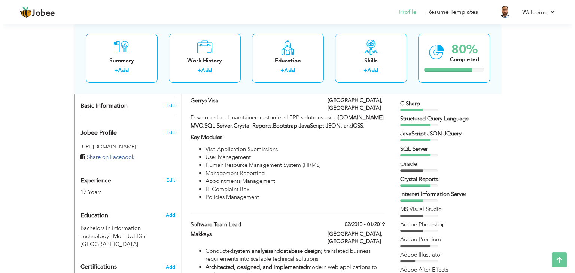
scroll to position [187, 0]
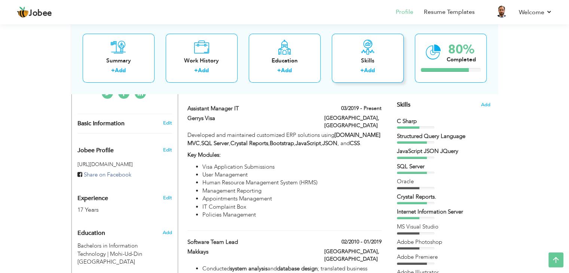
click at [369, 70] on link "Add" at bounding box center [369, 70] width 11 height 7
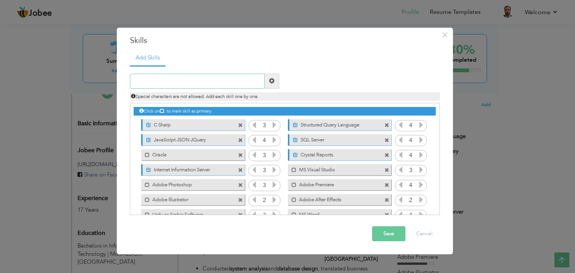
scroll to position [46, 0]
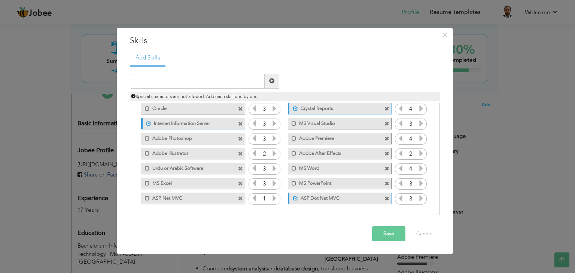
click at [385, 198] on span at bounding box center [386, 198] width 5 height 5
click at [274, 196] on icon at bounding box center [274, 198] width 7 height 7
click at [251, 196] on icon at bounding box center [254, 198] width 7 height 7
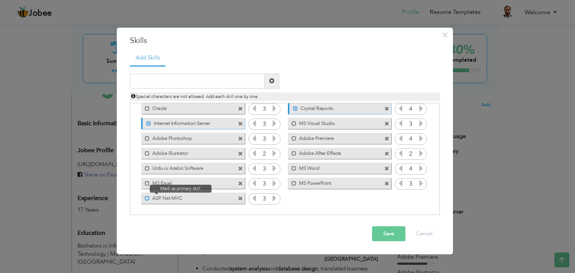
click at [145, 199] on span at bounding box center [147, 198] width 5 height 5
drag, startPoint x: 208, startPoint y: 197, endPoint x: 219, endPoint y: 164, distance: 34.4
click at [218, 166] on div "Click on , to mark skill as primary. Unmark as primary skill. C Sharp 3 4 4 SQL…" at bounding box center [285, 131] width 302 height 149
drag, startPoint x: 192, startPoint y: 199, endPoint x: 308, endPoint y: 176, distance: 119.2
click at [309, 176] on div "Click on , to mark skill as primary. Unmark as primary skill. C Sharp 3 4 4 SQL…" at bounding box center [285, 131] width 302 height 149
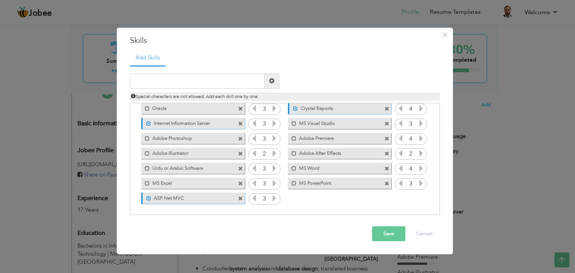
drag, startPoint x: 336, startPoint y: 181, endPoint x: 224, endPoint y: 168, distance: 113.0
click at [227, 171] on div "Click on , to mark skill as primary. Unmark as primary skill. C Sharp 3 4 4 SQL…" at bounding box center [285, 131] width 302 height 149
drag, startPoint x: 226, startPoint y: 135, endPoint x: 218, endPoint y: 153, distance: 19.8
click at [218, 162] on div "Click on , to mark skill as primary. Unmark as primary skill. C Sharp 3 4 4 SQL…" at bounding box center [285, 131] width 302 height 149
drag, startPoint x: 219, startPoint y: 146, endPoint x: 224, endPoint y: 166, distance: 20.7
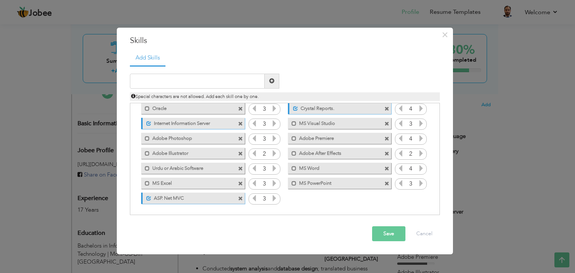
click at [224, 166] on div "Click on , to mark skill as primary. Unmark as primary skill. C Sharp 3 4 4 SQL…" at bounding box center [285, 131] width 302 height 149
drag, startPoint x: 223, startPoint y: 143, endPoint x: 220, endPoint y: 179, distance: 36.1
click at [220, 179] on div "Click on , to mark skill as primary. Unmark as primary skill. C Sharp 3 4 4 SQL…" at bounding box center [285, 131] width 302 height 149
drag, startPoint x: 220, startPoint y: 139, endPoint x: 222, endPoint y: 168, distance: 28.9
click at [222, 168] on div "Click on , to mark skill as primary. Unmark as primary skill. C Sharp 3 4 4 SQL…" at bounding box center [285, 131] width 302 height 149
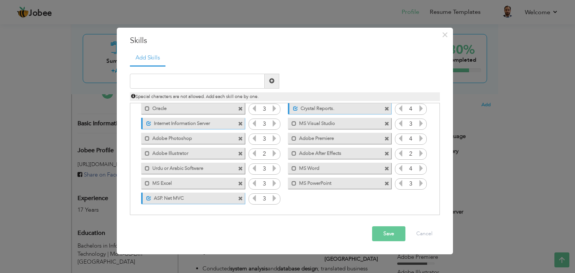
click at [394, 234] on button "Save" at bounding box center [388, 233] width 33 height 15
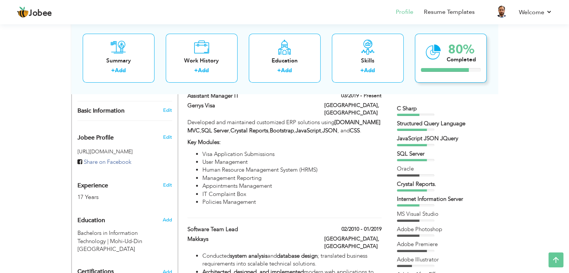
scroll to position [187, 0]
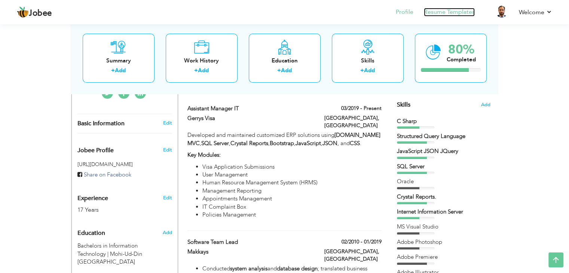
click at [440, 15] on link "Resume Templates" at bounding box center [449, 12] width 51 height 9
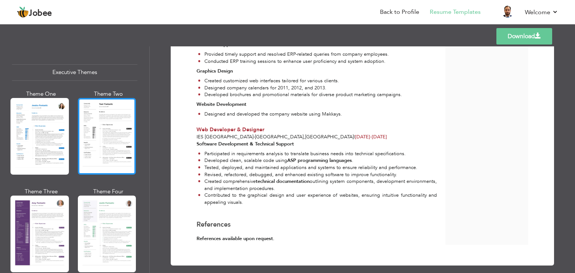
scroll to position [561, 0]
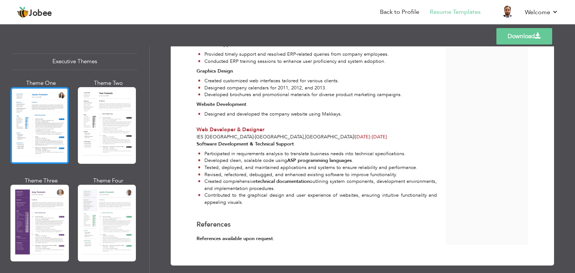
click at [41, 143] on div at bounding box center [39, 125] width 58 height 77
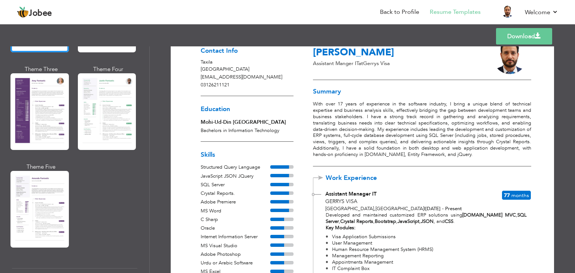
scroll to position [0, 0]
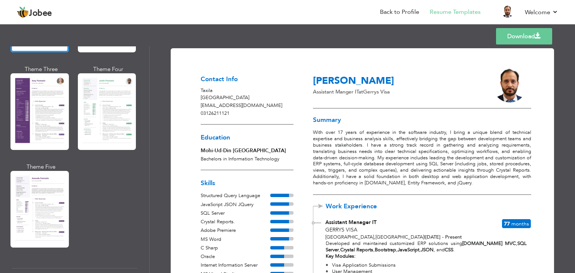
click at [114, 116] on div at bounding box center [107, 111] width 58 height 77
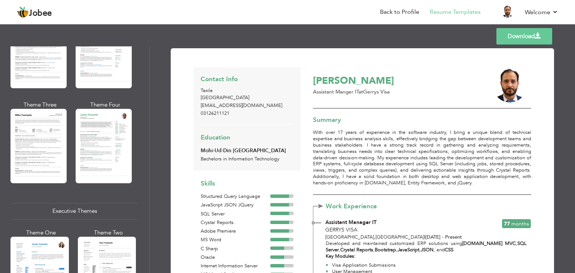
scroll to position [299, 0]
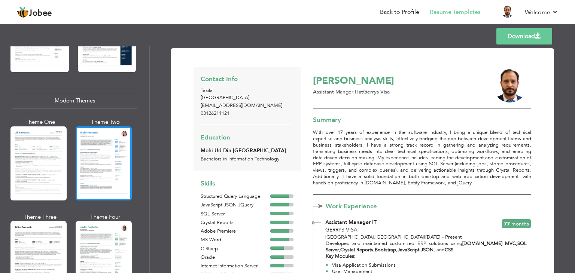
click at [112, 138] on div at bounding box center [104, 163] width 56 height 74
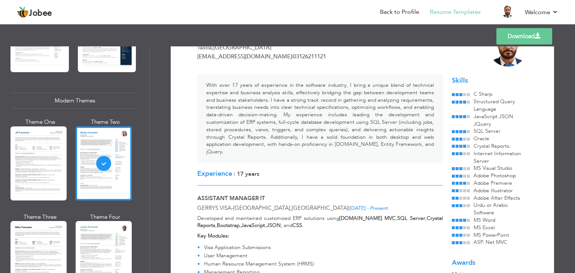
scroll to position [0, 0]
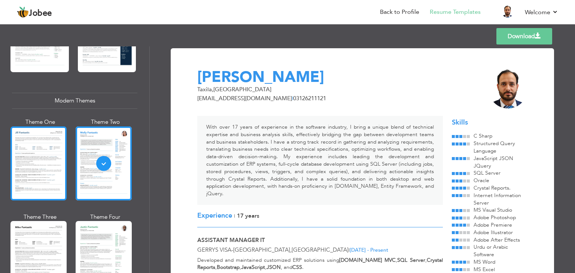
click at [45, 158] on div at bounding box center [38, 163] width 56 height 74
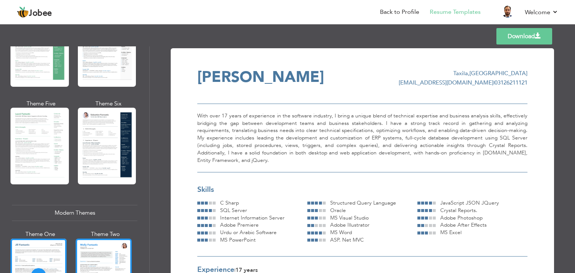
scroll to position [150, 0]
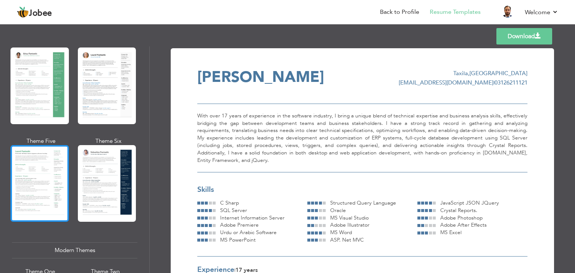
click at [36, 171] on div at bounding box center [39, 183] width 58 height 77
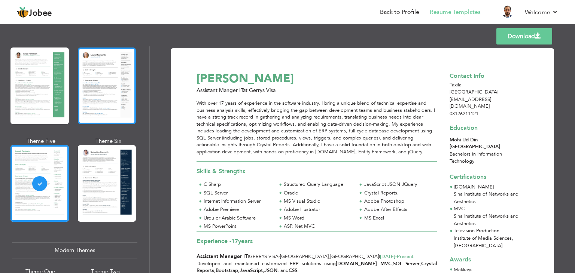
click at [114, 83] on div at bounding box center [107, 86] width 58 height 77
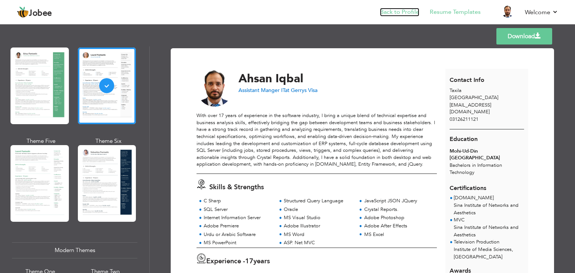
click at [412, 10] on link "Back to Profile" at bounding box center [399, 12] width 39 height 9
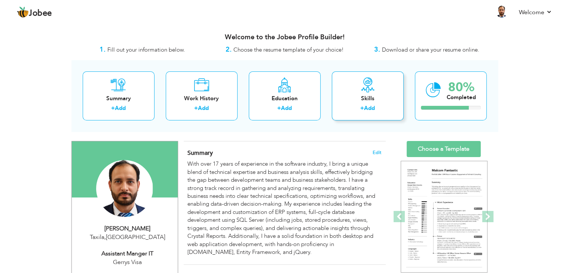
click at [362, 100] on div "Skills" at bounding box center [368, 99] width 60 height 8
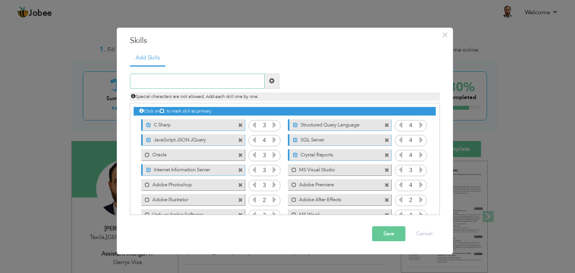
click at [230, 79] on input "text" at bounding box center [197, 81] width 135 height 15
type input "Networking"
click at [271, 75] on span at bounding box center [272, 81] width 15 height 15
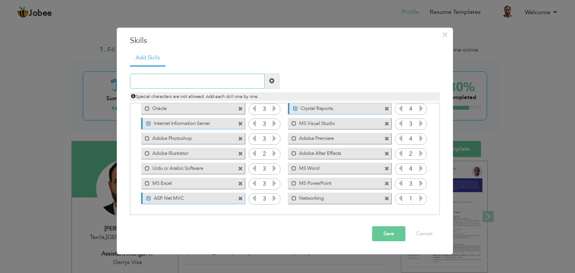
click at [213, 83] on input "text" at bounding box center [197, 81] width 135 height 15
type input "Hardware Troubleshooting"
click at [271, 81] on span at bounding box center [271, 80] width 5 height 5
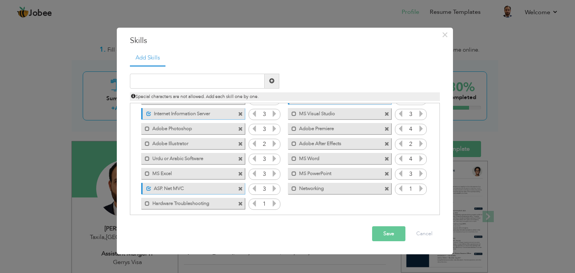
scroll to position [61, 0]
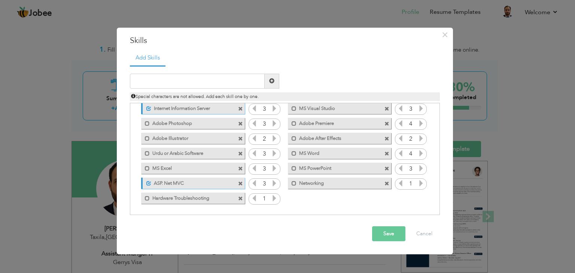
click at [273, 195] on icon at bounding box center [274, 198] width 7 height 7
click at [254, 197] on icon at bounding box center [254, 198] width 7 height 7
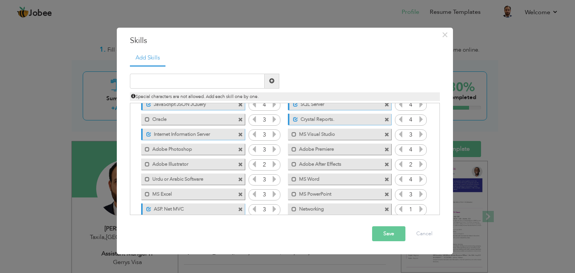
scroll to position [24, 0]
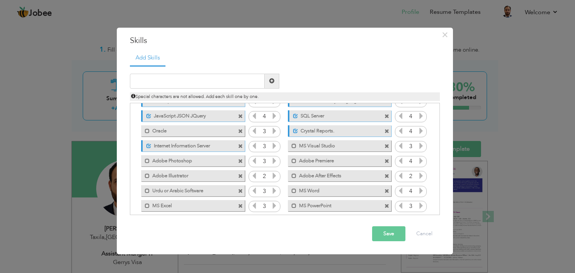
click at [380, 232] on button "Save" at bounding box center [388, 233] width 33 height 15
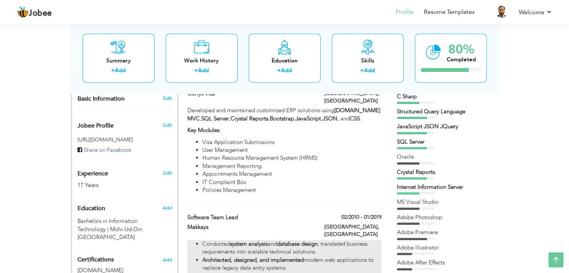
scroll to position [225, 0]
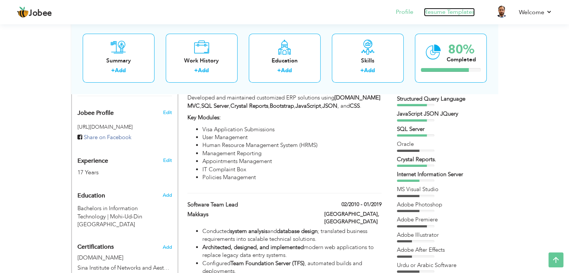
click at [435, 10] on link "Resume Templates" at bounding box center [449, 12] width 51 height 9
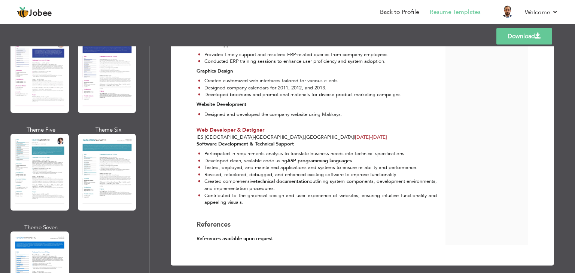
scroll to position [1123, 0]
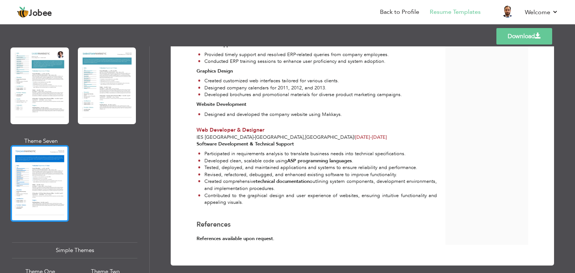
click at [60, 148] on div at bounding box center [39, 183] width 58 height 77
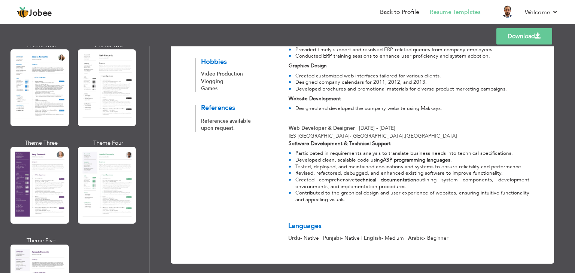
scroll to position [515, 0]
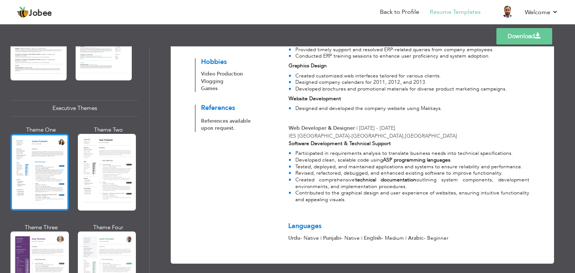
click at [46, 155] on div at bounding box center [39, 172] width 58 height 77
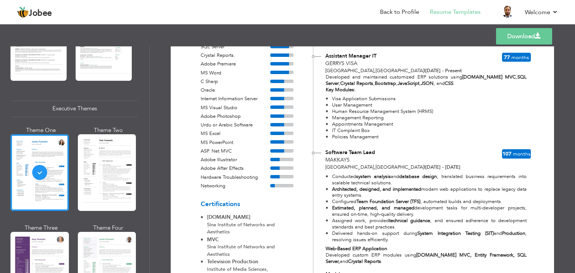
scroll to position [98, 0]
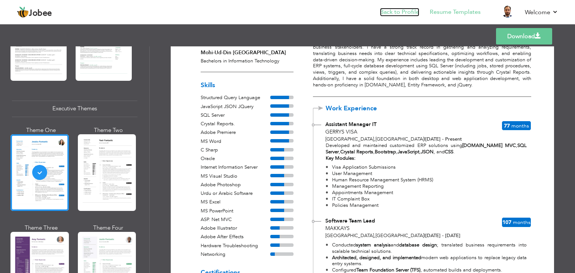
click at [406, 15] on link "Back to Profile" at bounding box center [399, 12] width 39 height 9
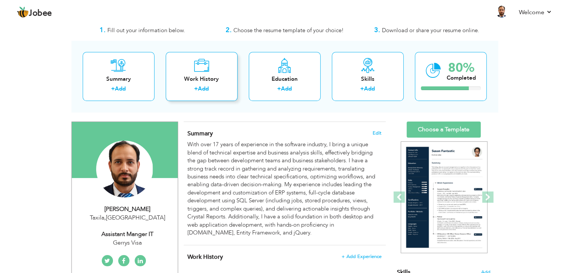
scroll to position [37, 0]
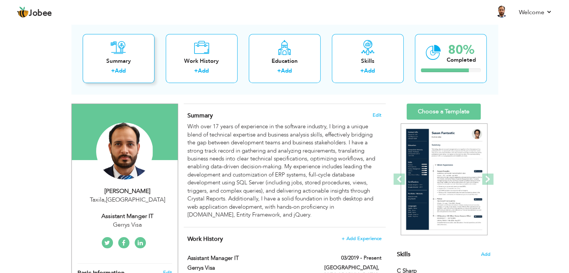
click at [132, 59] on div "Summary" at bounding box center [119, 61] width 60 height 8
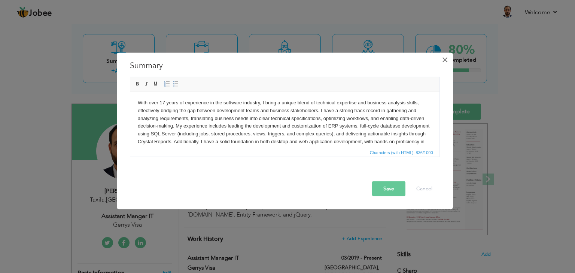
click at [443, 61] on span "×" at bounding box center [445, 59] width 6 height 13
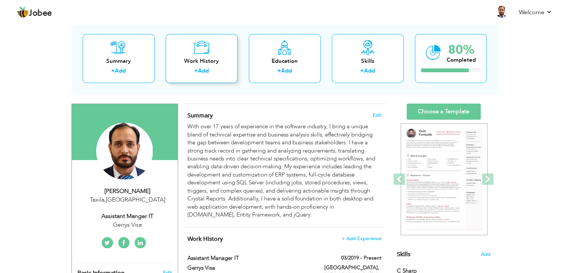
click at [177, 47] on div "Work History + Add" at bounding box center [202, 58] width 72 height 49
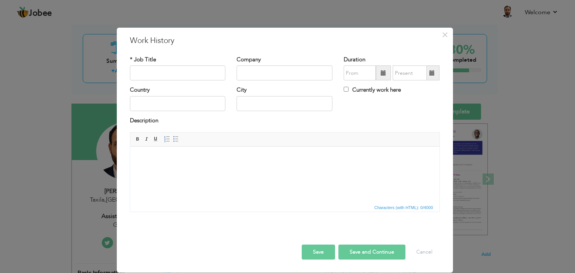
click at [2, 82] on div "× Work History * Job Title Company Duration Currently work here Country" at bounding box center [287, 136] width 575 height 273
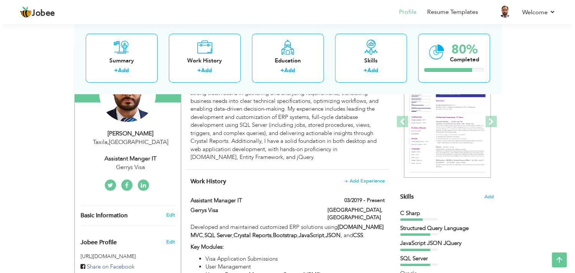
scroll to position [112, 0]
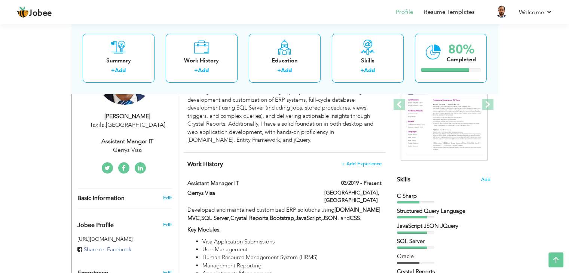
click at [174, 199] on div "Edit" at bounding box center [169, 198] width 18 height 7
type input "Ahsan"
type input "Iqbal"
type input "03126211121"
select select "number:191"
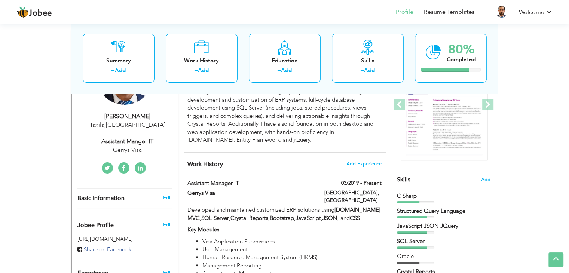
type input "Taxila"
select select "number:19"
type input "Gerrys Visa"
type input "Assistant Manger IT"
type input "[URL][DOMAIN_NAME][PERSON_NAME]"
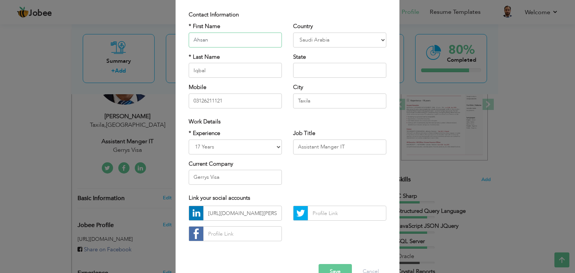
scroll to position [30, 0]
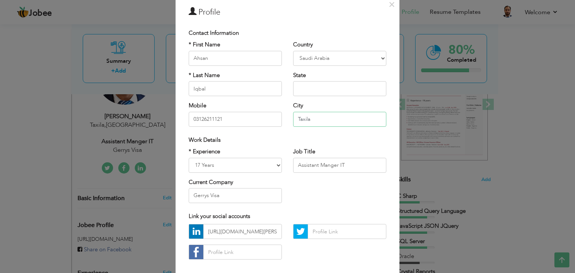
drag, startPoint x: 317, startPoint y: 117, endPoint x: 292, endPoint y: 119, distance: 25.5
click at [293, 119] on input "Taxila" at bounding box center [339, 119] width 93 height 15
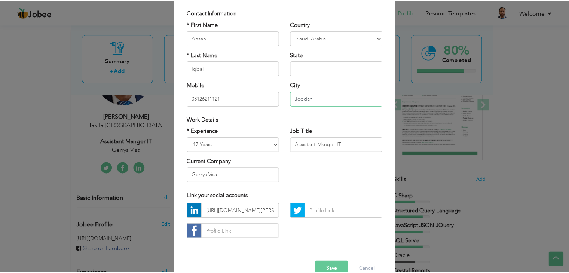
scroll to position [68, 0]
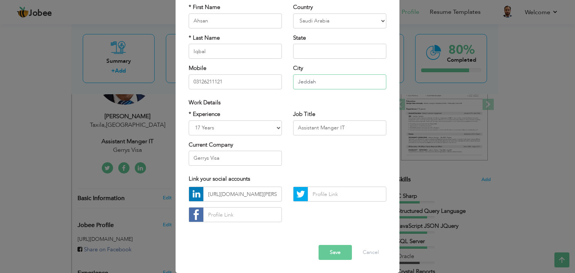
type input "Jeddah"
click at [322, 255] on button "Save" at bounding box center [334, 252] width 33 height 15
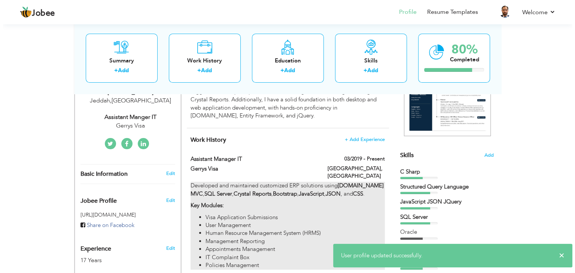
scroll to position [150, 0]
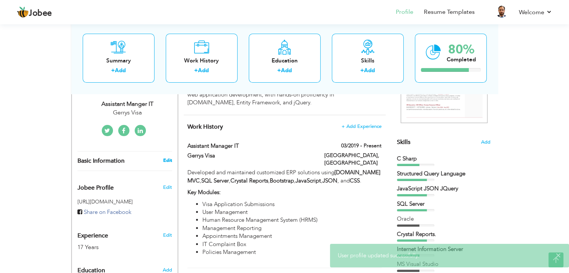
click at [166, 159] on link "Edit" at bounding box center [167, 160] width 9 height 7
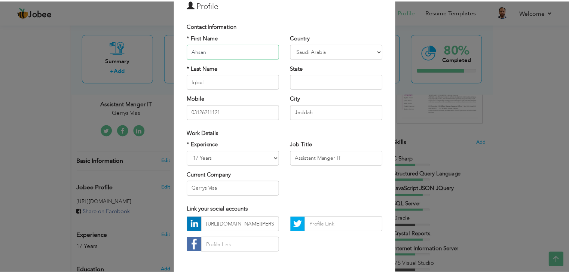
scroll to position [68, 0]
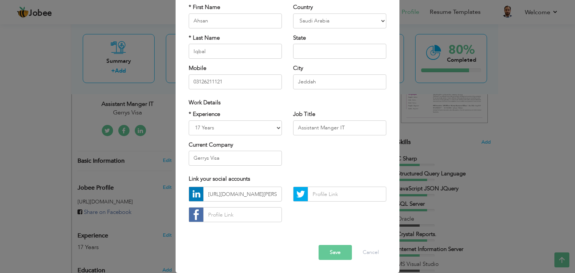
click at [347, 249] on button "Save" at bounding box center [334, 252] width 33 height 15
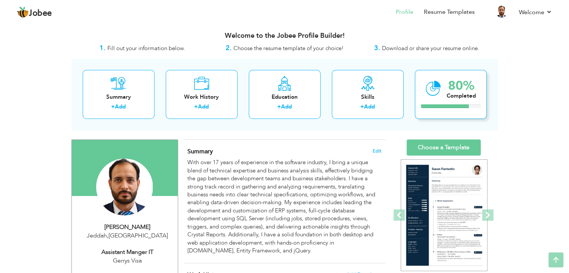
scroll to position [0, 0]
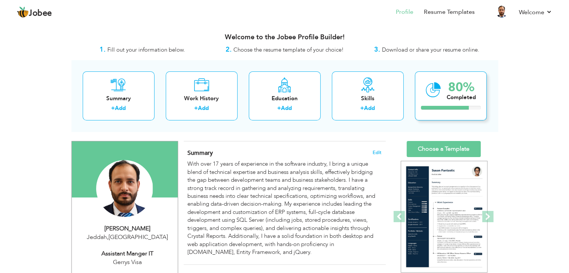
click at [437, 89] on icon at bounding box center [433, 89] width 15 height 25
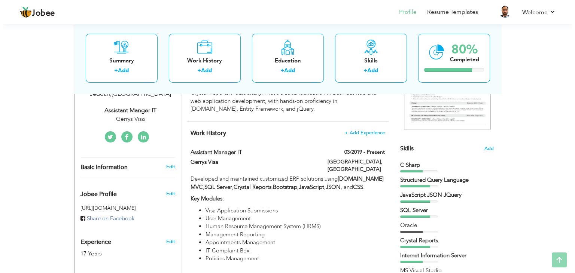
scroll to position [150, 0]
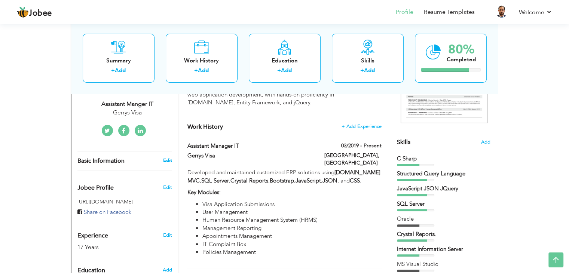
click at [165, 158] on link "Edit" at bounding box center [167, 160] width 9 height 7
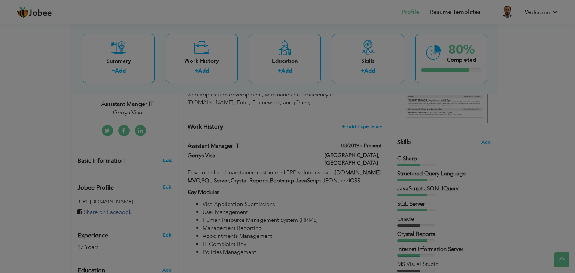
scroll to position [0, 0]
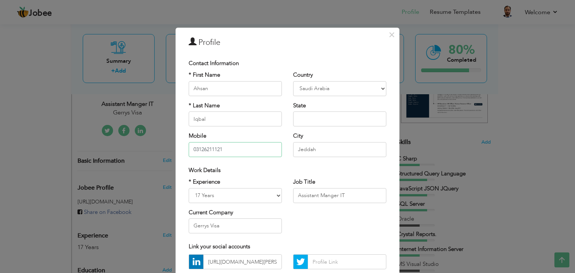
click at [242, 144] on input "03126211121" at bounding box center [235, 149] width 93 height 15
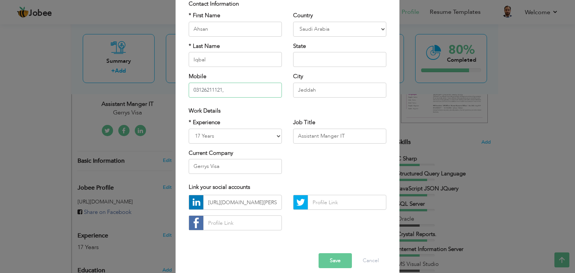
scroll to position [68, 0]
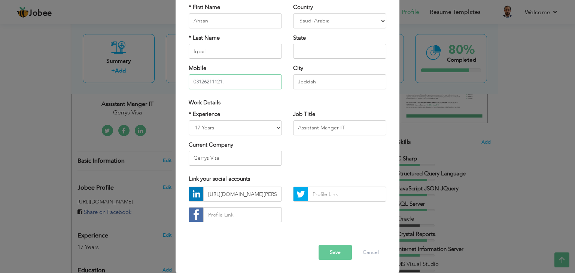
type input "03126211121"
click at [327, 253] on button "Save" at bounding box center [334, 252] width 33 height 15
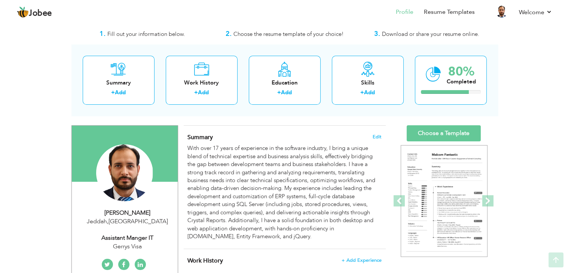
scroll to position [0, 0]
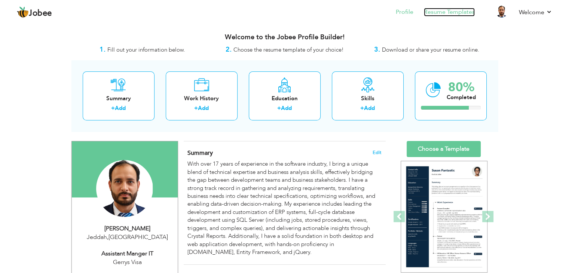
click at [438, 9] on link "Resume Templates" at bounding box center [449, 12] width 51 height 9
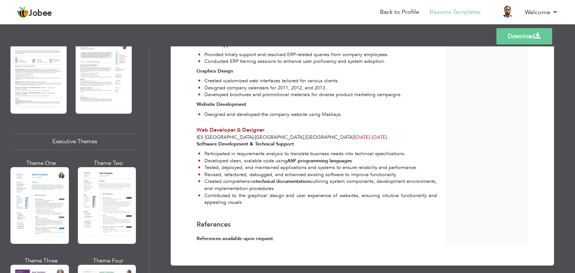
scroll to position [487, 0]
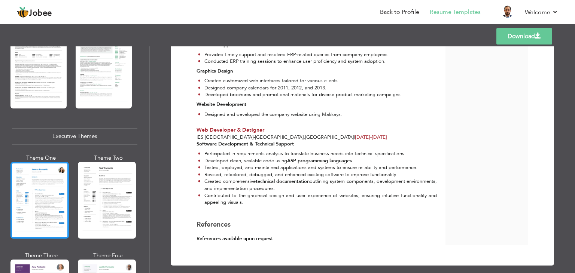
click at [34, 173] on div at bounding box center [39, 200] width 58 height 77
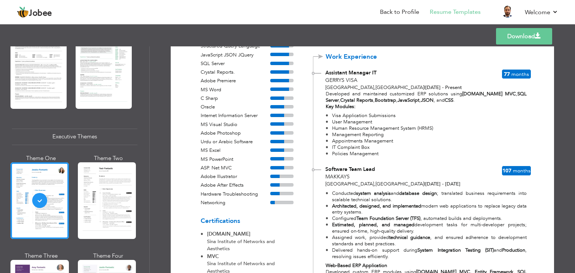
scroll to position [337, 0]
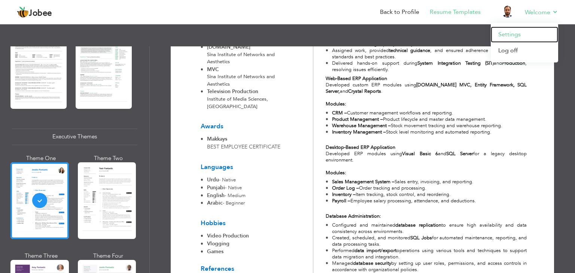
click at [521, 29] on link "Settings" at bounding box center [524, 35] width 67 height 16
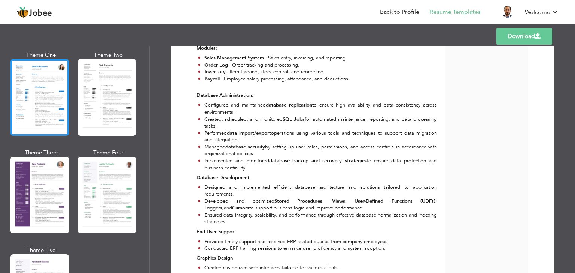
scroll to position [515, 0]
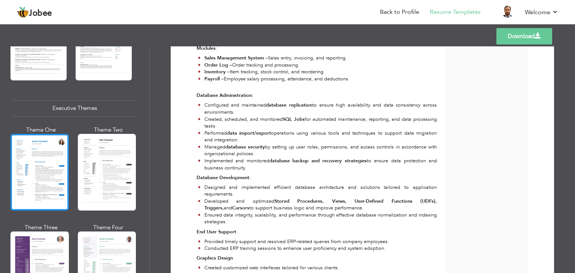
click at [57, 155] on div at bounding box center [39, 172] width 58 height 77
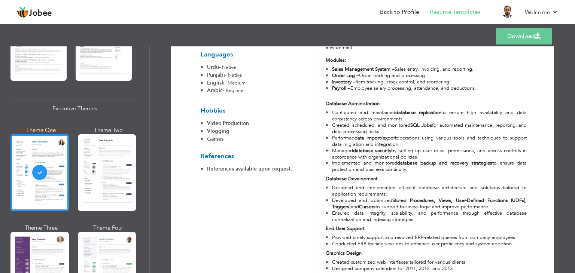
scroll to position [435, 0]
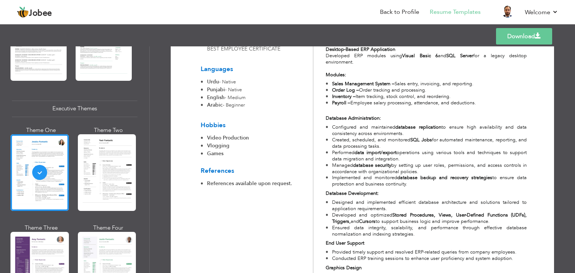
click at [506, 36] on link "Download" at bounding box center [524, 36] width 56 height 16
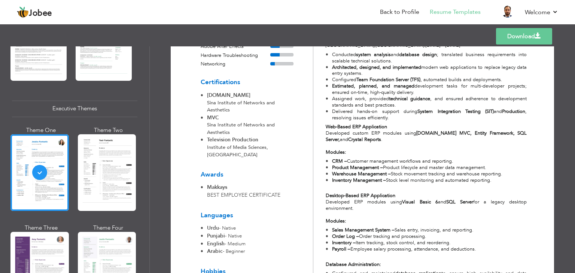
scroll to position [285, 0]
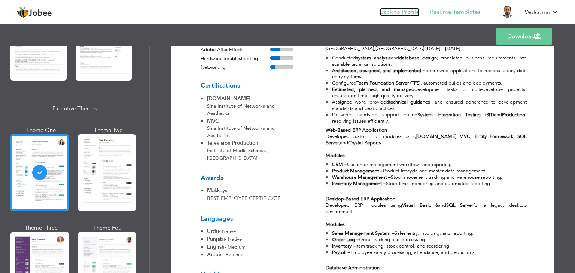
click at [408, 9] on link "Back to Profile" at bounding box center [399, 12] width 39 height 9
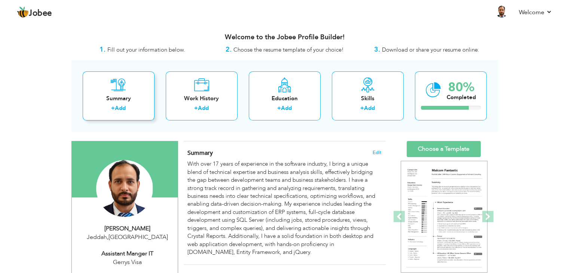
click at [129, 95] on div "Summary" at bounding box center [119, 99] width 60 height 8
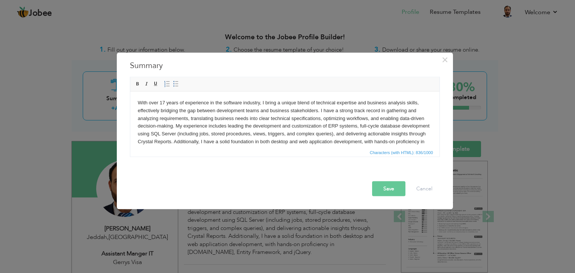
click at [295, 123] on body "With over 17 years of experience in the software industry, I bring a unique ble…" at bounding box center [284, 126] width 294 height 55
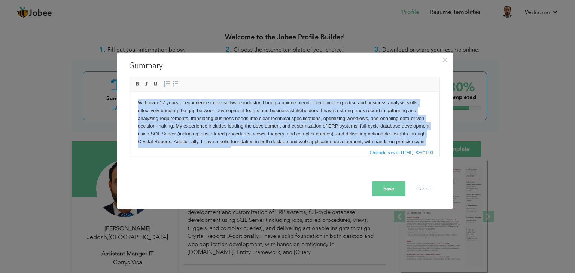
drag, startPoint x: 277, startPoint y: 140, endPoint x: 130, endPoint y: 98, distance: 153.4
click at [130, 99] on html "With over 17 years of experience in the software industry, I bring a unique ble…" at bounding box center [284, 126] width 309 height 70
click at [294, 119] on body "With over 17 years of experience in the software industry, I bring a unique ble…" at bounding box center [284, 126] width 294 height 55
click at [276, 119] on body "With over 17 years of experience in the software industry, I bring a unique ble…" at bounding box center [284, 126] width 294 height 55
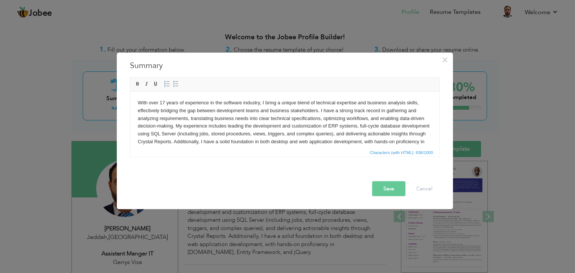
click at [262, 143] on body "With over 17 years of experience in the software industry, I bring a unique ble…" at bounding box center [284, 126] width 294 height 55
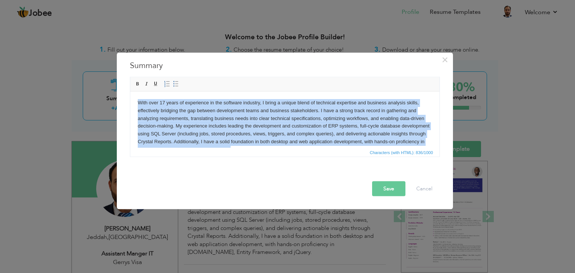
drag, startPoint x: 262, startPoint y: 138, endPoint x: 213, endPoint y: 156, distance: 51.9
click at [130, 91] on html "With over 17 years of experience in the software industry, I bring a unique ble…" at bounding box center [284, 126] width 309 height 70
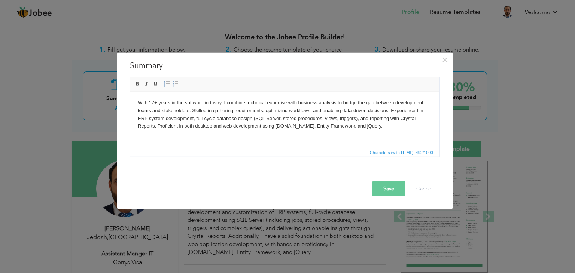
click at [273, 126] on body "With 17+ years in the software industry, I combine technical expertise with bus…" at bounding box center [284, 114] width 294 height 31
click at [345, 127] on body "With 17+ years in the software industry, I combine technical expertise with bus…" at bounding box center [284, 114] width 294 height 31
click at [381, 189] on button "Save" at bounding box center [388, 189] width 33 height 15
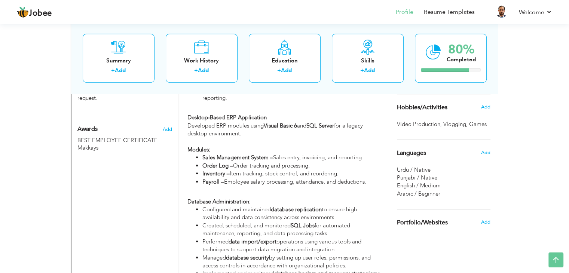
scroll to position [399, 0]
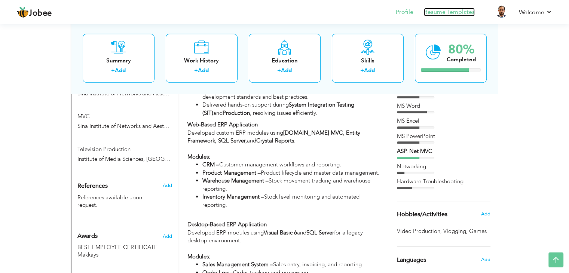
click at [453, 14] on link "Resume Templates" at bounding box center [449, 12] width 51 height 9
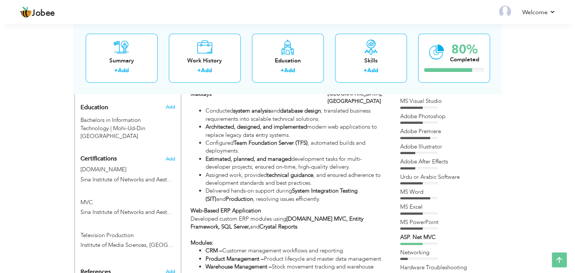
scroll to position [348, 0]
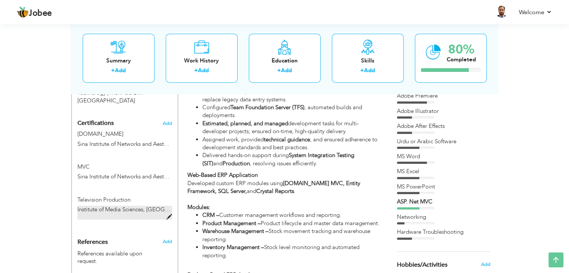
click at [170, 216] on span at bounding box center [170, 217] width 6 height 6
type input "Television Production"
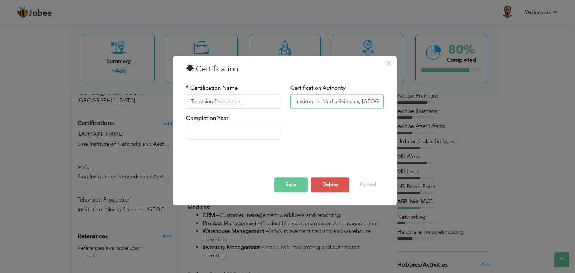
click at [374, 102] on input "Institute of Media Sciences, [GEOGRAPHIC_DATA]" at bounding box center [336, 101] width 93 height 15
drag, startPoint x: 357, startPoint y: 102, endPoint x: 389, endPoint y: 103, distance: 32.6
click at [389, 103] on div "× Certification * Certification Name Television Production Certification Author…" at bounding box center [285, 130] width 224 height 149
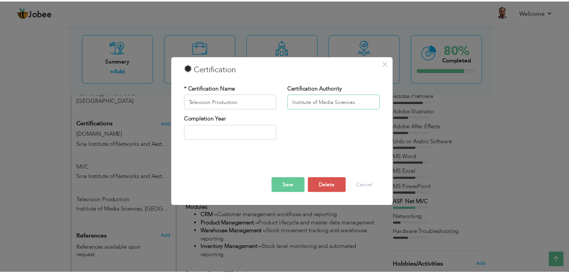
scroll to position [0, 0]
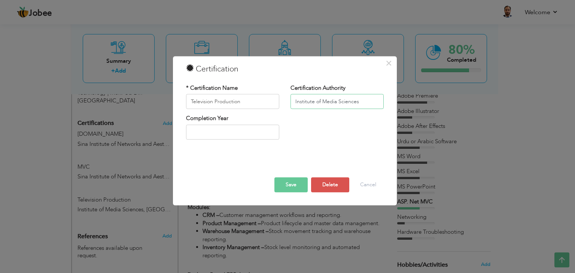
type input "Institute of Media Sciences"
click at [299, 189] on button "Save" at bounding box center [290, 185] width 33 height 15
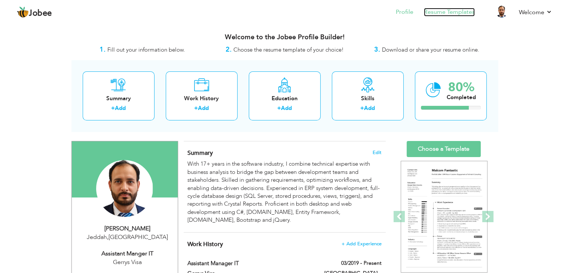
click at [444, 14] on link "Resume Templates" at bounding box center [449, 12] width 51 height 9
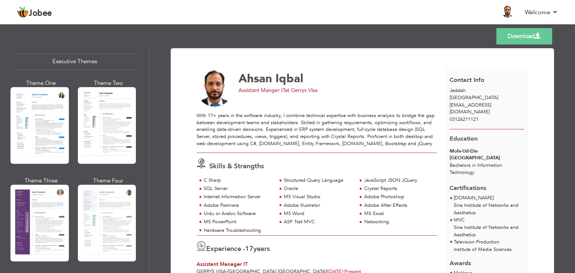
scroll to position [449, 0]
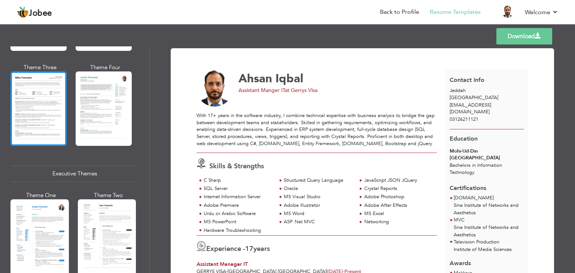
click at [60, 113] on div at bounding box center [38, 108] width 56 height 74
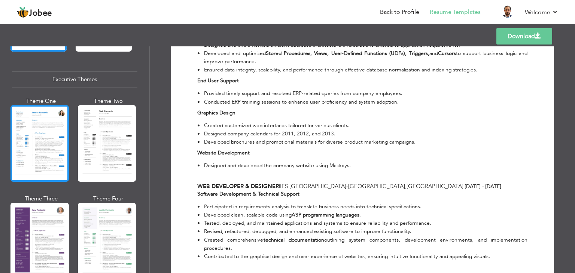
scroll to position [561, 0]
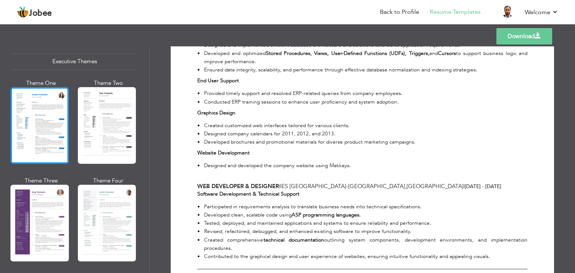
click at [38, 141] on div at bounding box center [39, 125] width 58 height 77
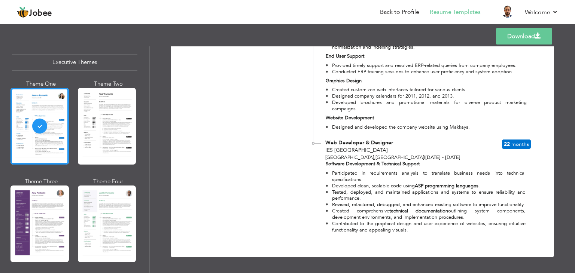
scroll to position [491, 0]
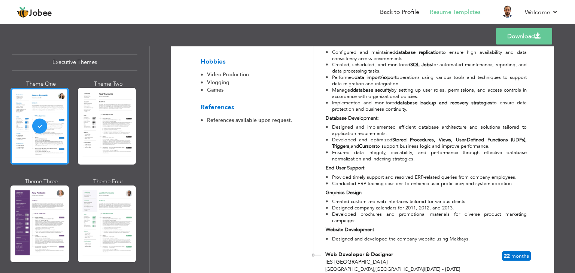
click at [536, 43] on link "Download" at bounding box center [524, 36] width 56 height 16
click at [403, 5] on li "Back to Profile" at bounding box center [394, 13] width 50 height 20
click at [403, 8] on link "Back to Profile" at bounding box center [399, 12] width 39 height 9
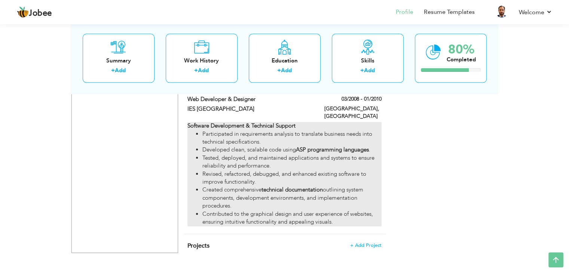
click at [259, 186] on li "Created comprehensive technical documentation outlining system components, deve…" at bounding box center [291, 198] width 179 height 24
type input "Web Developer & Designer"
type input "IES [GEOGRAPHIC_DATA]"
type input "03/2008"
type input "01/2010"
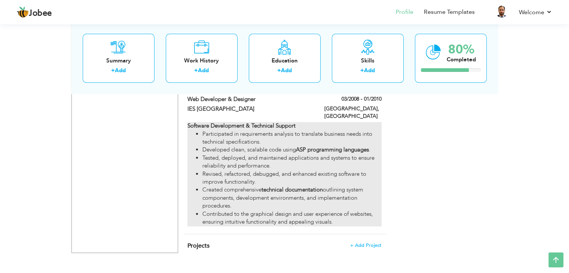
type input "[GEOGRAPHIC_DATA]"
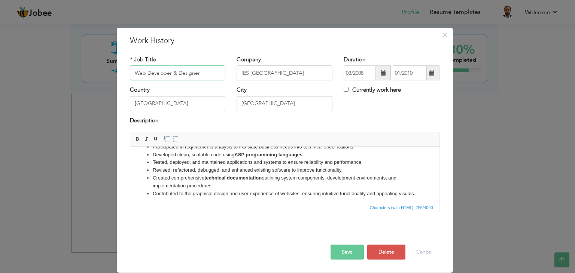
scroll to position [33, 0]
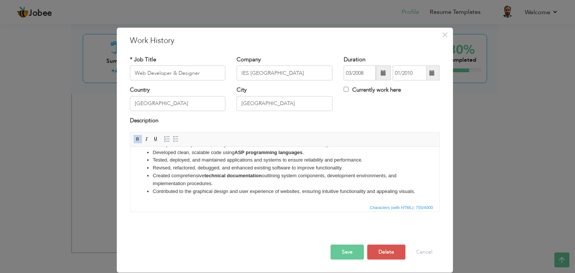
drag, startPoint x: 213, startPoint y: 176, endPoint x: 149, endPoint y: 171, distance: 63.4
click at [149, 171] on ul "Participated in requirements analysis to translate business needs into technica…" at bounding box center [284, 168] width 294 height 55
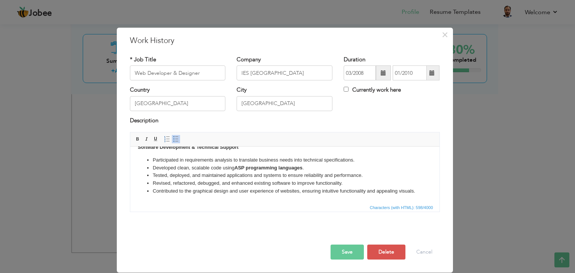
scroll to position [0, 0]
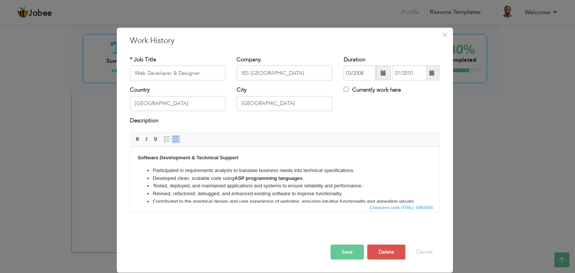
click at [302, 179] on strong "ASP programming languages" at bounding box center [268, 179] width 68 height 6
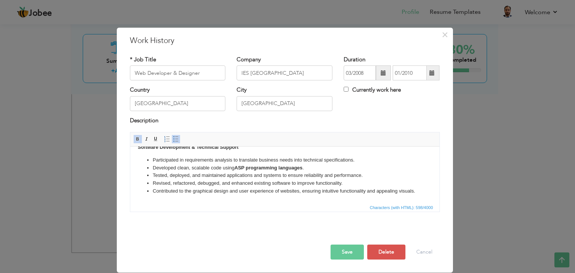
scroll to position [18, 0]
click at [341, 252] on button "Save" at bounding box center [346, 252] width 33 height 15
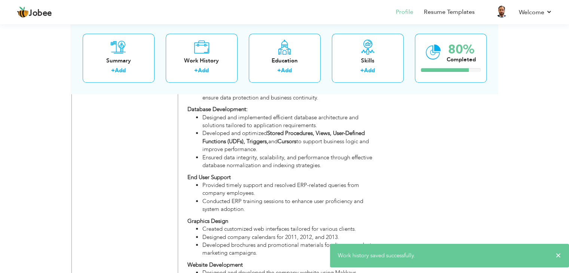
scroll to position [592, 0]
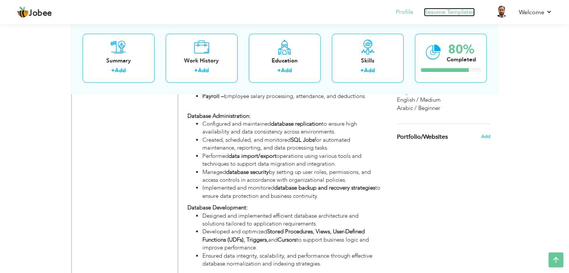
click at [463, 13] on link "Resume Templates" at bounding box center [449, 12] width 51 height 9
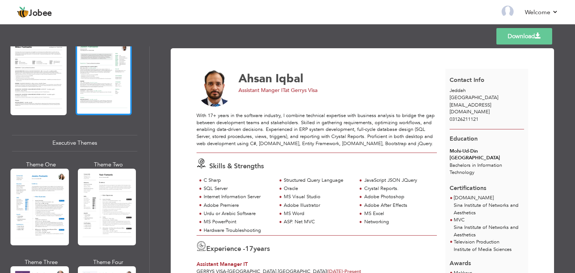
scroll to position [524, 0]
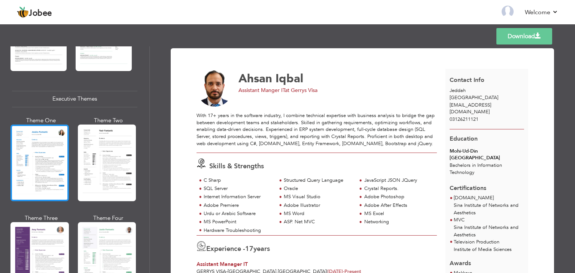
click at [57, 162] on div at bounding box center [39, 163] width 58 height 77
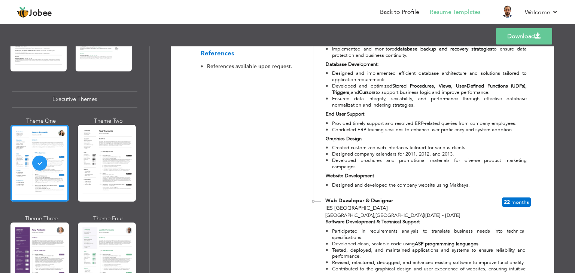
scroll to position [591, 0]
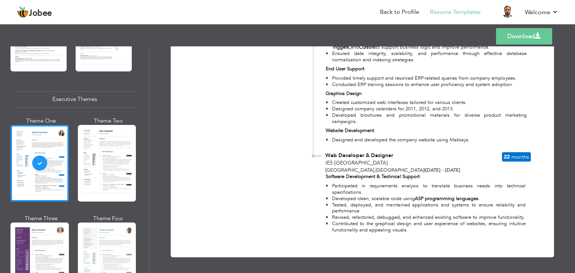
click at [511, 35] on link "Download" at bounding box center [524, 36] width 56 height 16
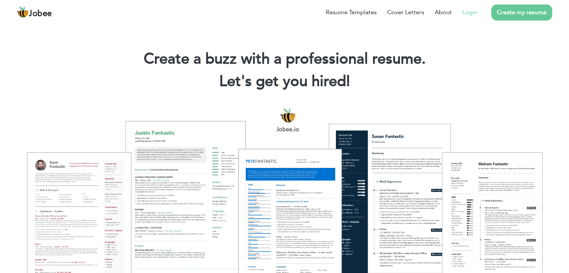
click at [474, 8] on link "Login" at bounding box center [470, 12] width 15 height 9
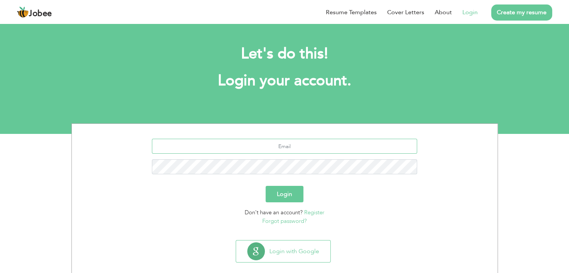
click at [280, 141] on input "text" at bounding box center [284, 146] width 265 height 15
type input "ehsanekbal@gmail.com"
click at [266, 186] on button "Login" at bounding box center [285, 194] width 38 height 16
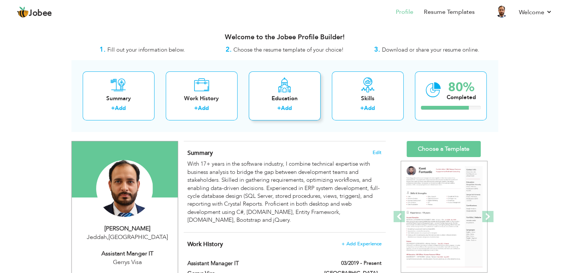
click at [305, 96] on div "Education" at bounding box center [285, 99] width 60 height 8
radio input "true"
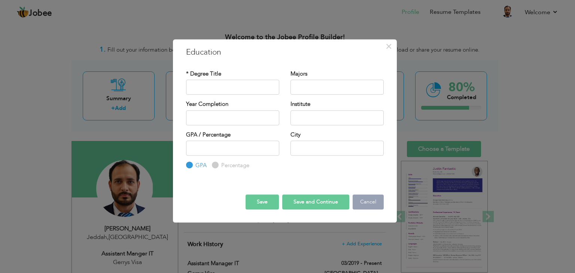
click at [366, 202] on button "Cancel" at bounding box center [368, 202] width 31 height 15
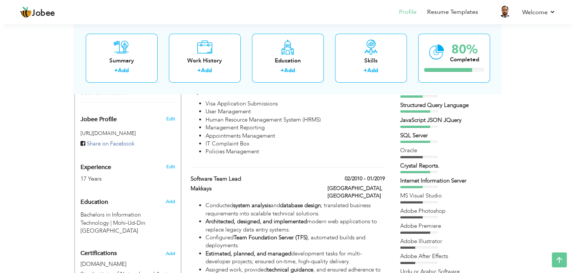
scroll to position [262, 0]
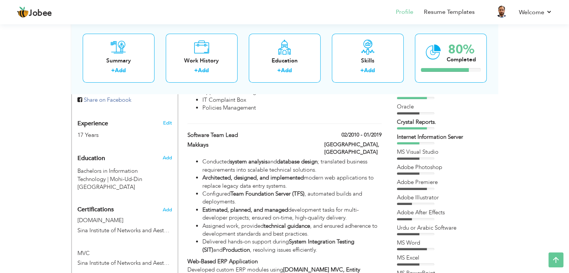
click at [97, 175] on span "Bachelors in Information Technology |" at bounding box center [107, 174] width 60 height 15
type input "Bachelors in Information Technology"
type input "Mohi-Ud-Din [GEOGRAPHIC_DATA]"
radio input "false"
radio input "true"
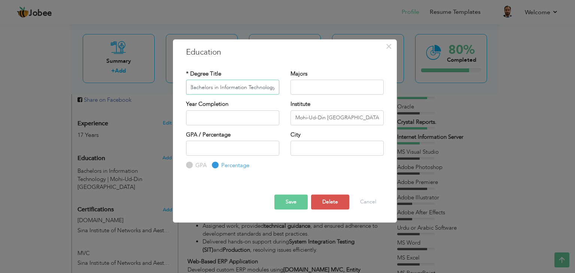
scroll to position [0, 0]
drag, startPoint x: 277, startPoint y: 86, endPoint x: 171, endPoint y: 89, distance: 105.9
click at [171, 89] on div "× Education * Degree Title Bachelors in Information Technology Majors" at bounding box center [287, 136] width 575 height 273
click at [315, 86] on input "text" at bounding box center [336, 87] width 93 height 15
paste input "Bachelors in Information Technology"
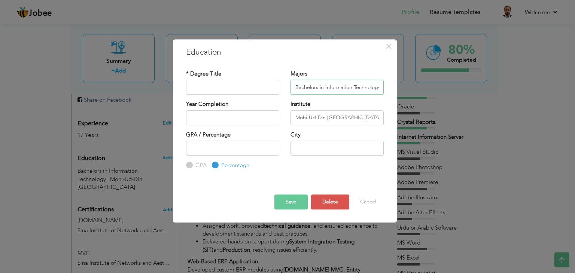
scroll to position [0, 1]
type input "Bachelors in Information Technology"
drag, startPoint x: 376, startPoint y: 118, endPoint x: 254, endPoint y: 113, distance: 121.7
click at [254, 113] on div "Year Completion Institute Mohi-Ud-Din Islamic University" at bounding box center [284, 115] width 209 height 30
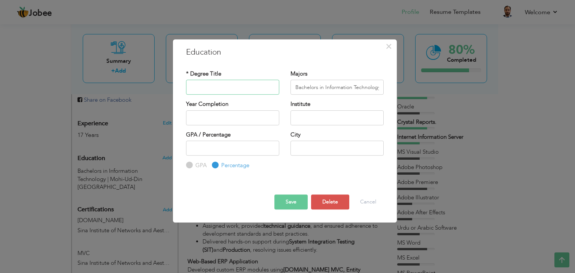
click at [234, 86] on input "text" at bounding box center [232, 87] width 93 height 15
paste input "Mohi-Ud-Din [GEOGRAPHIC_DATA]"
type input "Mohi-Ud-Din [GEOGRAPHIC_DATA]"
drag, startPoint x: 293, startPoint y: 86, endPoint x: 451, endPoint y: 95, distance: 158.2
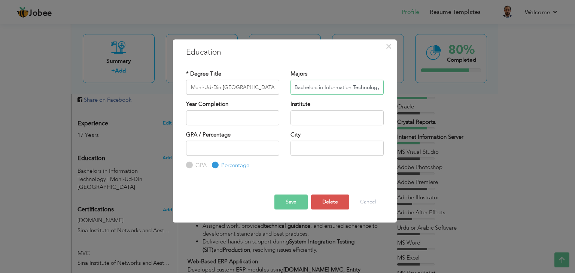
click at [451, 95] on div "× Education * Degree Title Mohi-Ud-Din Islamic University Majors Bachelors in I…" at bounding box center [287, 136] width 575 height 273
click at [318, 113] on input "text" at bounding box center [336, 117] width 93 height 15
paste input "Bachelors in Information Technology"
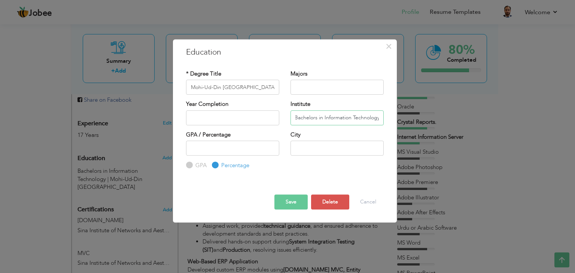
drag, startPoint x: 296, startPoint y: 117, endPoint x: 411, endPoint y: 119, distance: 114.9
click at [411, 119] on div "× Education * Degree Title Mohi-Ud-Din Islamic University Majors" at bounding box center [287, 136] width 575 height 273
type input "Bachelors in Information Technology"
click at [296, 72] on label "Majors" at bounding box center [298, 74] width 17 height 8
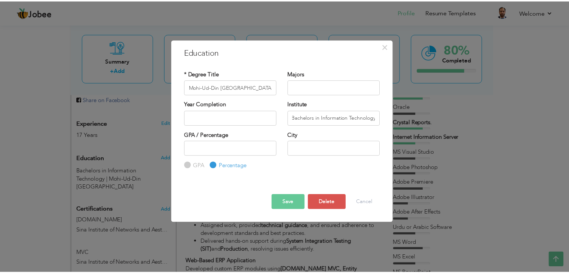
scroll to position [0, 0]
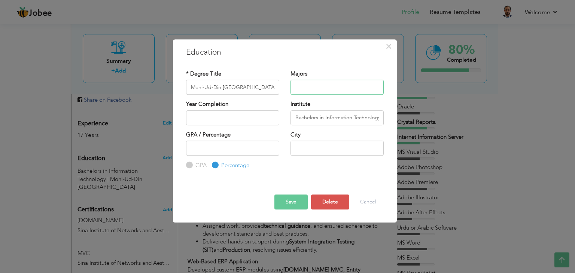
click at [302, 85] on input "text" at bounding box center [336, 87] width 93 height 15
drag, startPoint x: 301, startPoint y: 85, endPoint x: 290, endPoint y: 83, distance: 11.0
click at [293, 86] on input "IT/Software" at bounding box center [336, 87] width 93 height 15
type input "Software / IT"
click at [292, 201] on button "Save" at bounding box center [290, 202] width 33 height 15
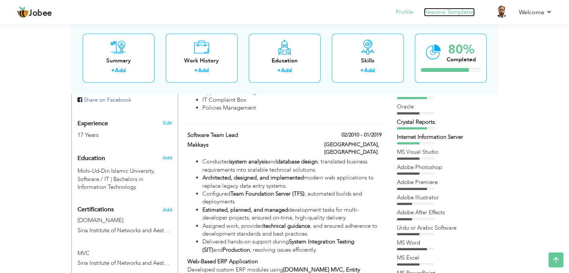
click at [457, 16] on link "Resume Templates" at bounding box center [449, 12] width 51 height 9
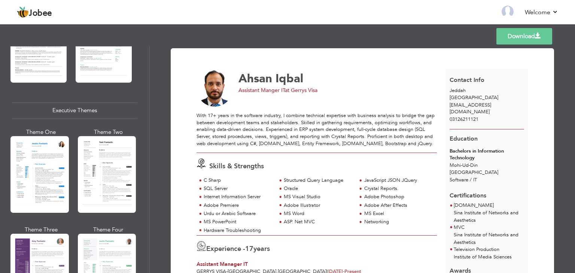
scroll to position [524, 0]
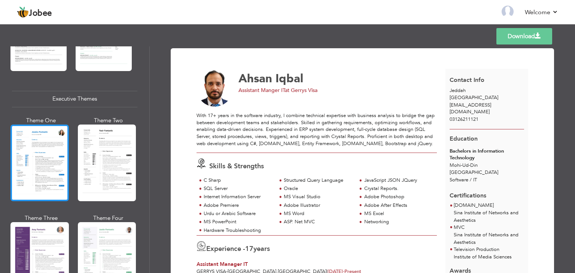
click at [32, 170] on div at bounding box center [39, 163] width 58 height 77
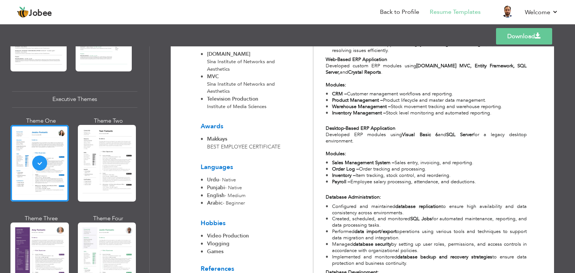
scroll to position [449, 0]
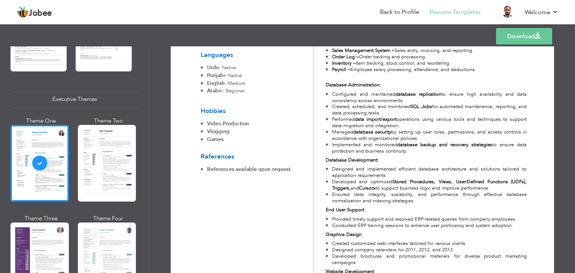
click at [549, 40] on link "Download" at bounding box center [524, 36] width 56 height 16
click at [388, 11] on link "Back to Profile" at bounding box center [399, 12] width 39 height 9
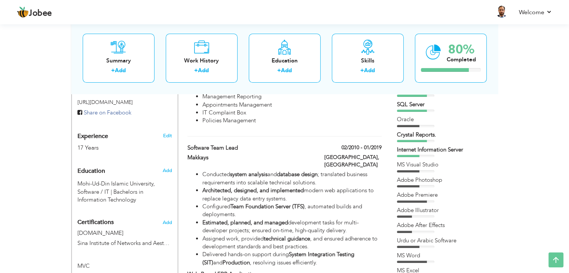
scroll to position [262, 0]
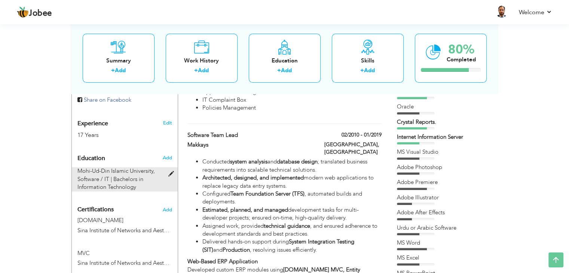
click at [109, 180] on span "Mohi-Ud-Din Islamic University, Software / IT |" at bounding box center [115, 174] width 77 height 15
type input "Mohi-Ud-Din [GEOGRAPHIC_DATA]"
type input "Software / IT"
type input "Bachelors in Information Technology"
radio input "true"
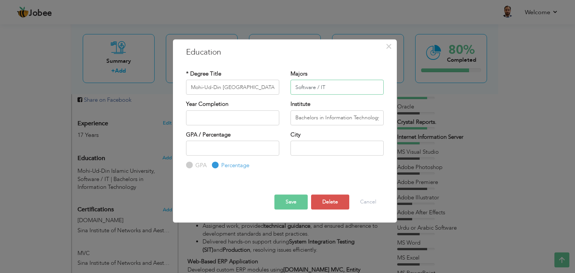
drag, startPoint x: 321, startPoint y: 86, endPoint x: 224, endPoint y: 83, distance: 97.0
click at [225, 83] on div "* Degree Title Mohi-Ud-Din [GEOGRAPHIC_DATA] Majors Software / IT" at bounding box center [284, 85] width 209 height 30
click at [295, 201] on button "Save" at bounding box center [290, 202] width 33 height 15
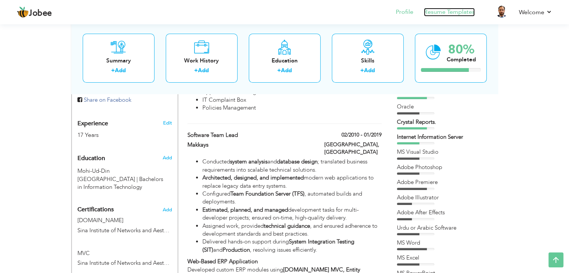
click at [434, 11] on link "Resume Templates" at bounding box center [449, 12] width 51 height 9
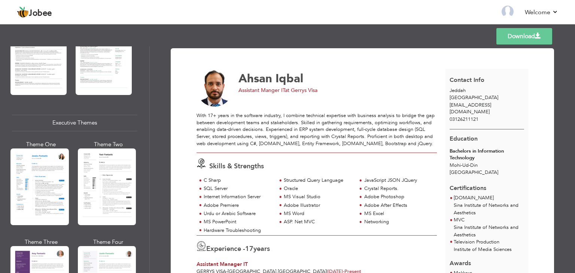
scroll to position [487, 0]
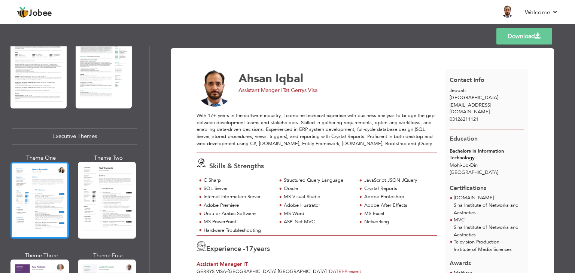
click at [48, 211] on div at bounding box center [39, 200] width 58 height 77
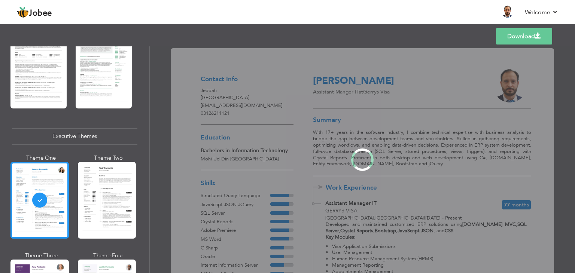
scroll to position [486, 0]
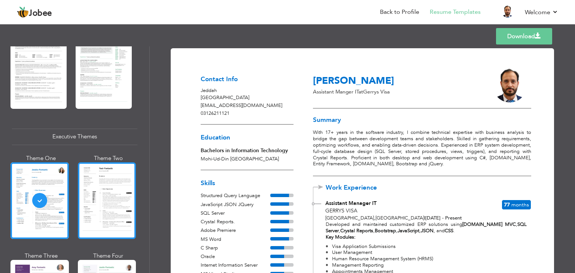
click at [99, 186] on div at bounding box center [107, 200] width 58 height 77
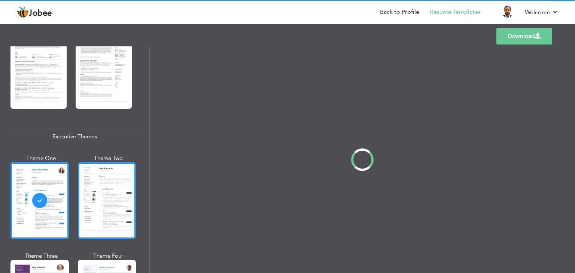
scroll to position [487, 0]
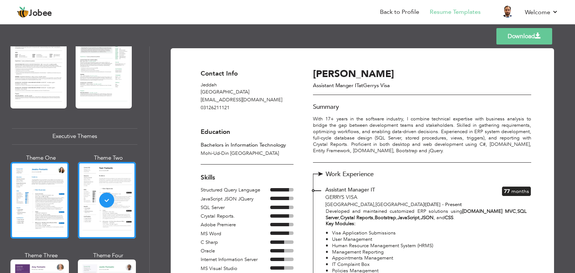
click at [44, 198] on div at bounding box center [39, 200] width 58 height 77
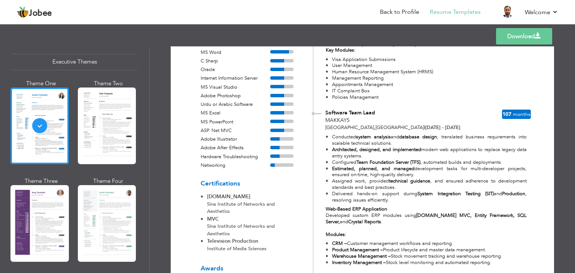
scroll to position [711, 0]
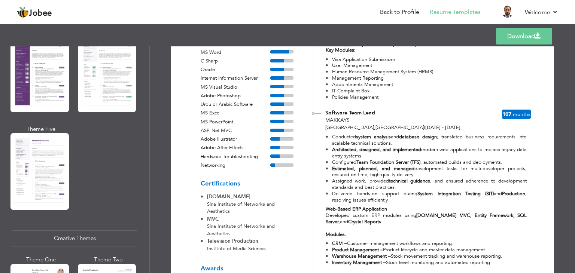
click at [512, 37] on link "Download" at bounding box center [524, 36] width 56 height 16
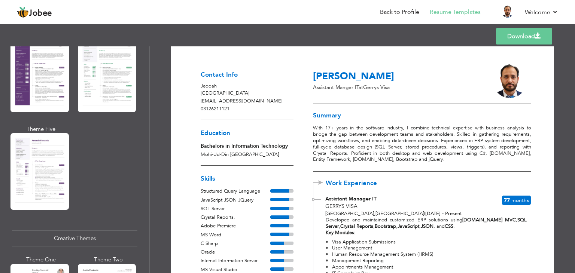
scroll to position [0, 0]
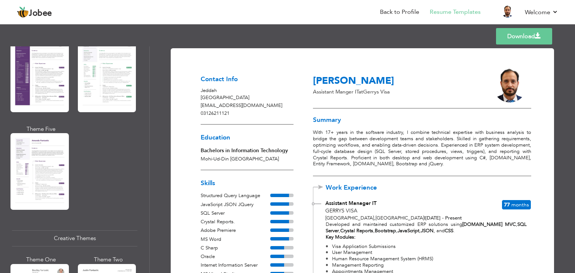
click at [320, 25] on div "Templates Download" at bounding box center [287, 36] width 575 height 24
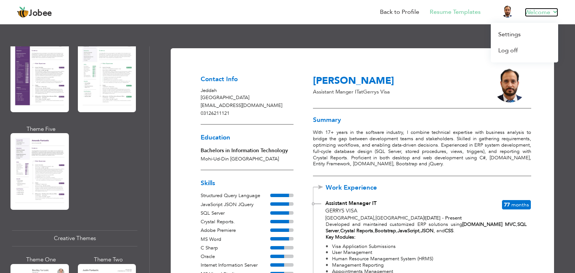
click at [553, 13] on link "Welcome" at bounding box center [541, 12] width 33 height 9
